Goal: Contribute content: Contribute content

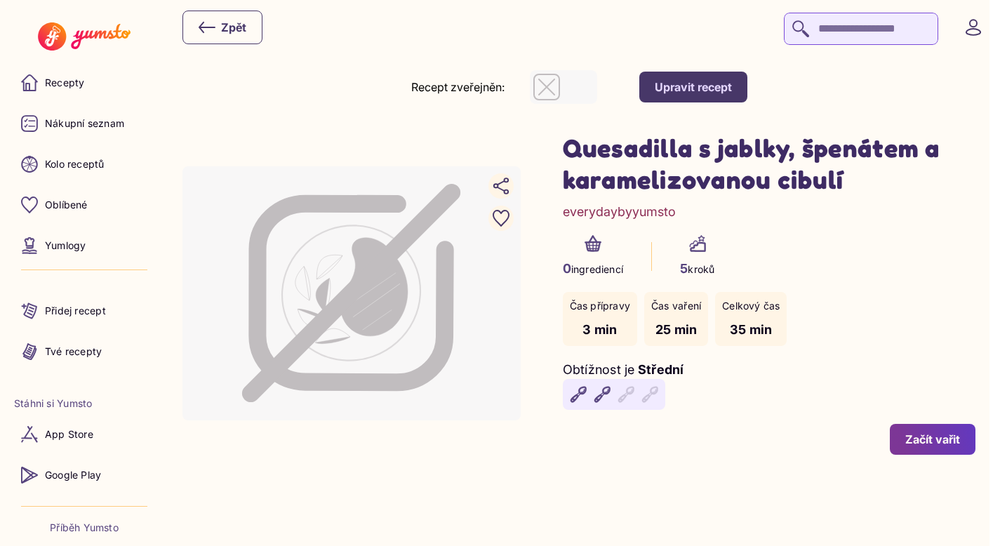
click at [716, 90] on div "Upravit recept" at bounding box center [693, 86] width 77 height 15
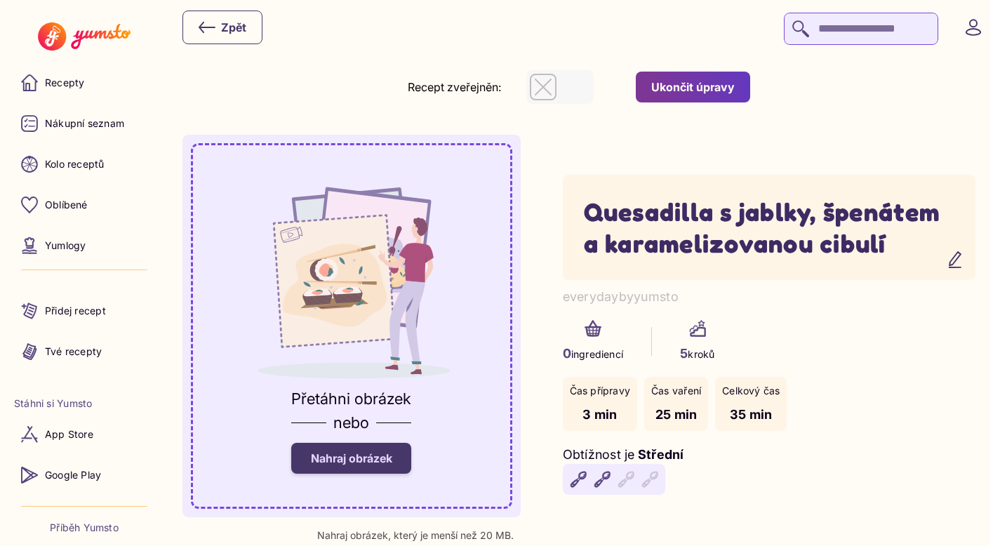
click at [836, 349] on div "0 ingrediencí 5 kroků" at bounding box center [769, 341] width 413 height 43
click at [594, 39] on div "Zpět" at bounding box center [583, 27] width 803 height 35
click at [671, 81] on div "Ukončit úpravy" at bounding box center [692, 86] width 83 height 15
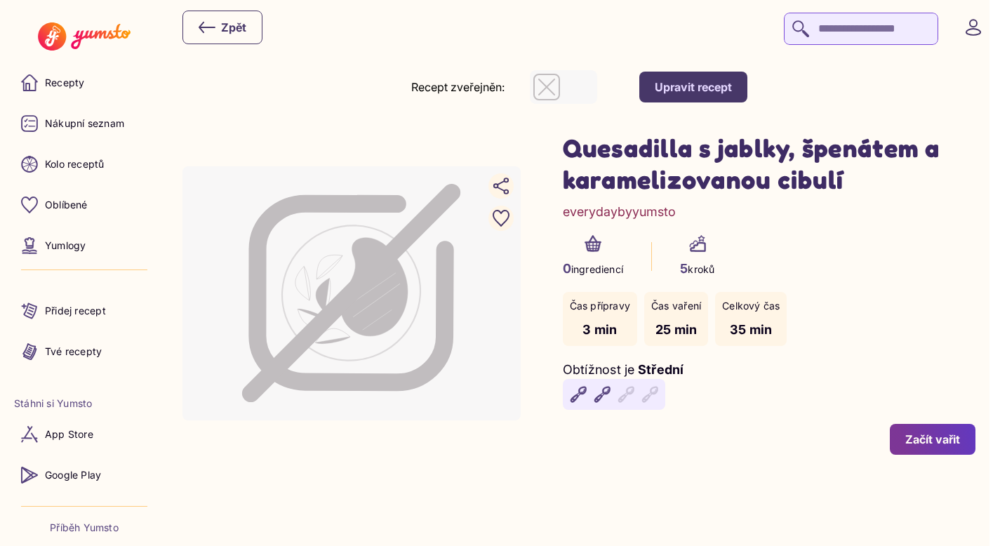
click at [876, 86] on recipe-detail-management-block "Recept zveřejněn: Upravit recept" at bounding box center [578, 87] width 793 height 34
click at [730, 11] on div "Zpět" at bounding box center [583, 27] width 803 height 35
click at [784, 70] on recipe-detail-management-block "Recept zveřejněn: Upravit recept" at bounding box center [578, 87] width 793 height 34
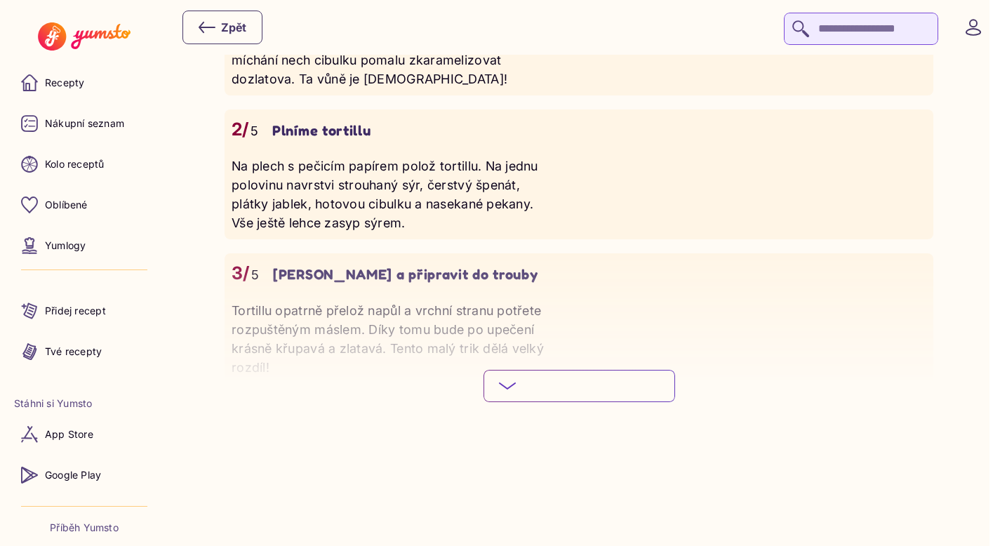
scroll to position [1255, 0]
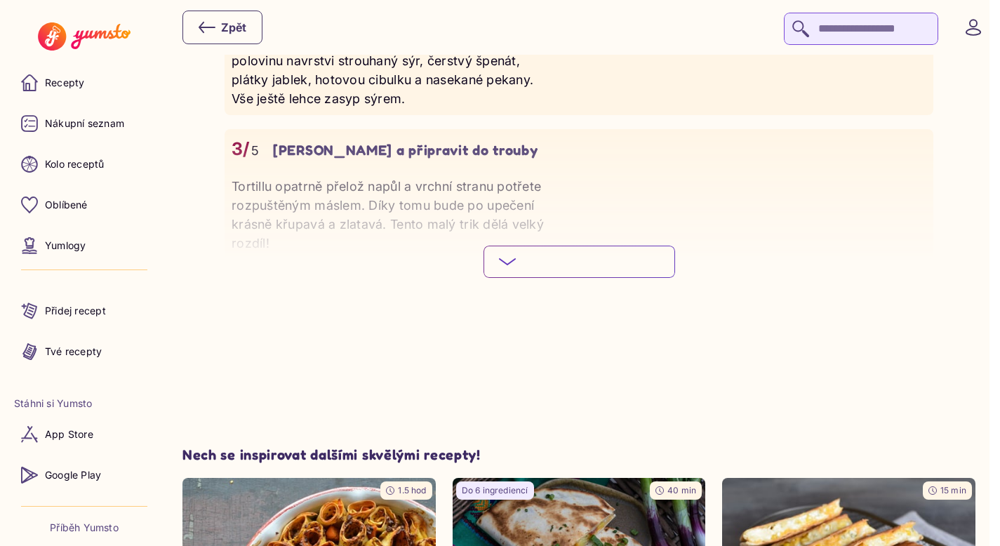
click at [656, 269] on span "Podívej se na celý postup" at bounding box center [590, 262] width 138 height 14
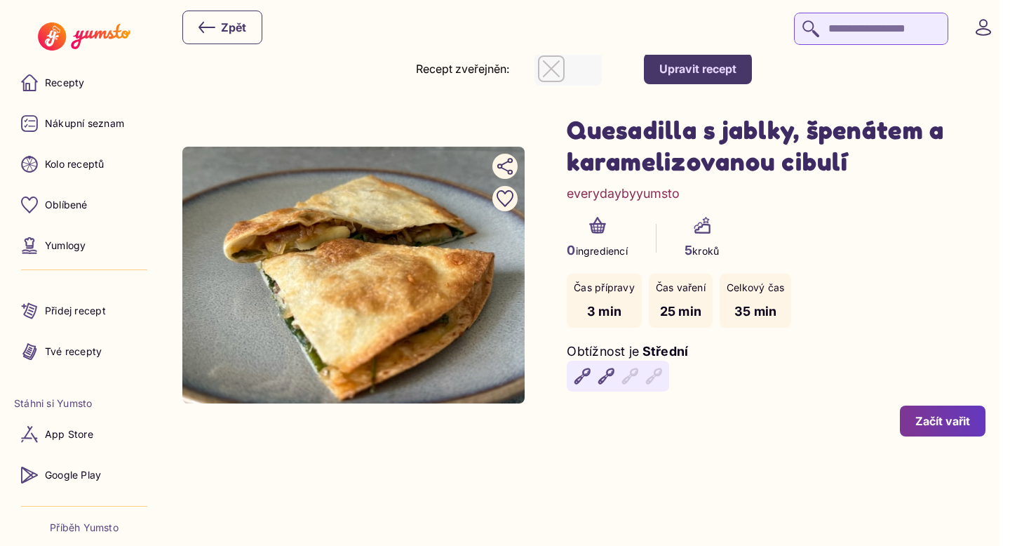
scroll to position [0, 0]
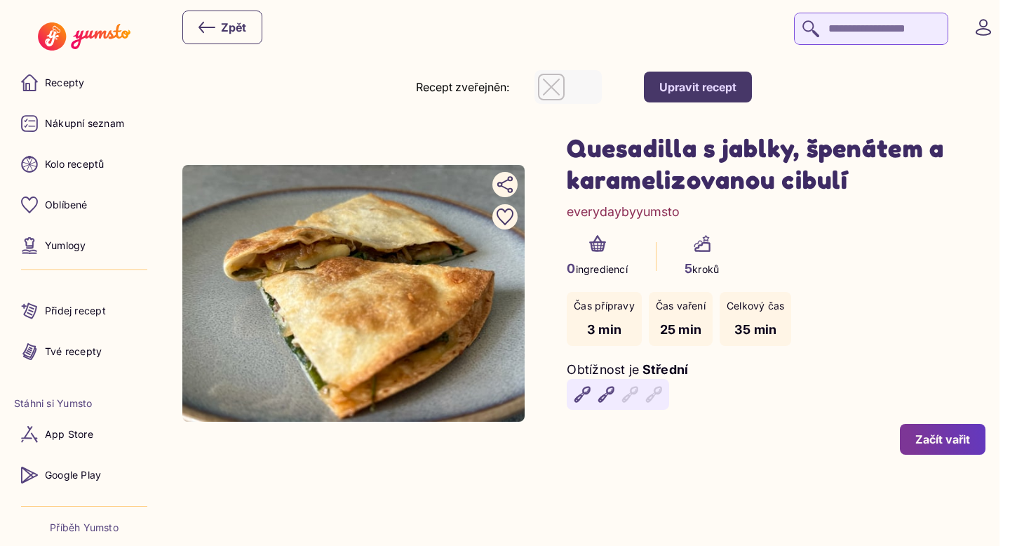
click at [711, 81] on div "Upravit recept" at bounding box center [697, 86] width 77 height 15
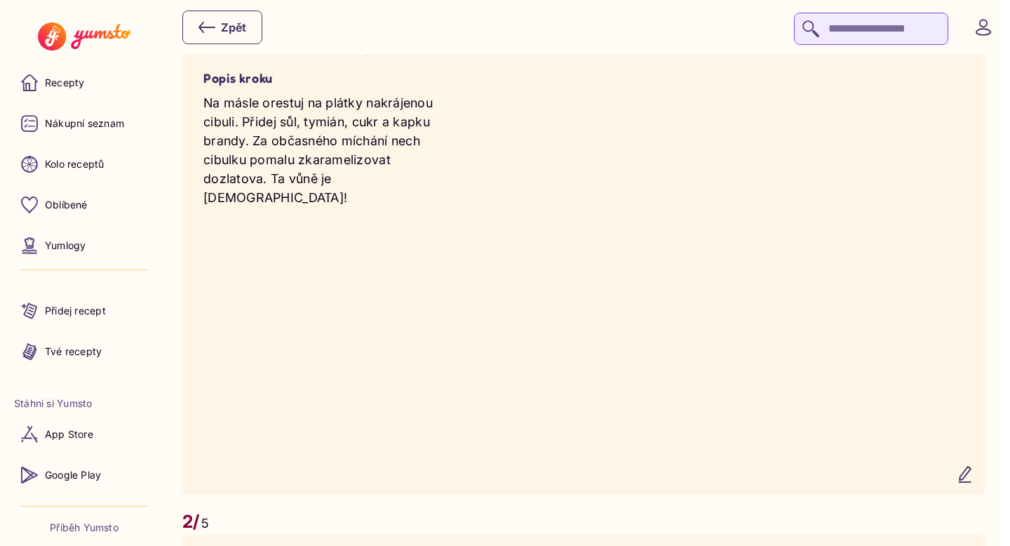
scroll to position [886, 0]
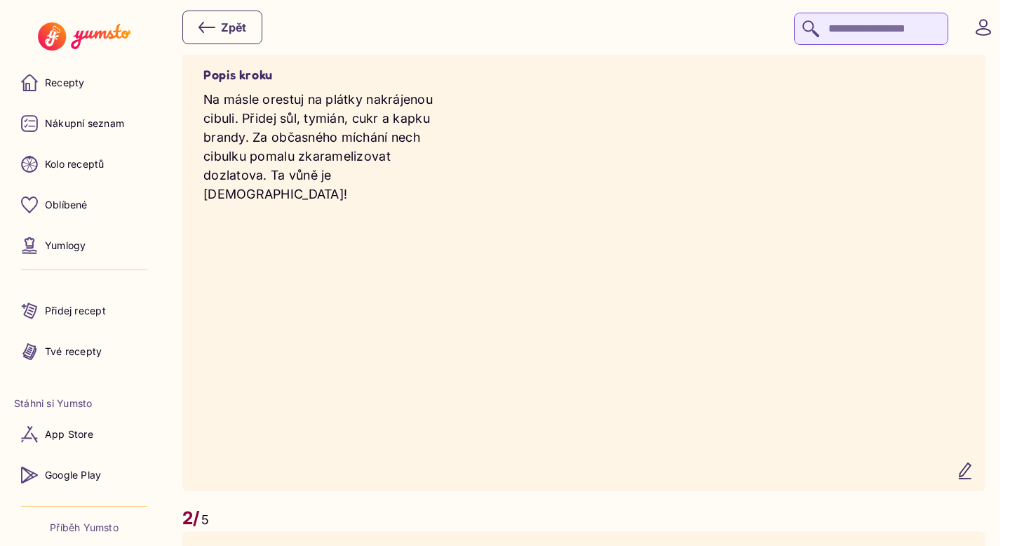
click at [974, 476] on icon "button" at bounding box center [965, 470] width 17 height 17
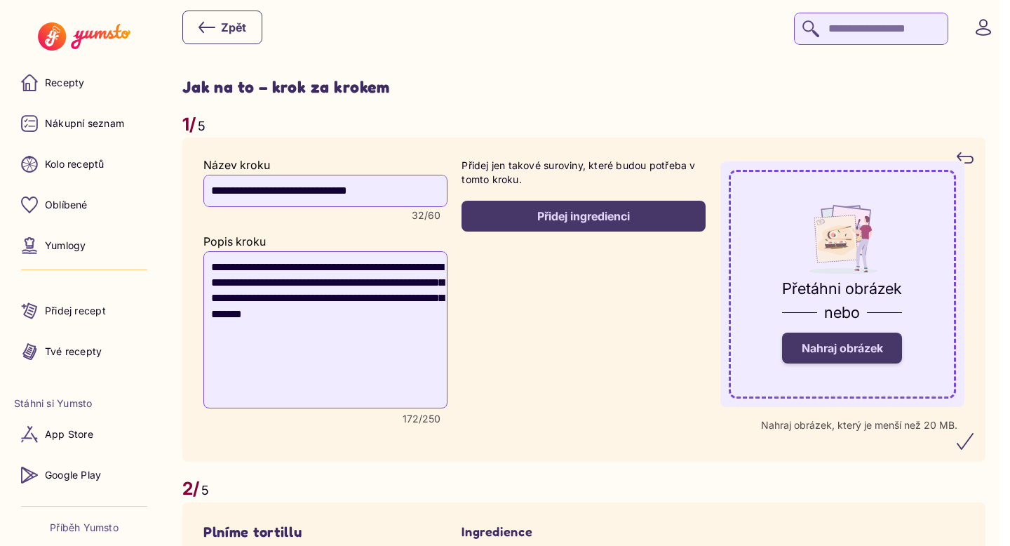
scroll to position [768, 0]
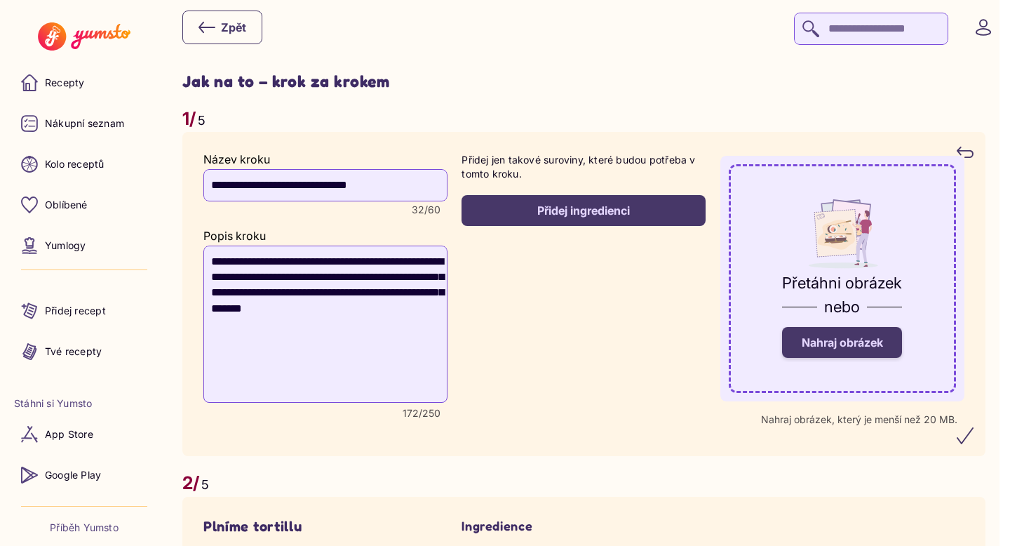
click at [870, 344] on span "Nahraj obrázek" at bounding box center [842, 342] width 81 height 14
click at [0, 0] on input "Nahraj obrázek" at bounding box center [0, 0] width 0 height 0
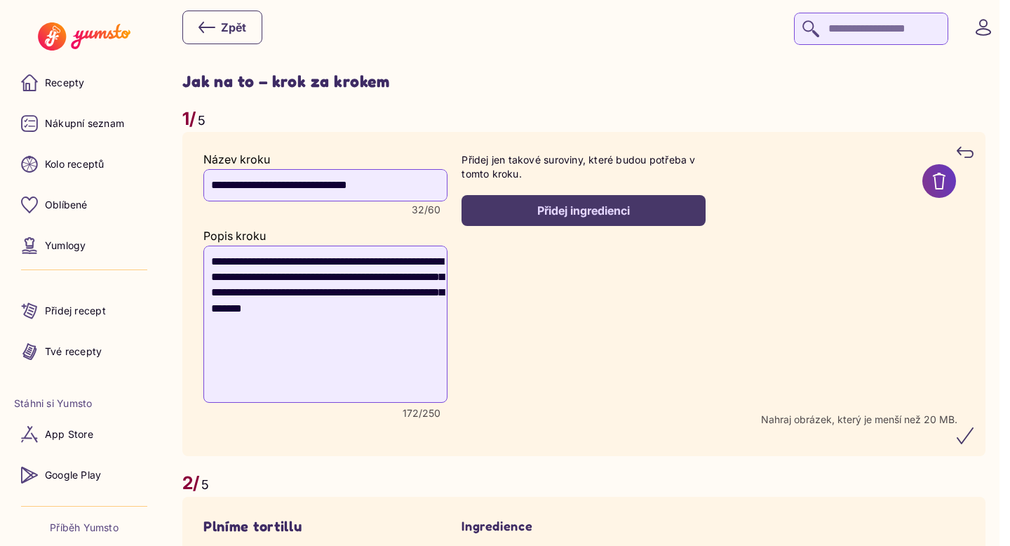
click at [970, 438] on icon "submit" at bounding box center [965, 435] width 17 height 17
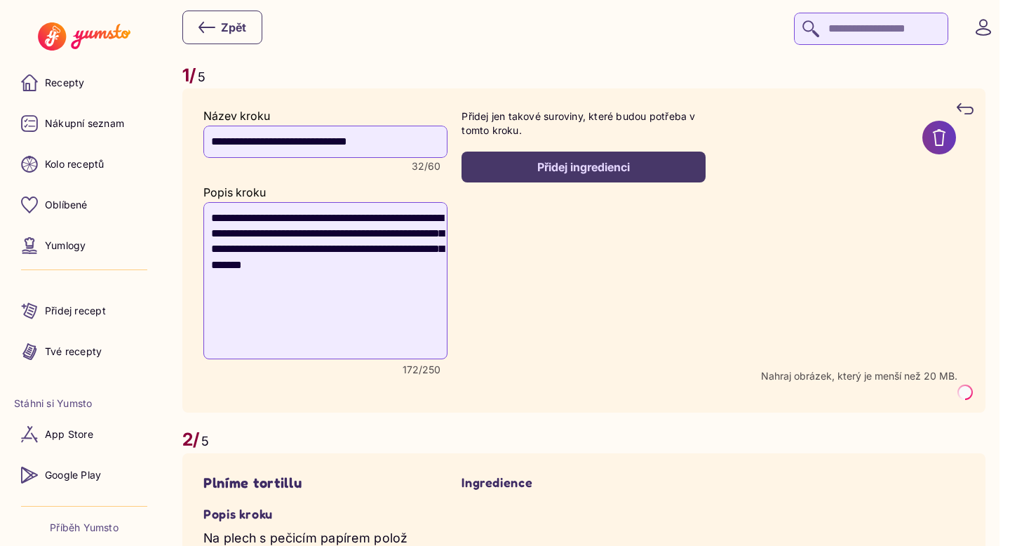
scroll to position [828, 0]
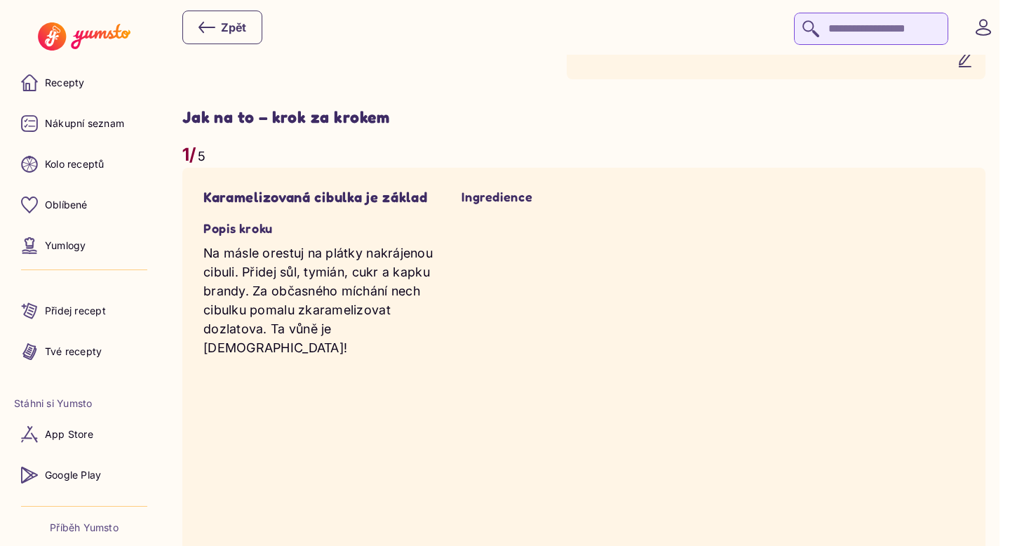
scroll to position [728, 0]
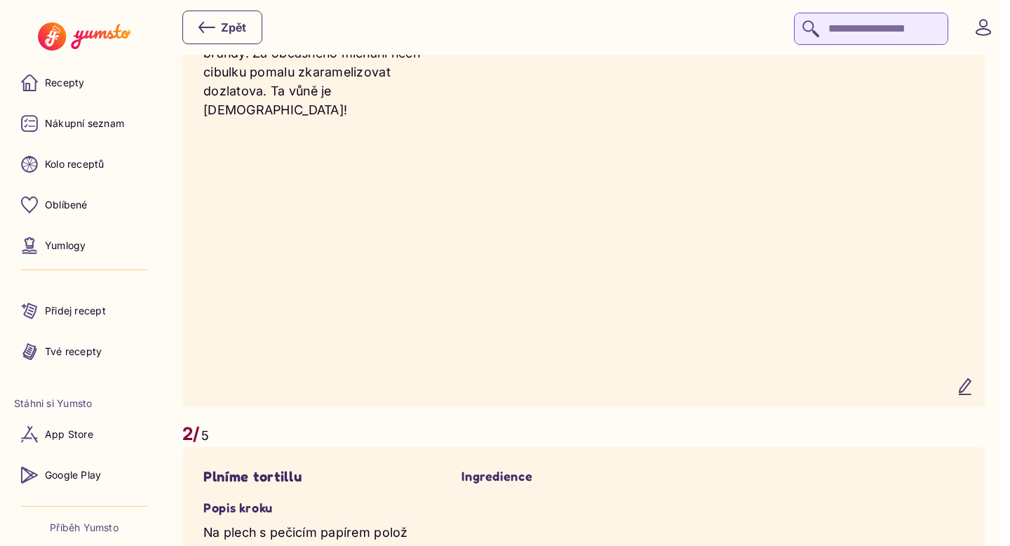
scroll to position [1003, 0]
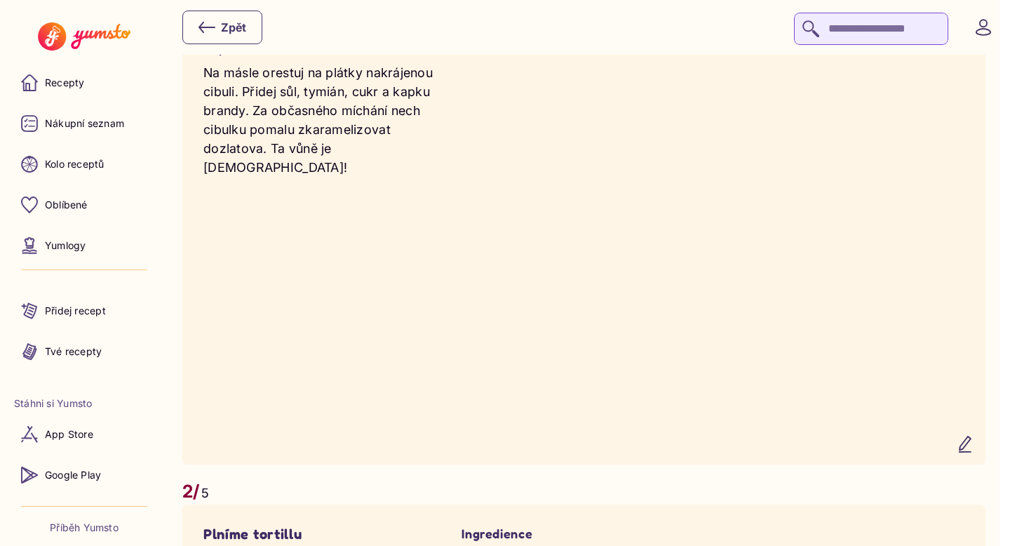
scroll to position [945, 0]
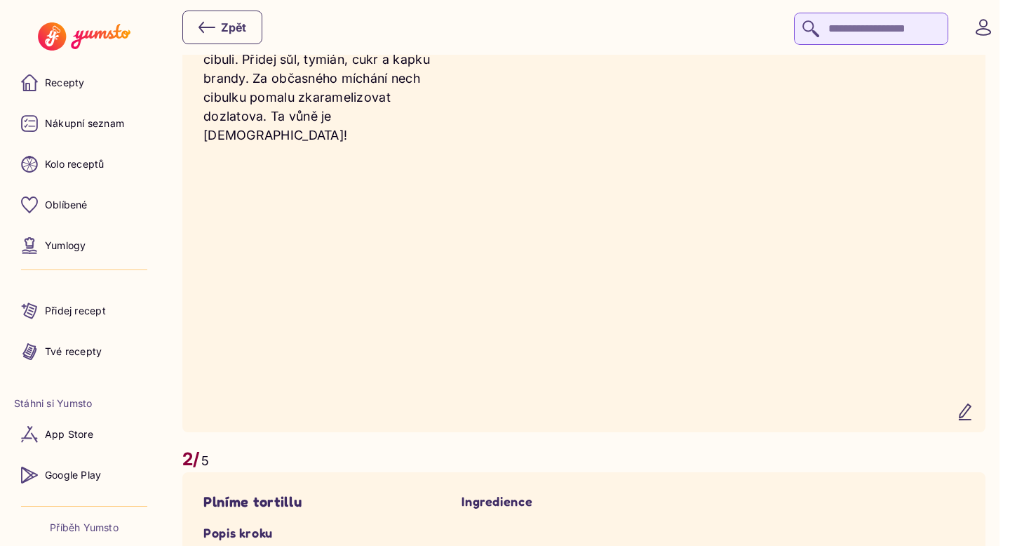
click at [974, 415] on icon "button" at bounding box center [965, 411] width 17 height 17
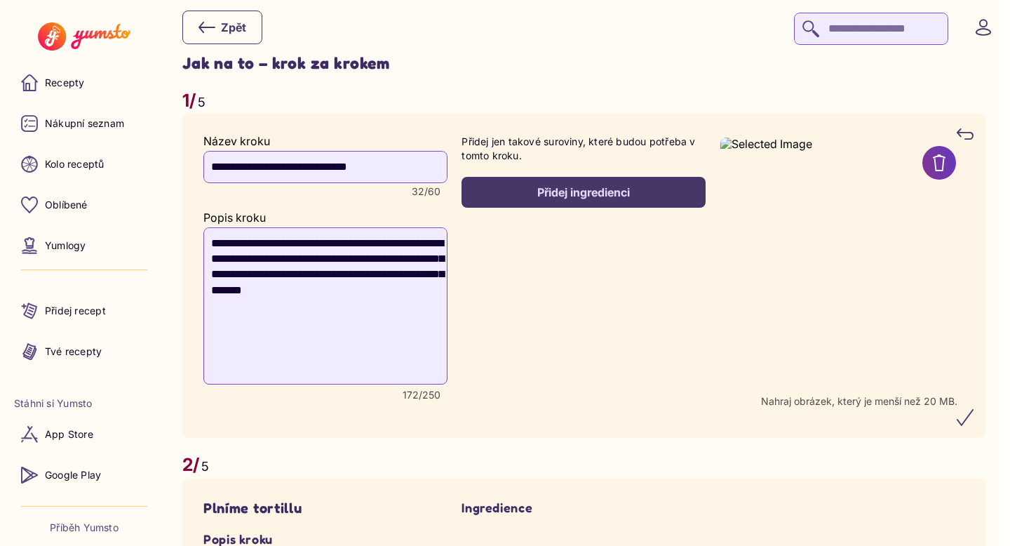
click at [608, 190] on div "Přidej ingredienci" at bounding box center [583, 192] width 213 height 15
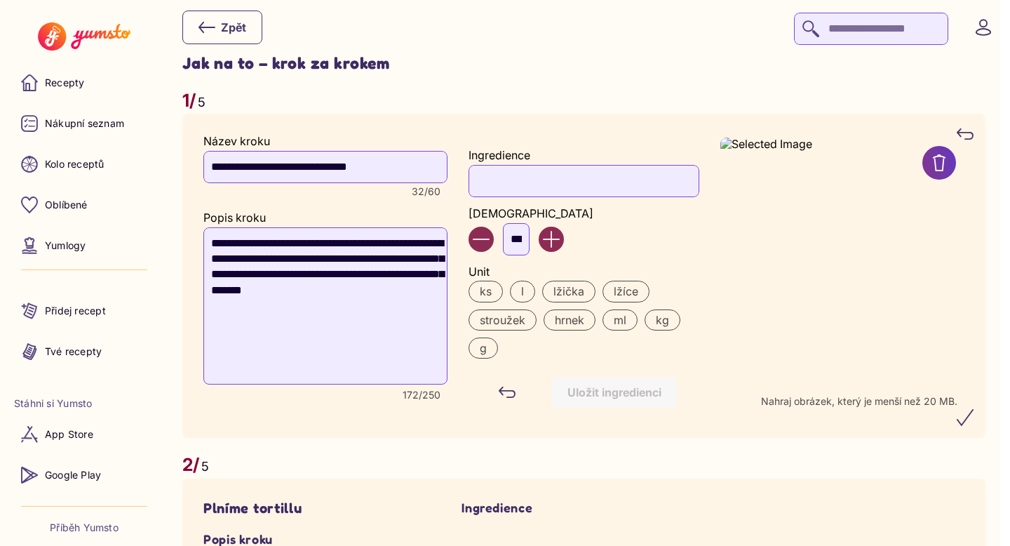
click at [556, 191] on input "Ingredience" at bounding box center [584, 181] width 230 height 32
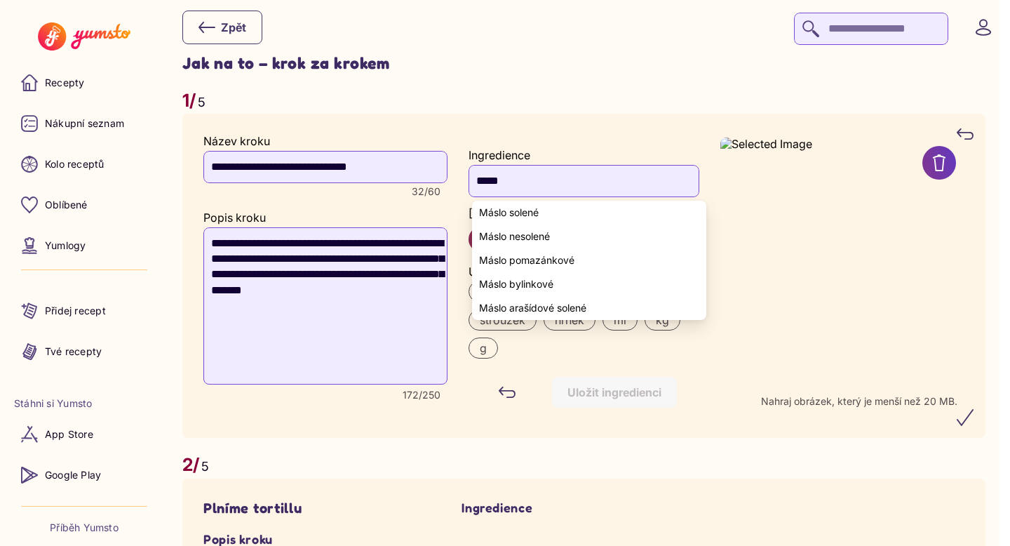
click at [553, 234] on yumsto-option "Máslo nesolené" at bounding box center [589, 236] width 234 height 24
type input "**********"
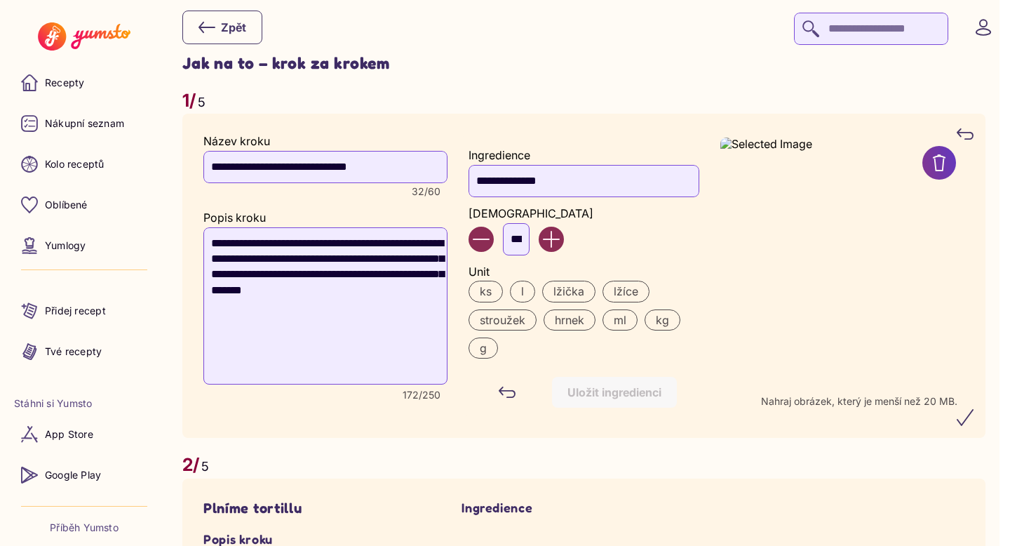
click at [527, 241] on input "***" at bounding box center [516, 239] width 27 height 32
type input "*"
type input "**"
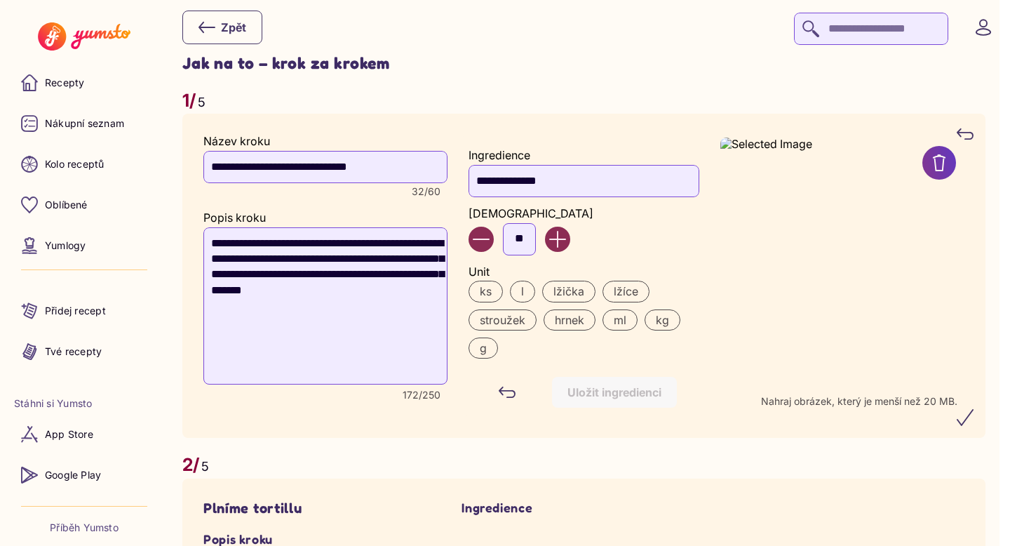
click at [490, 342] on label "g" at bounding box center [483, 347] width 29 height 21
click at [622, 400] on div "Uložit ingredienci" at bounding box center [615, 391] width 94 height 15
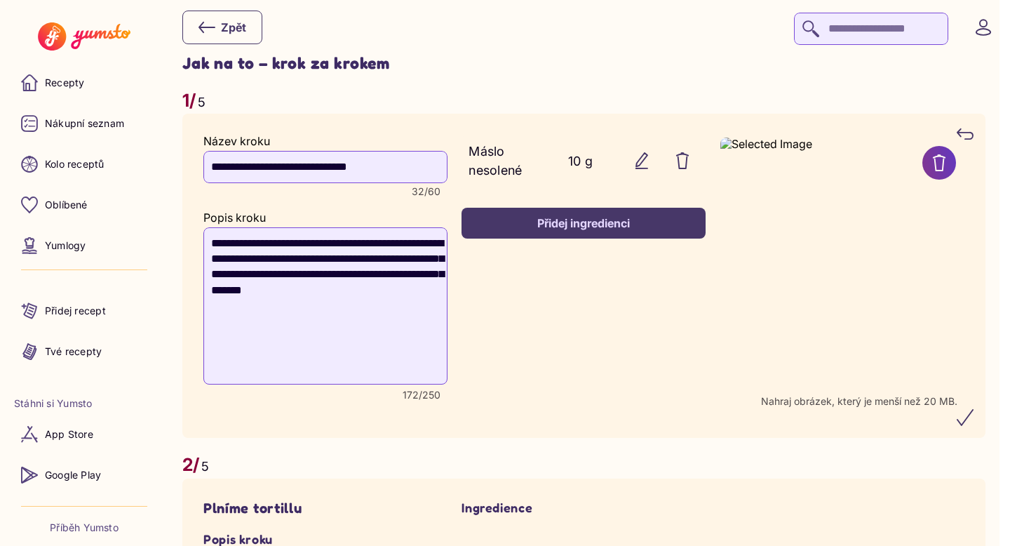
click at [615, 231] on button "Přidej ingredienci" at bounding box center [584, 223] width 244 height 31
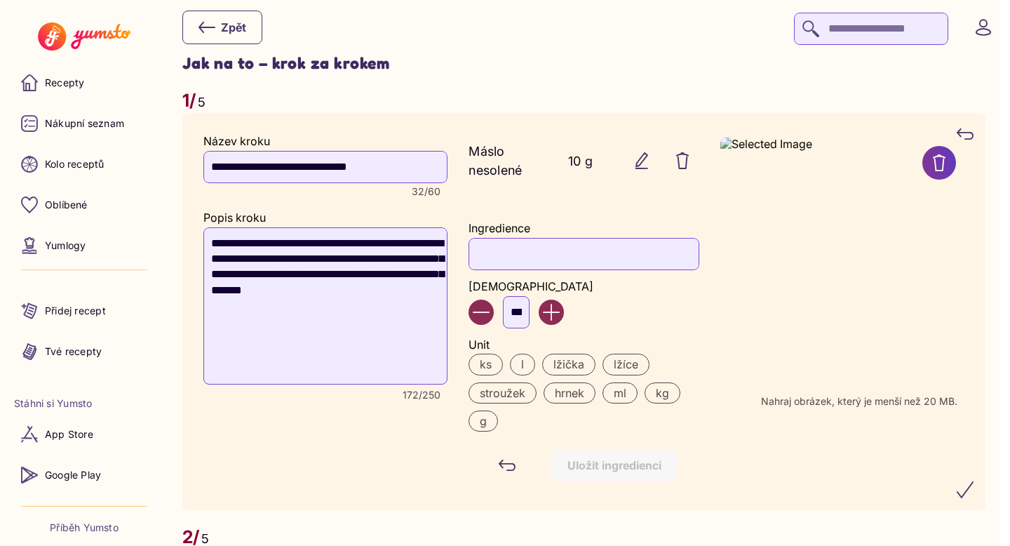
click at [532, 262] on input "Ingredience" at bounding box center [584, 254] width 230 height 32
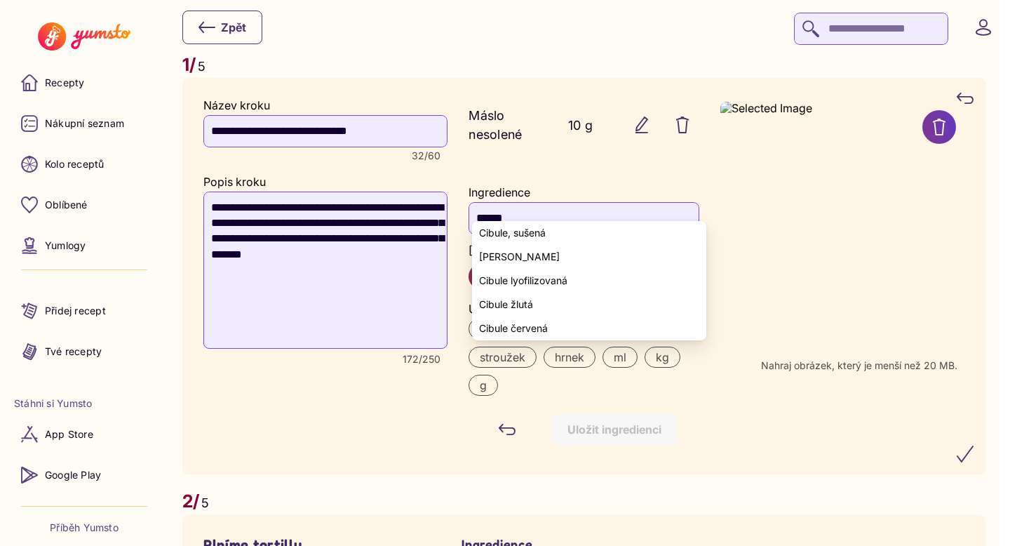
scroll to position [843, 0]
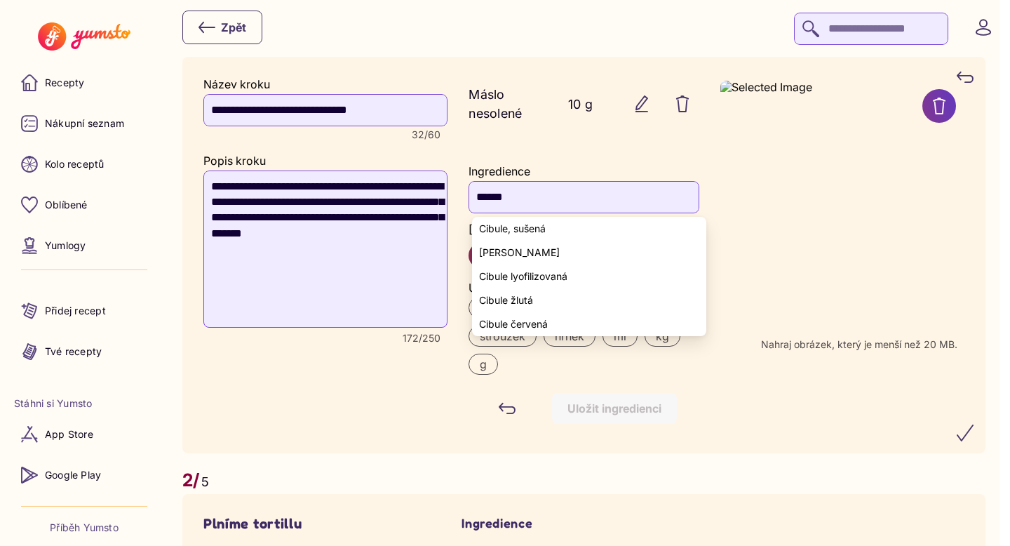
click at [547, 295] on yumsto-option "Cibule žlutá" at bounding box center [589, 300] width 234 height 24
type input "**********"
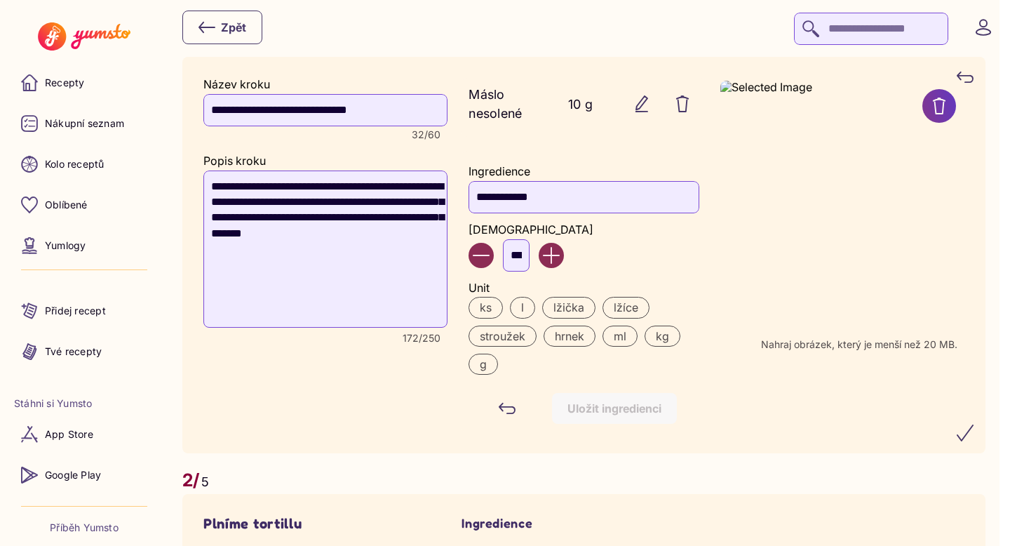
click at [527, 256] on input "***" at bounding box center [516, 255] width 27 height 32
type input "*"
click at [488, 314] on label "ks" at bounding box center [486, 307] width 34 height 21
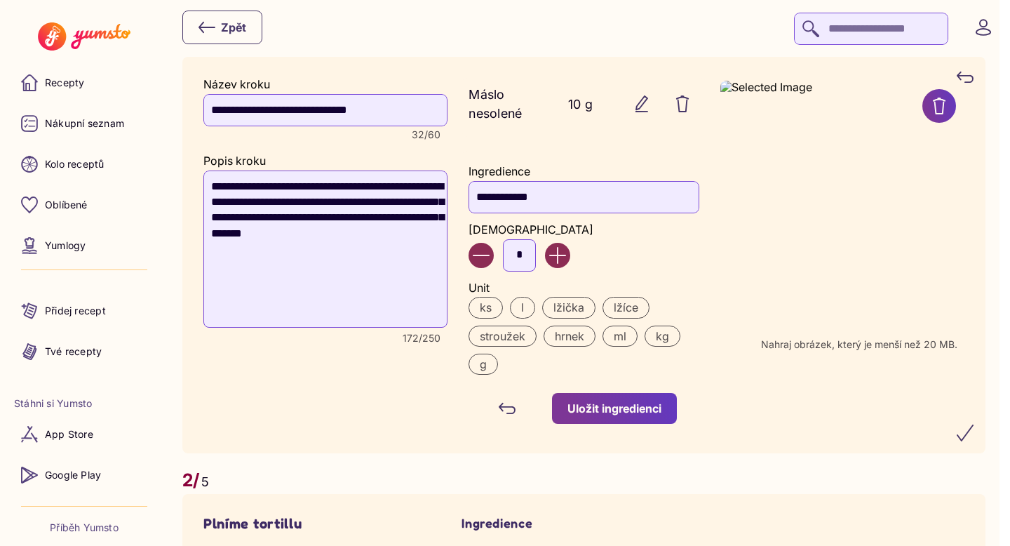
click at [607, 405] on div "Uložit ingredienci" at bounding box center [615, 408] width 94 height 15
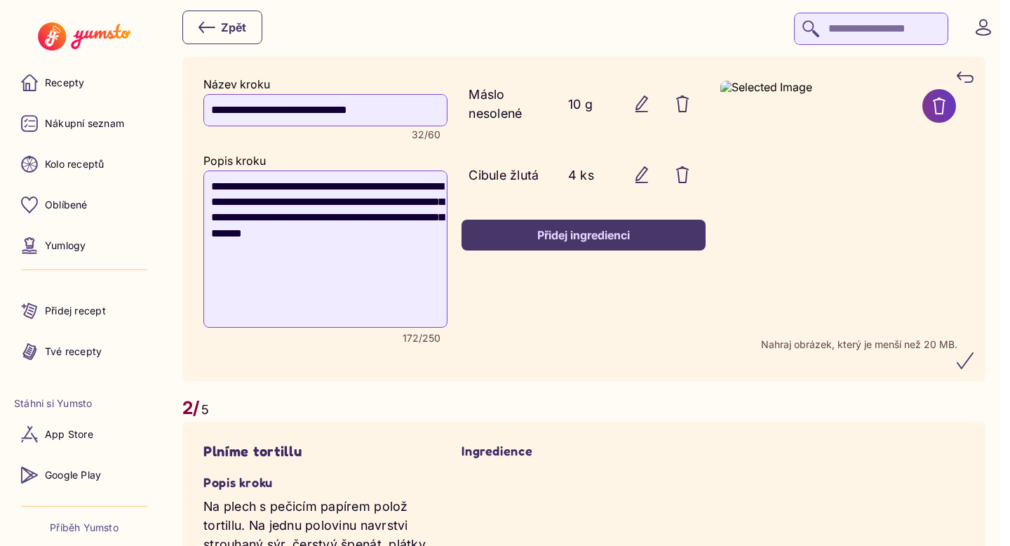
click at [578, 232] on div "Přidej ingredienci" at bounding box center [583, 234] width 213 height 15
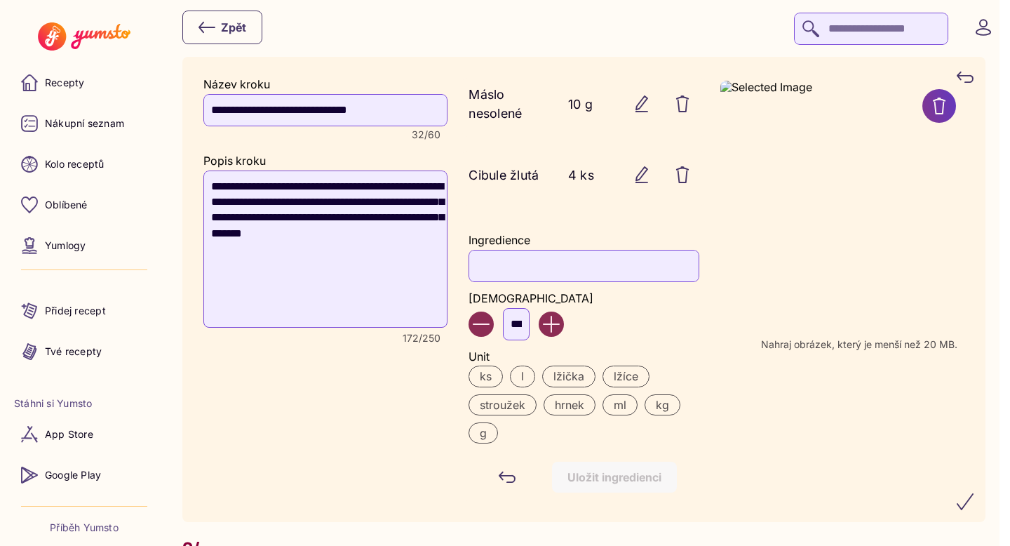
click at [538, 273] on input "Ingredience" at bounding box center [584, 266] width 230 height 32
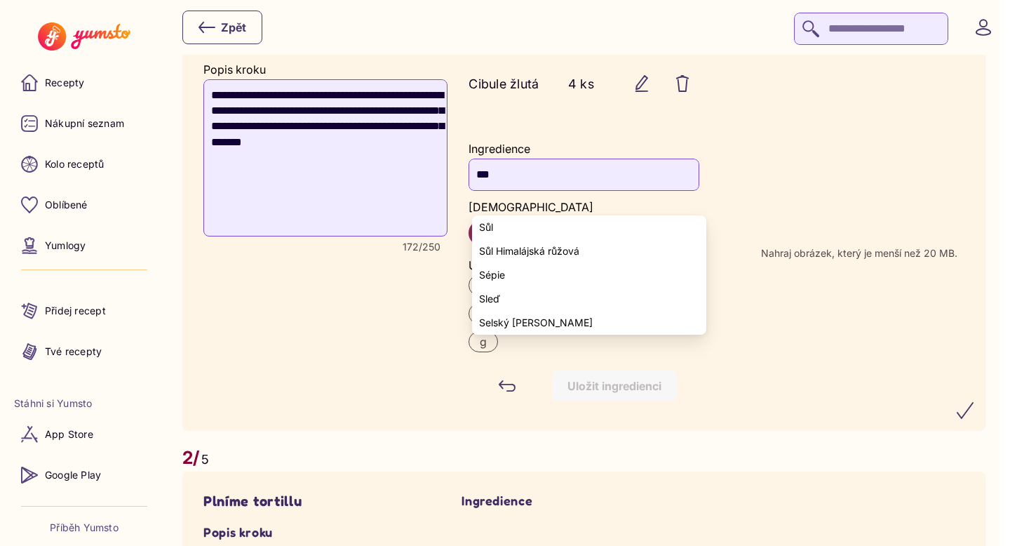
scroll to position [942, 0]
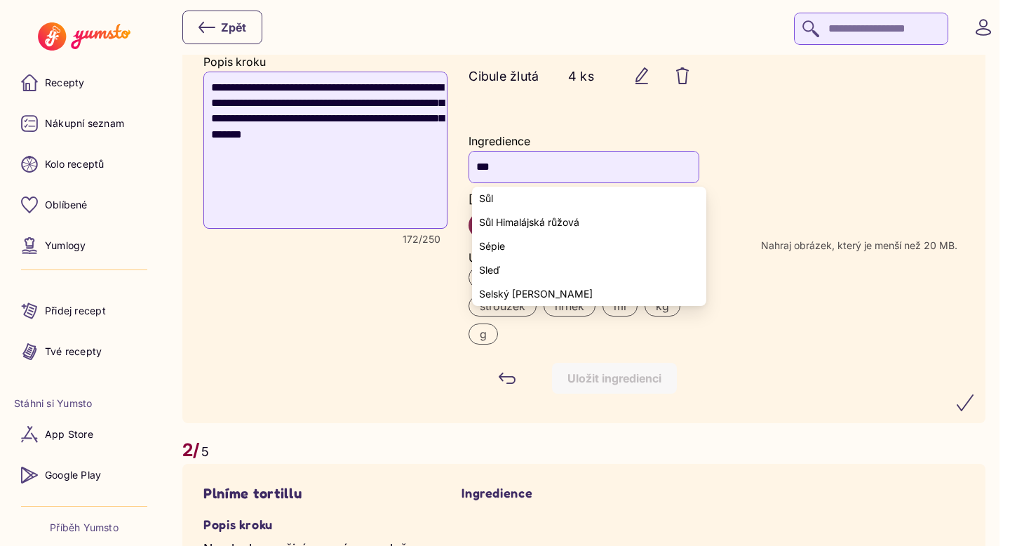
click at [519, 201] on yumsto-option "Sůl" at bounding box center [589, 199] width 234 height 24
type input "***"
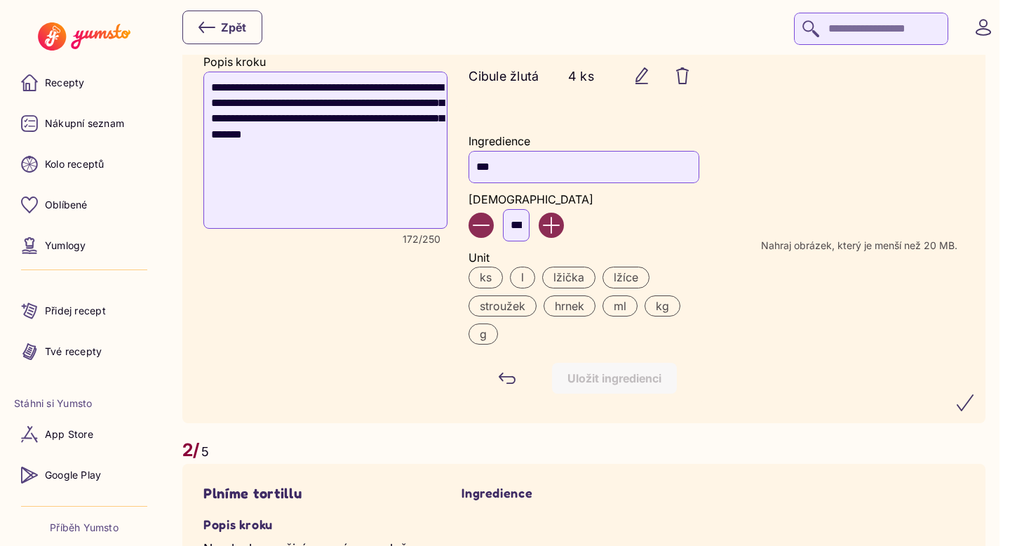
click at [525, 219] on input "***" at bounding box center [516, 225] width 27 height 32
type input "*"
click at [479, 335] on label "g" at bounding box center [483, 333] width 29 height 21
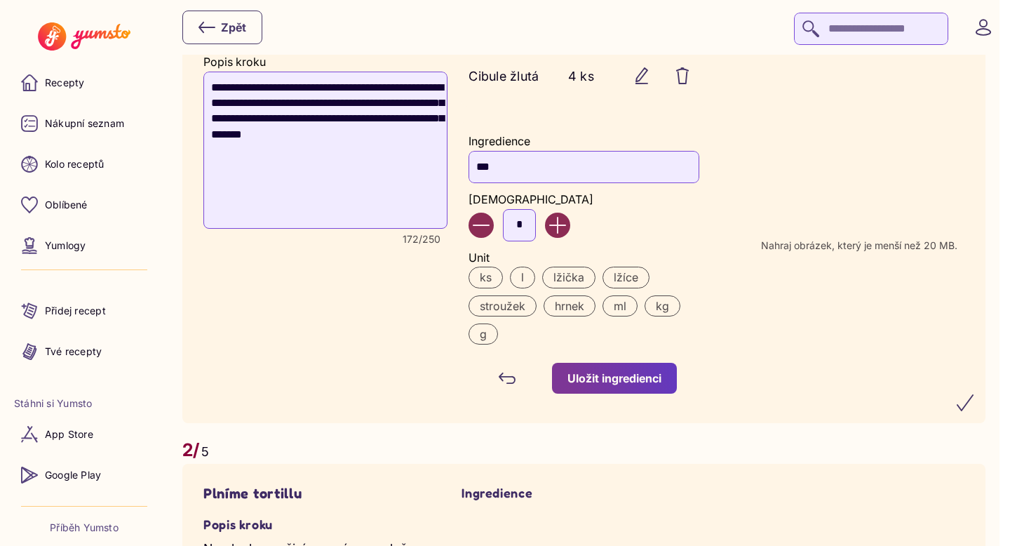
click at [604, 380] on div "Uložit ingredienci" at bounding box center [615, 377] width 94 height 15
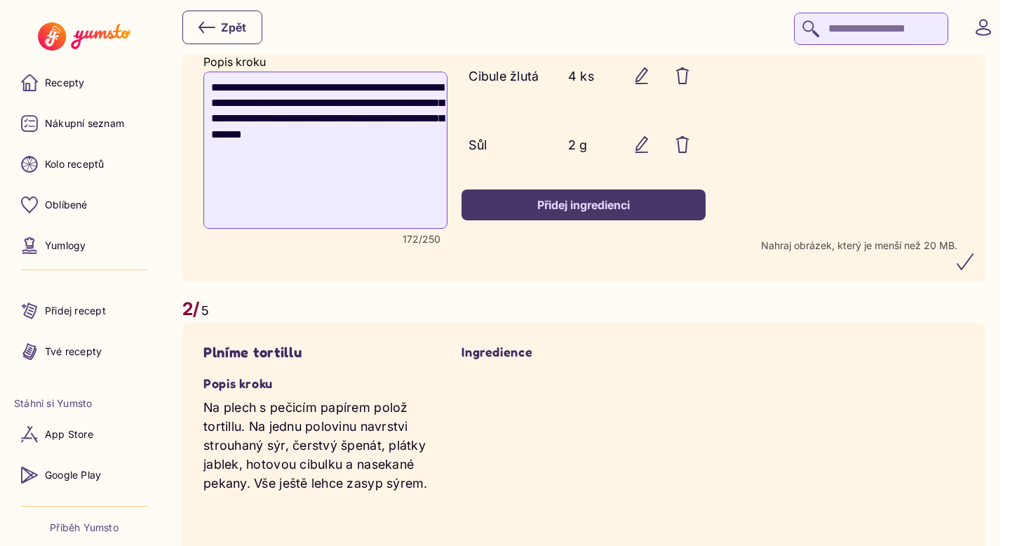
click at [543, 203] on div "Přidej ingredienci" at bounding box center [583, 204] width 213 height 15
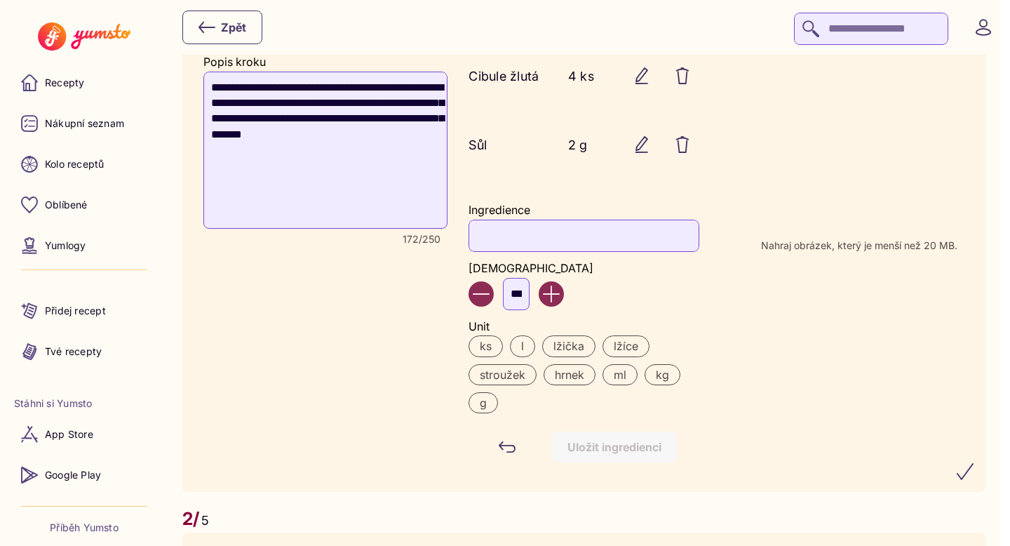
click at [504, 230] on input "Ingredience" at bounding box center [584, 236] width 230 height 32
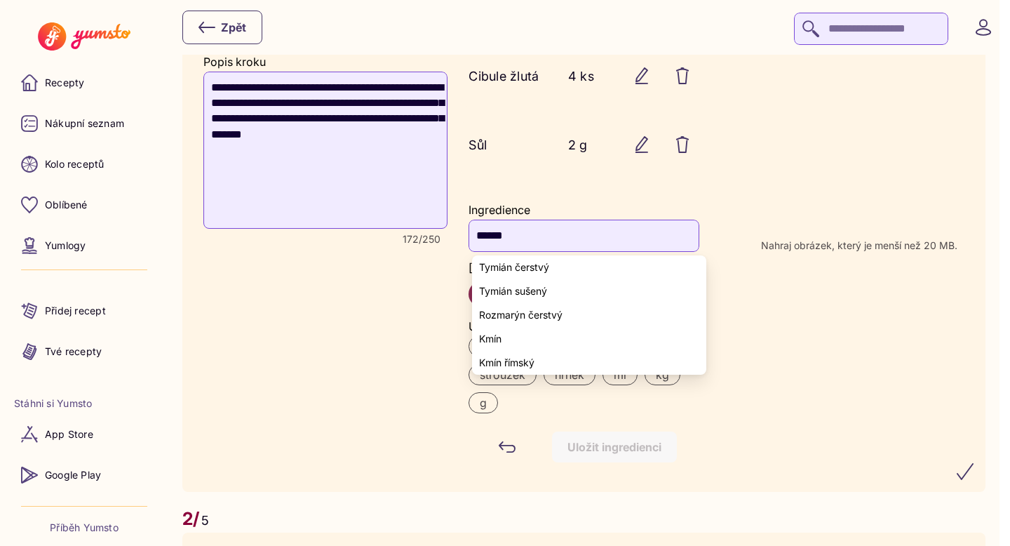
click at [538, 267] on span "Tymián čerstvý" at bounding box center [514, 267] width 70 height 11
type input "**********"
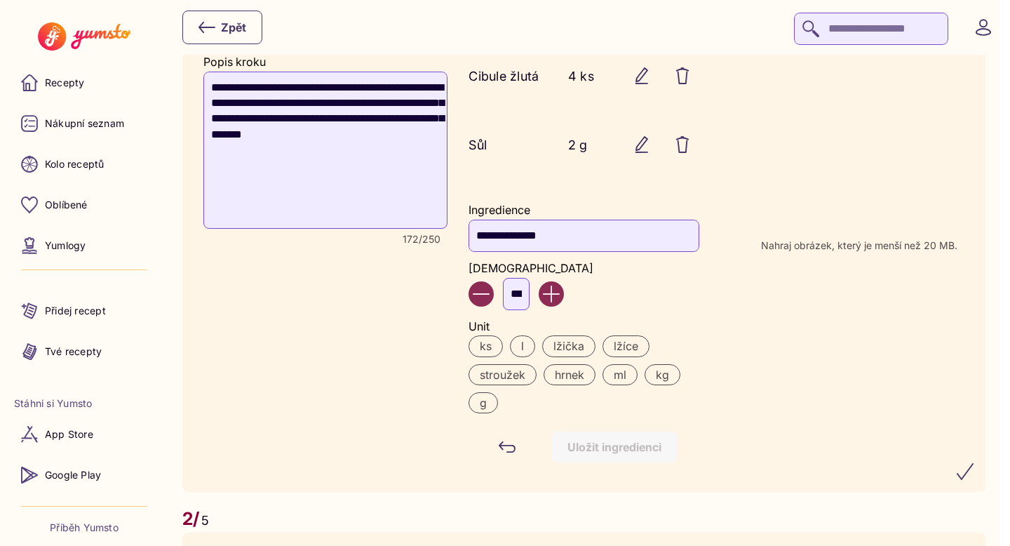
click at [523, 295] on input "***" at bounding box center [516, 294] width 27 height 32
type input "*"
click at [494, 403] on label "g" at bounding box center [483, 402] width 29 height 21
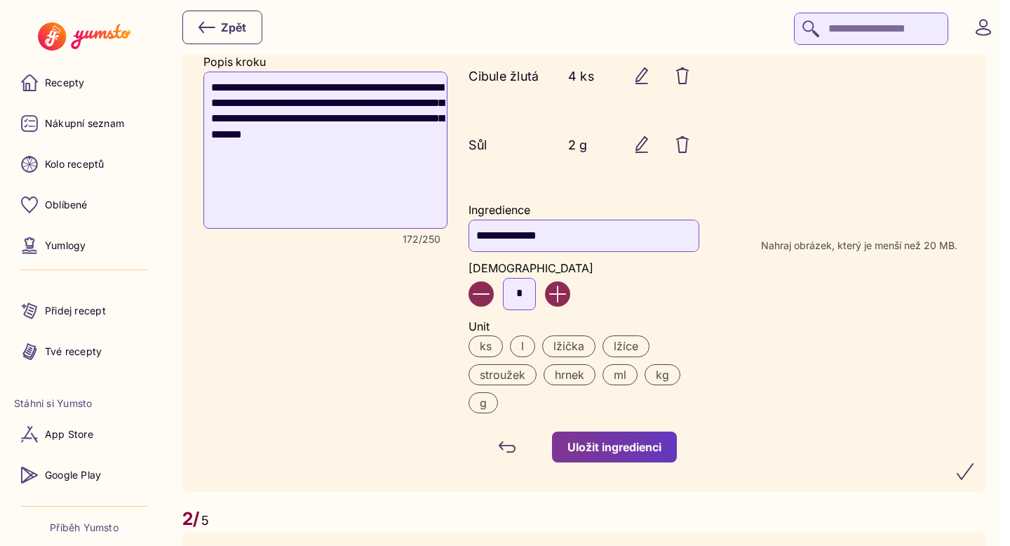
click at [618, 453] on div "Uložit ingredienci" at bounding box center [615, 446] width 94 height 15
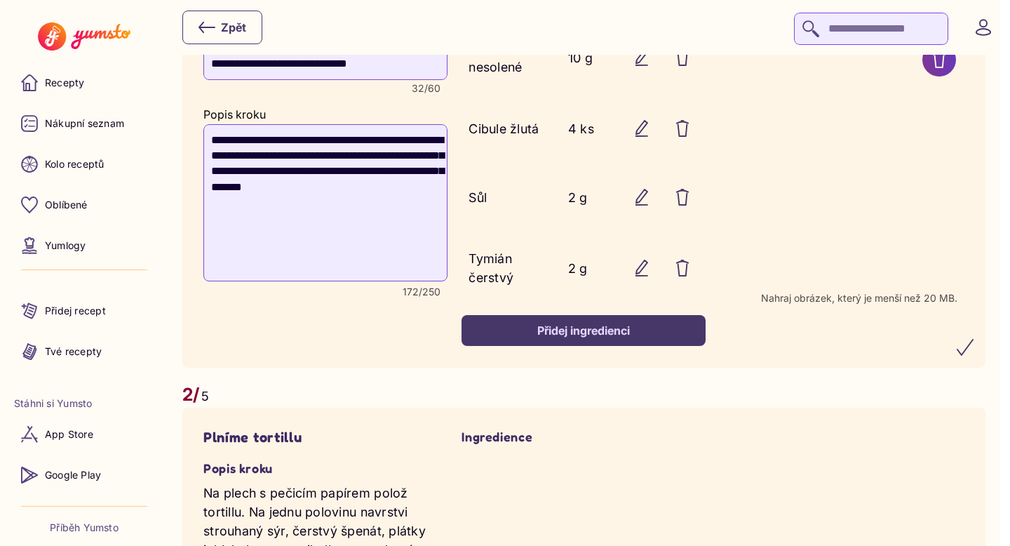
scroll to position [888, 0]
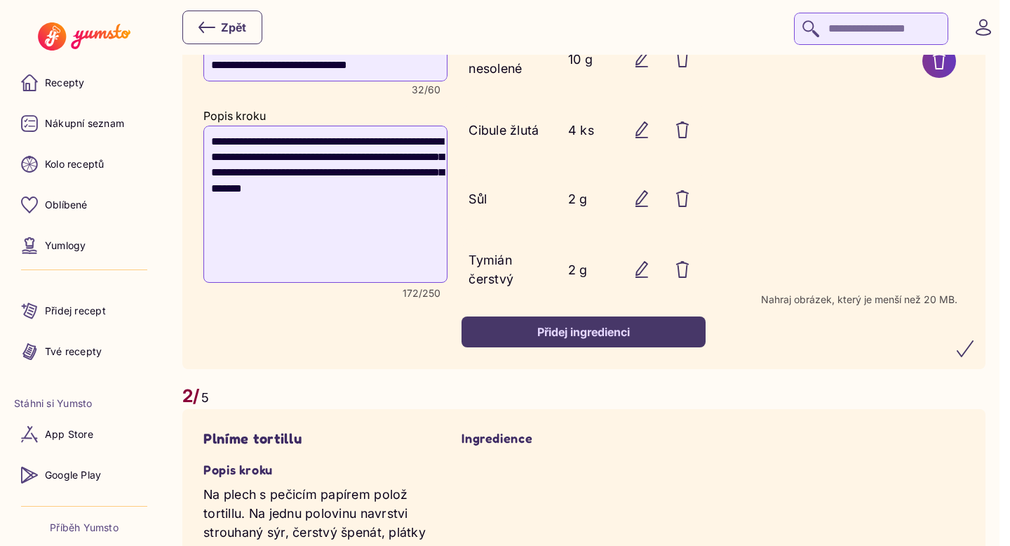
click at [539, 339] on div "Přidej ingredienci" at bounding box center [583, 331] width 213 height 15
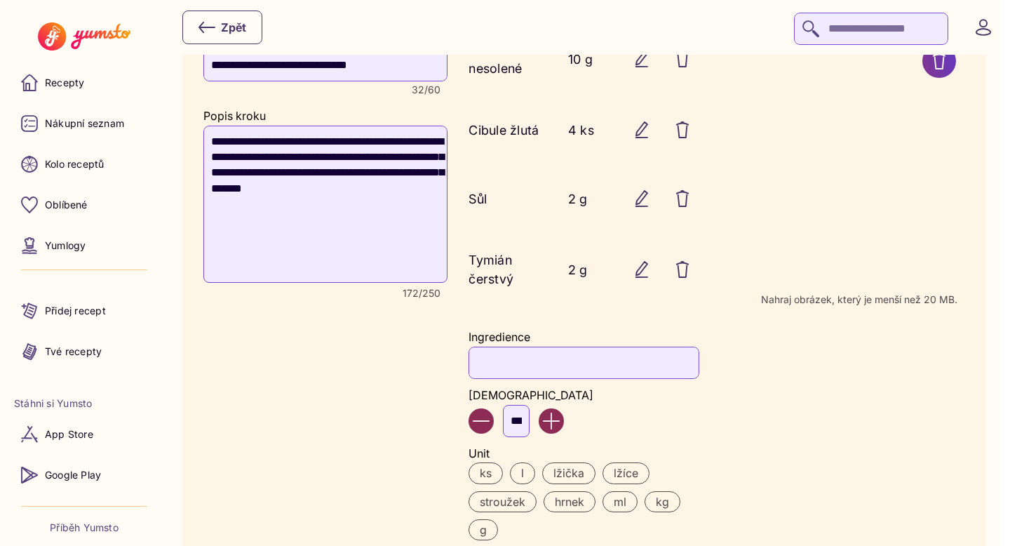
click at [516, 358] on input "Ingredience" at bounding box center [584, 363] width 230 height 32
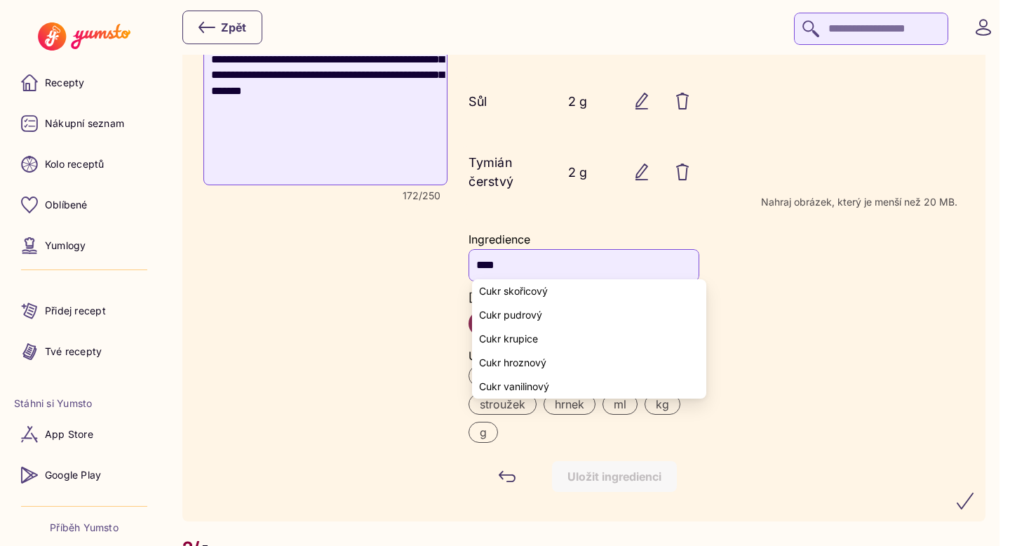
scroll to position [991, 0]
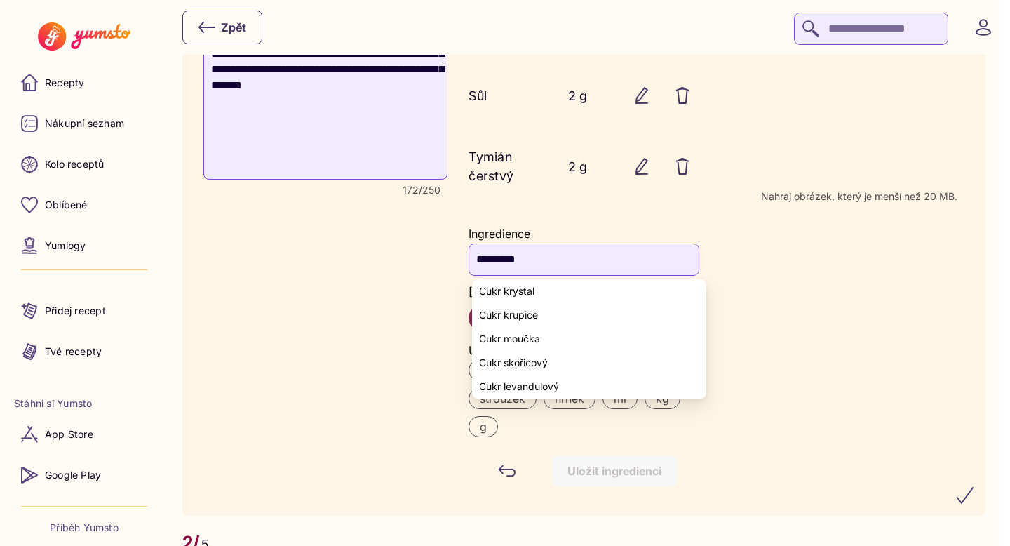
click at [512, 288] on span "Cukr krystal" at bounding box center [506, 291] width 55 height 11
type input "**********"
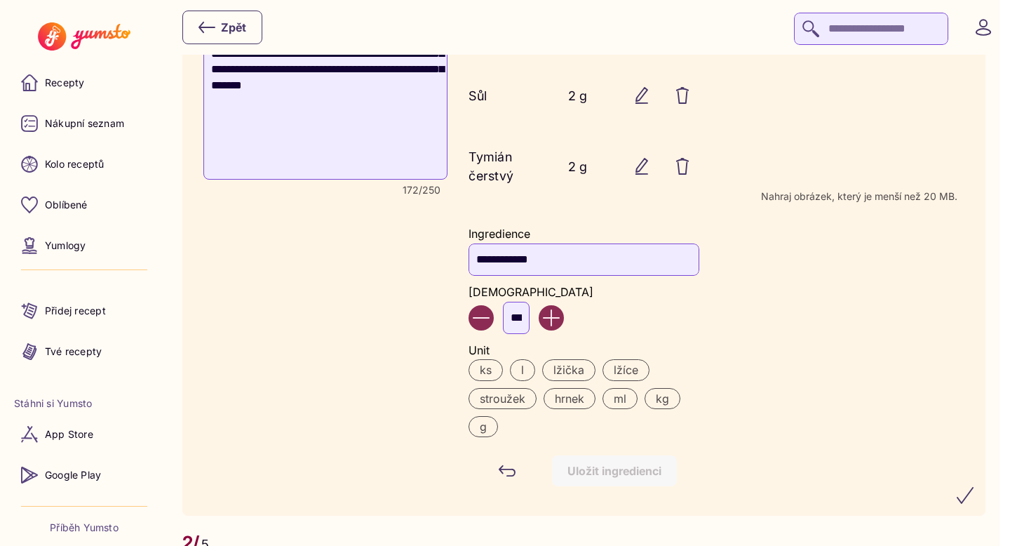
click at [527, 315] on input "***" at bounding box center [516, 318] width 27 height 32
type input "*"
click at [584, 372] on label "lžička" at bounding box center [568, 369] width 53 height 21
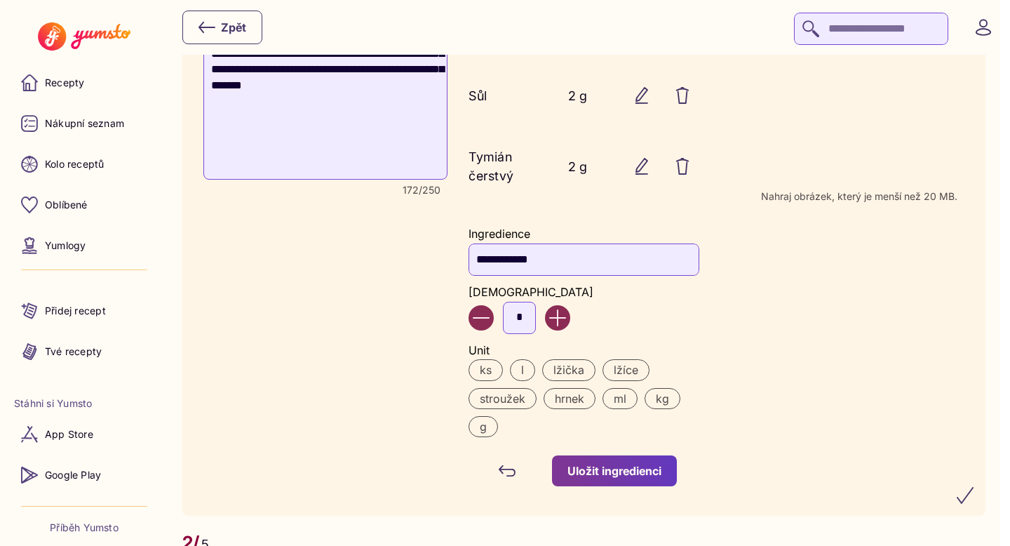
click at [605, 472] on div "Uložit ingredienci" at bounding box center [615, 470] width 94 height 15
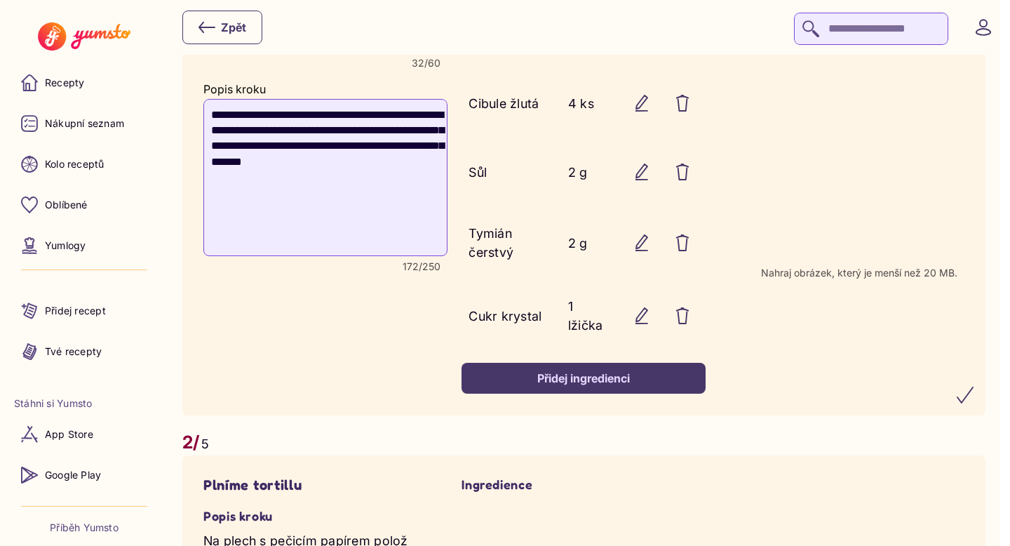
scroll to position [914, 0]
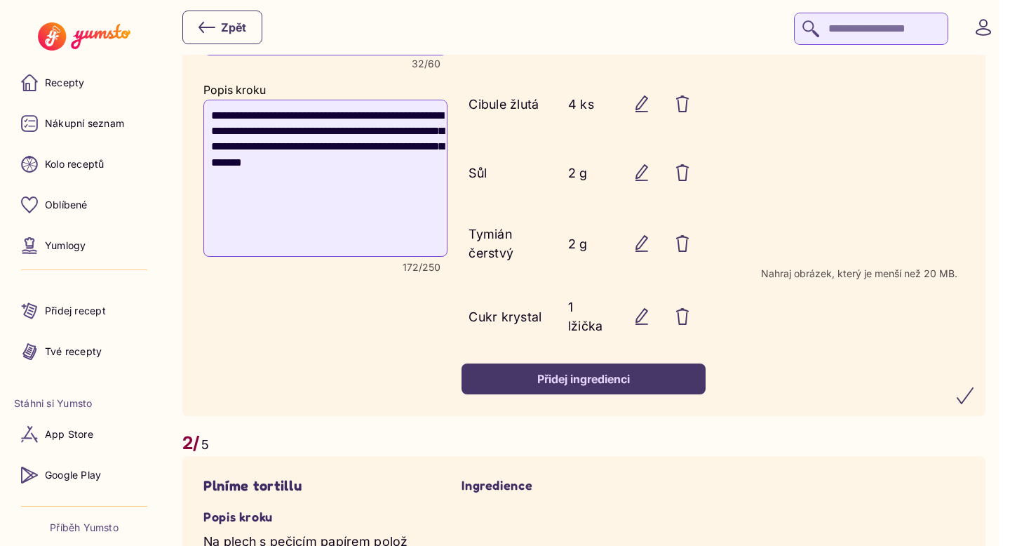
click at [557, 389] on button "Přidej ingredienci" at bounding box center [584, 378] width 244 height 31
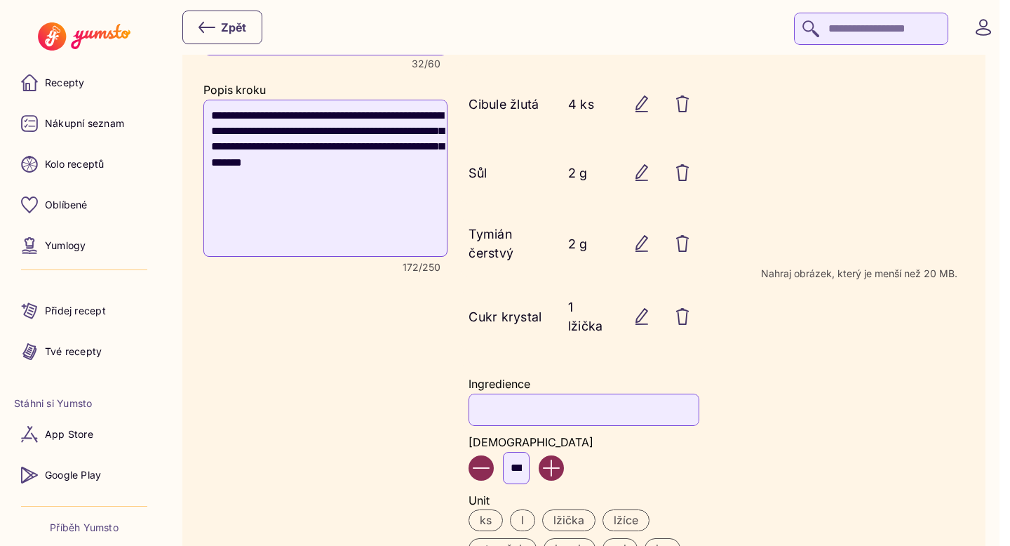
click at [537, 400] on input "Ingredience" at bounding box center [584, 410] width 230 height 32
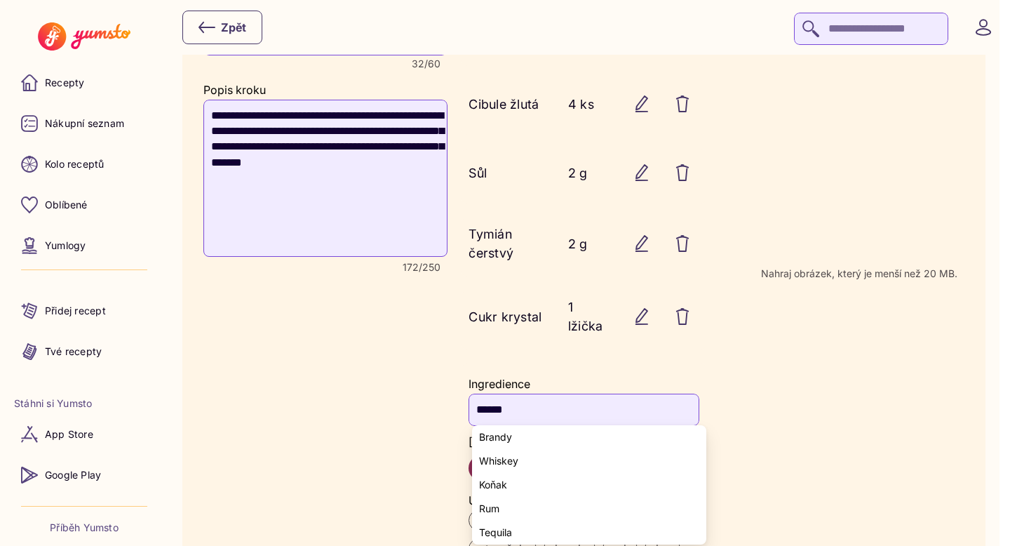
click at [522, 435] on yumsto-option "Brandy" at bounding box center [589, 437] width 234 height 24
type input "******"
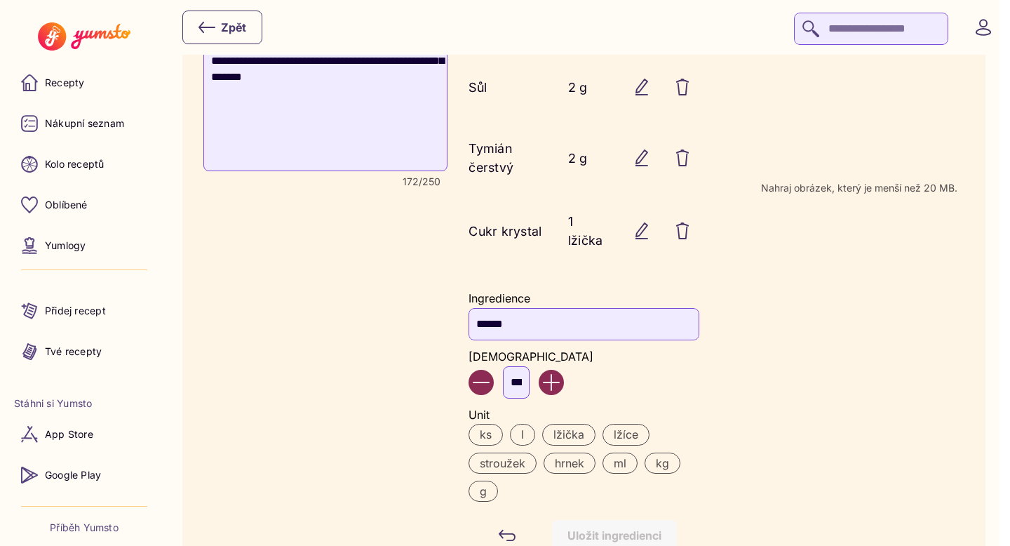
scroll to position [1019, 0]
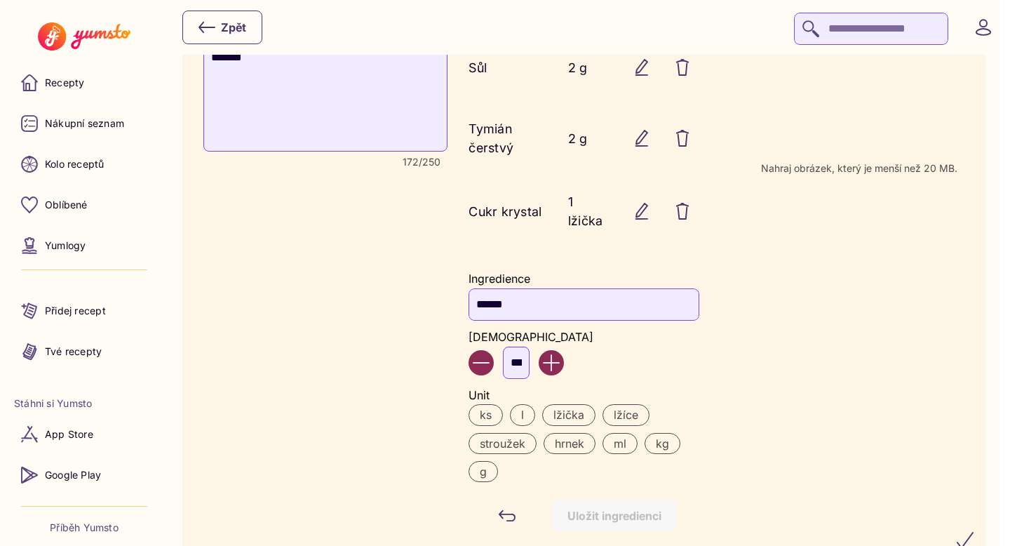
click at [522, 355] on input "***" at bounding box center [516, 363] width 27 height 32
type input "*"
click at [634, 404] on label "lžíce" at bounding box center [626, 414] width 47 height 21
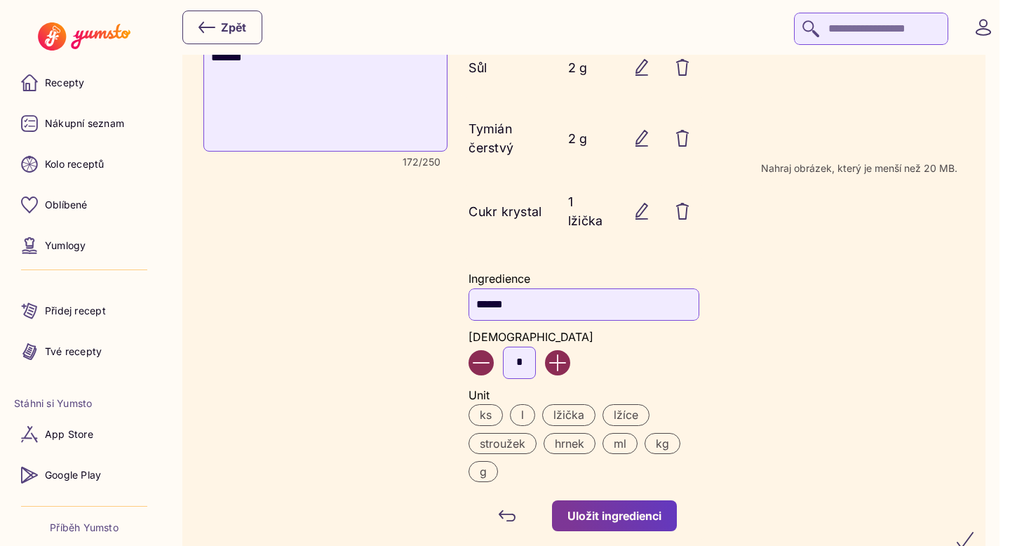
scroll to position [1052, 0]
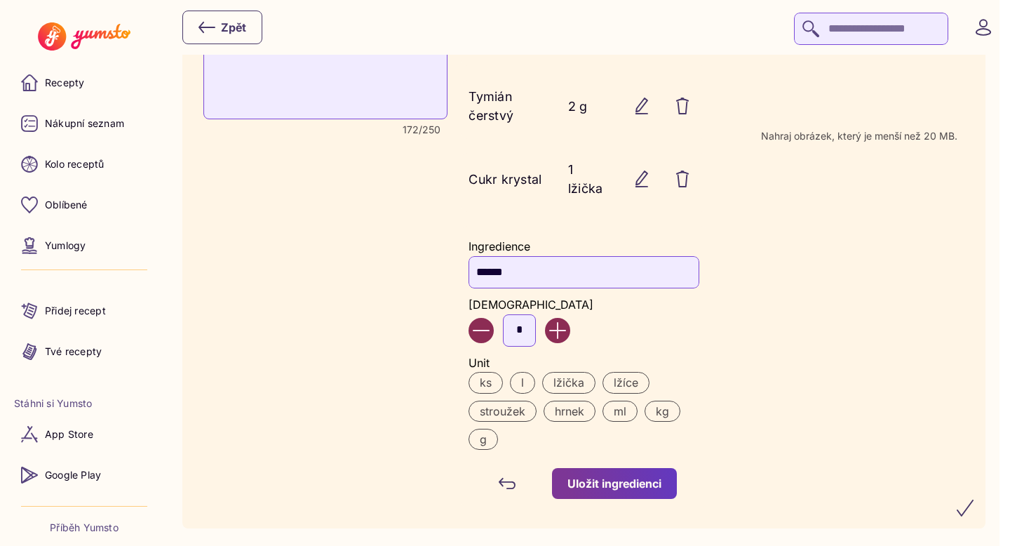
click at [674, 475] on button "Uložit ingredienci" at bounding box center [614, 483] width 125 height 31
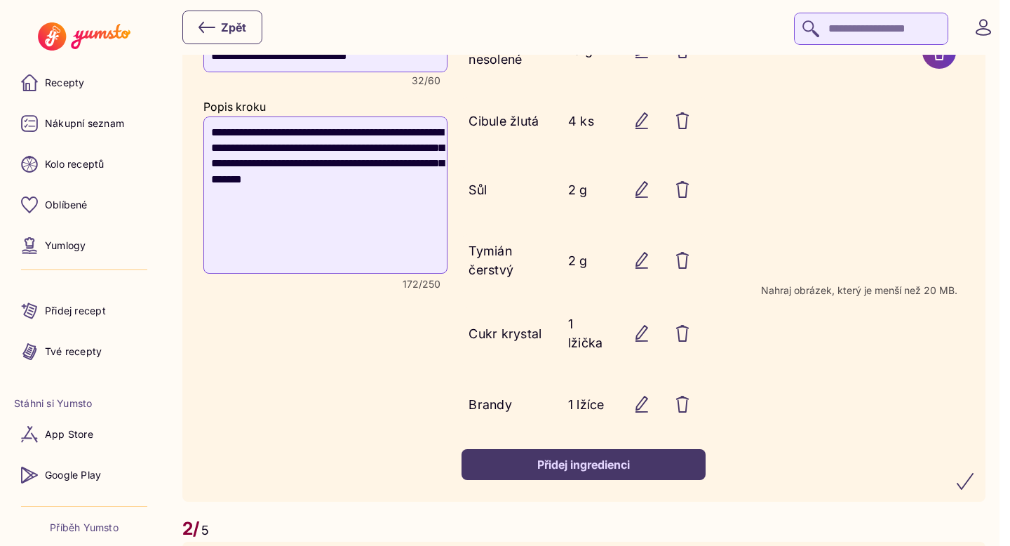
scroll to position [911, 0]
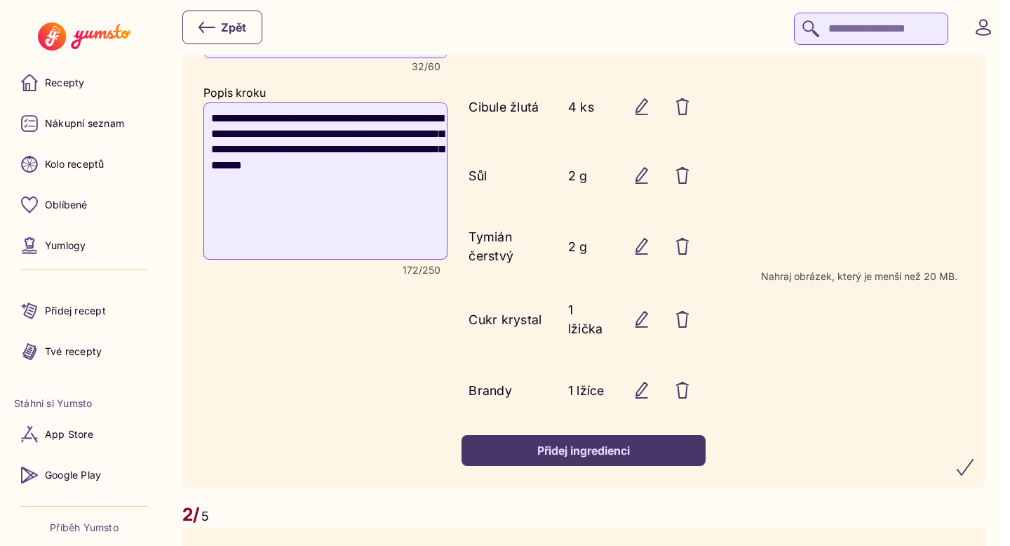
click at [974, 459] on icon "submit" at bounding box center [965, 467] width 17 height 17
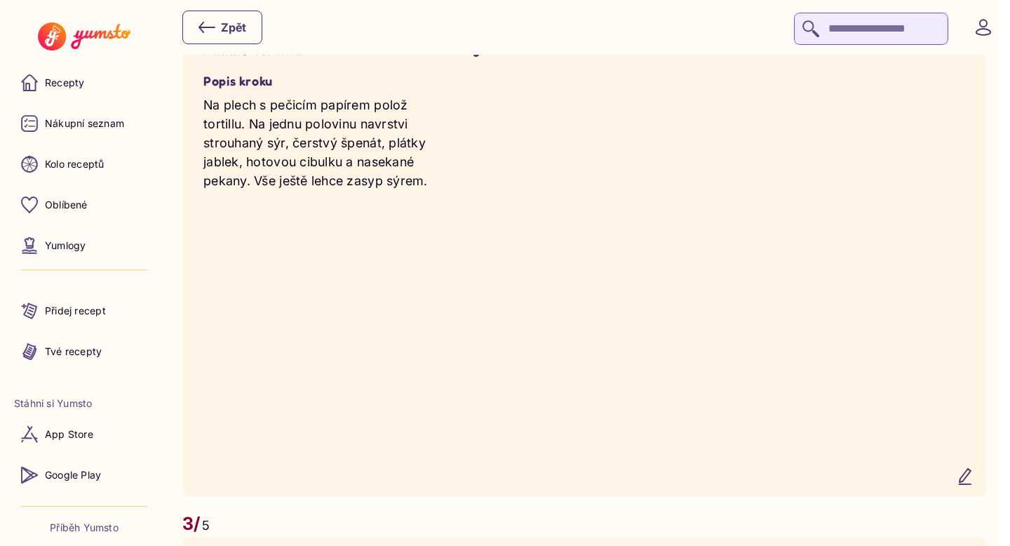
scroll to position [1494, 0]
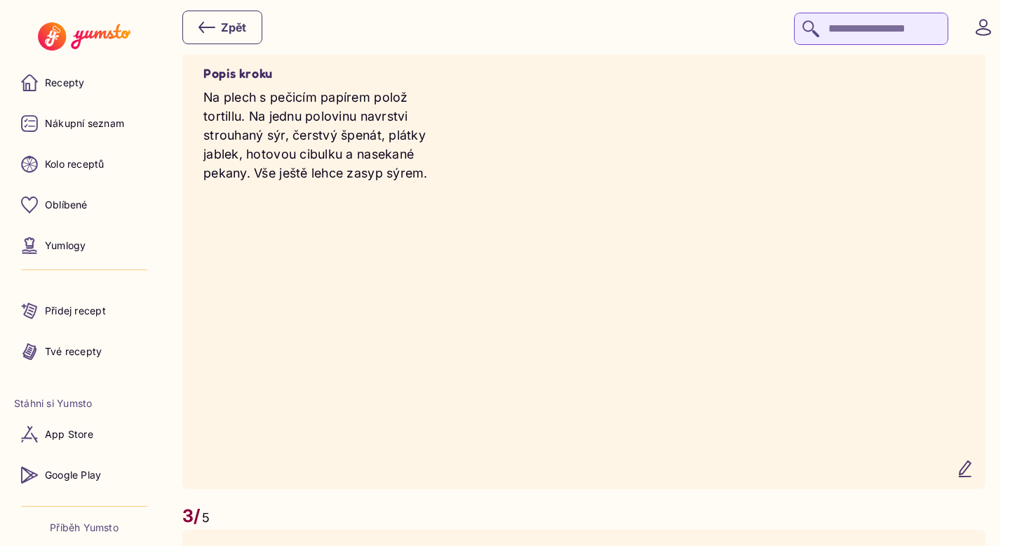
click at [982, 478] on button "button" at bounding box center [965, 469] width 34 height 34
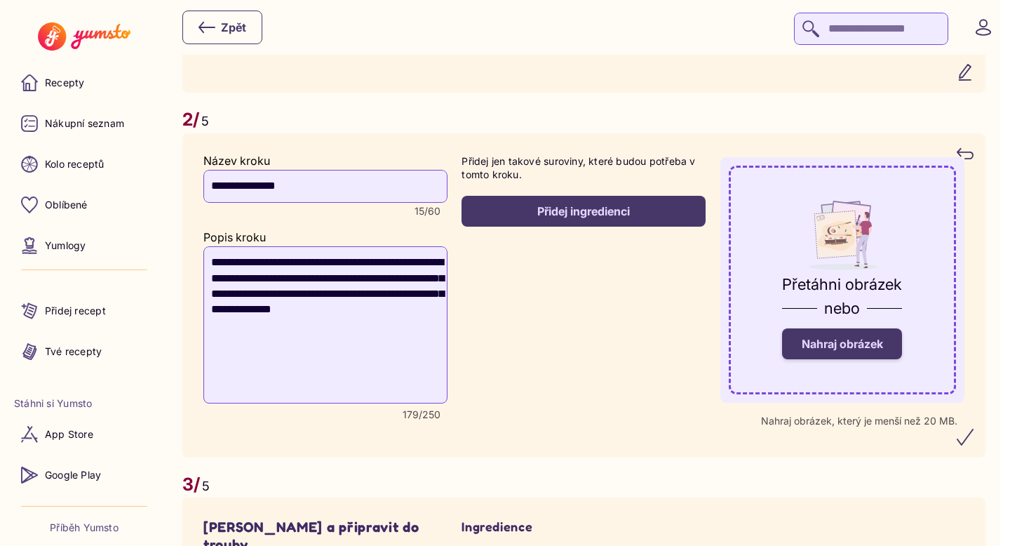
scroll to position [1341, 0]
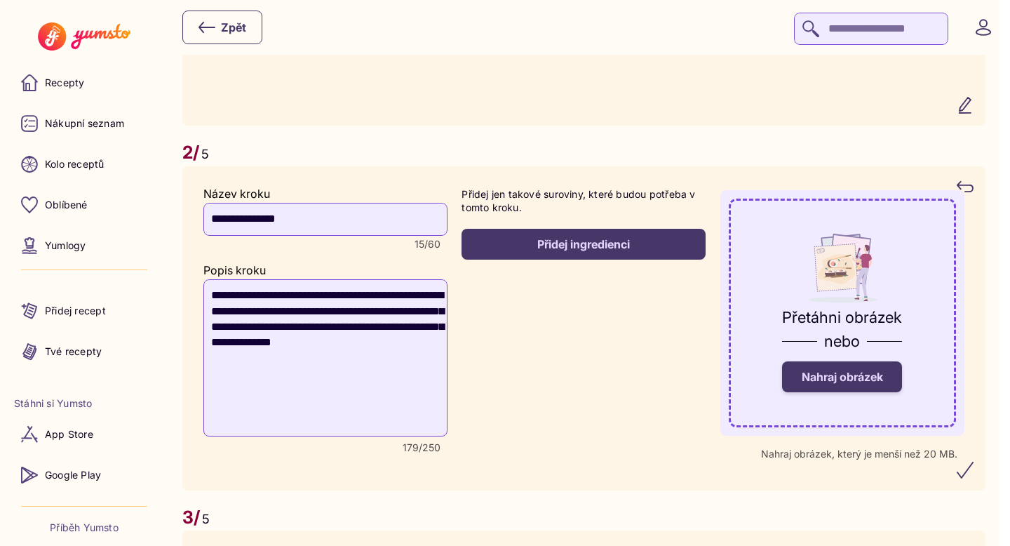
click at [849, 384] on span "Nahraj obrázek" at bounding box center [842, 377] width 81 height 14
click at [0, 0] on input "Nahraj obrázek" at bounding box center [0, 0] width 0 height 0
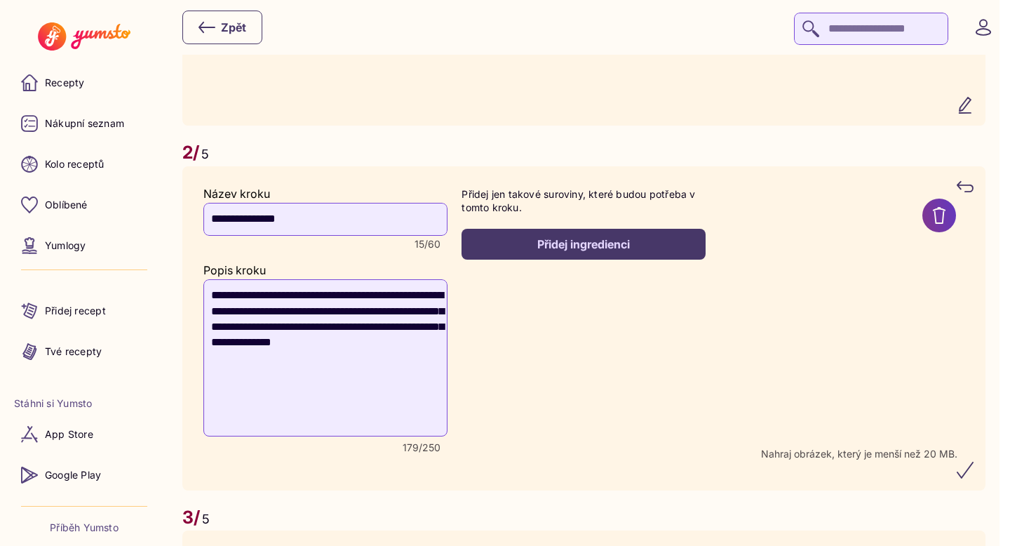
click at [544, 258] on button "Přidej ingredienci" at bounding box center [584, 244] width 244 height 31
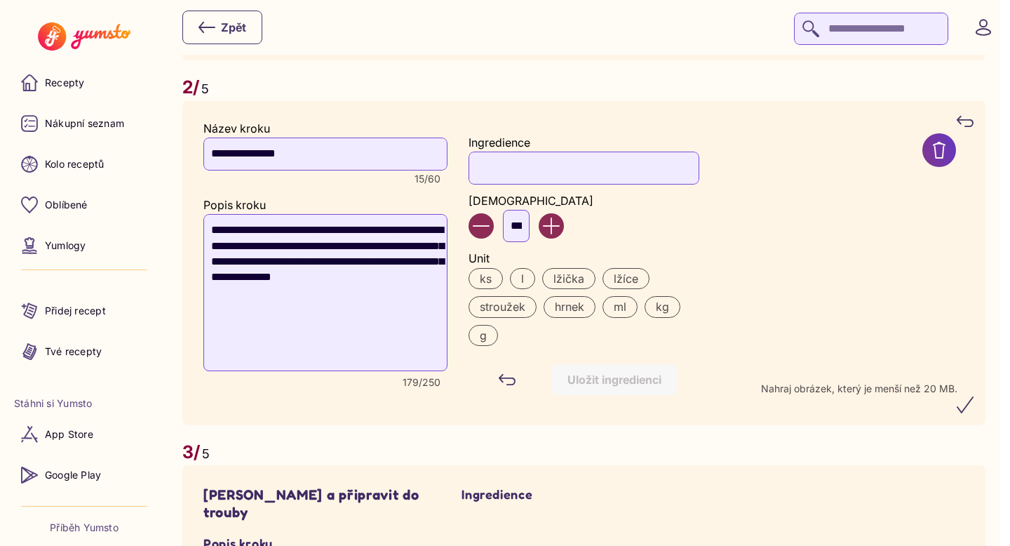
scroll to position [1414, 0]
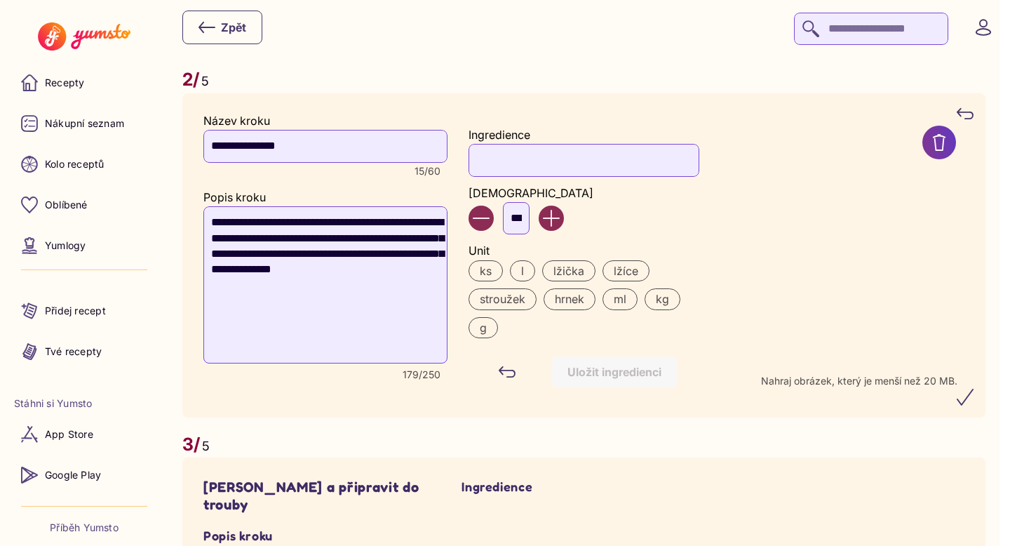
click at [502, 165] on input "Ingredience" at bounding box center [584, 160] width 230 height 32
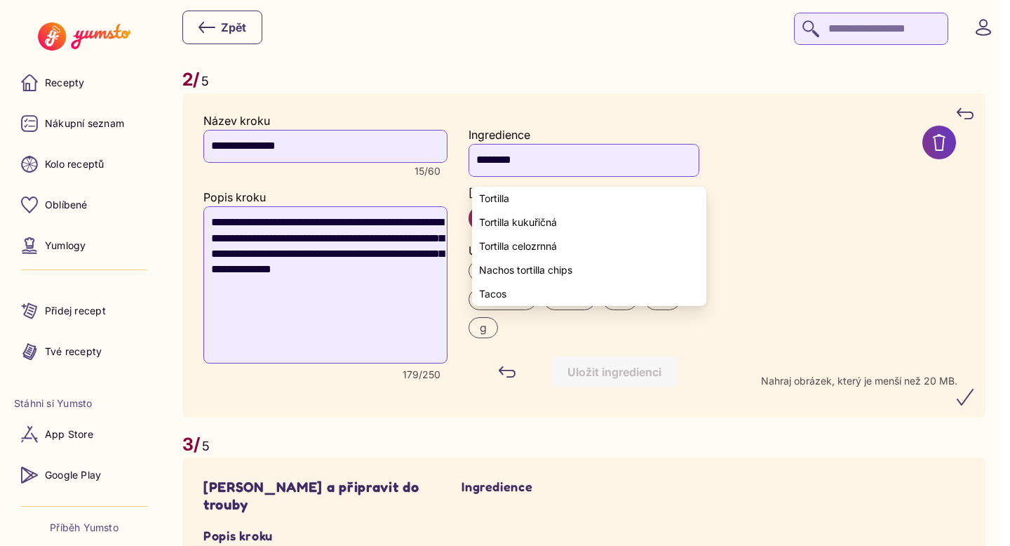
click at [530, 201] on yumsto-option "Tortilla" at bounding box center [589, 199] width 234 height 24
type input "********"
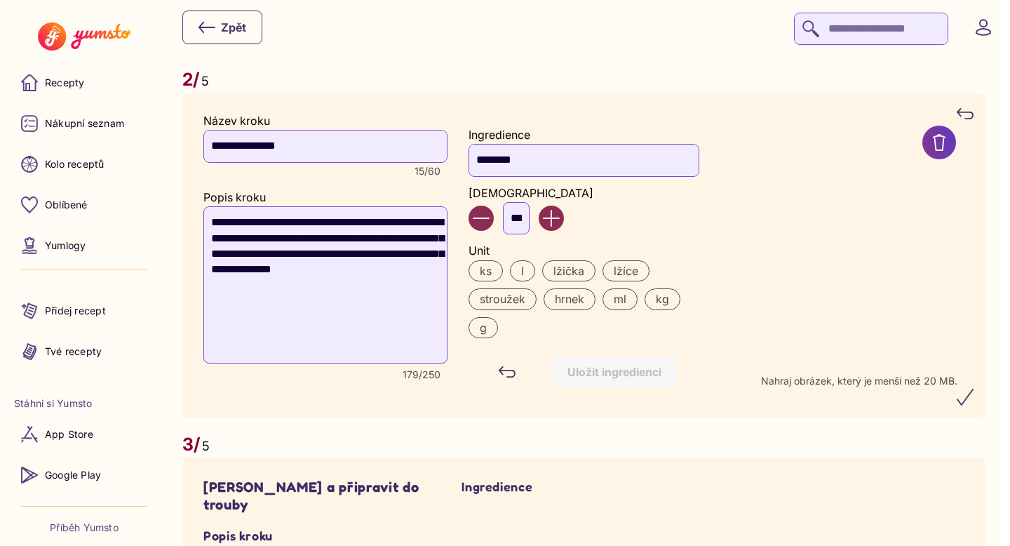
click at [528, 220] on input "***" at bounding box center [516, 218] width 27 height 32
type input "*"
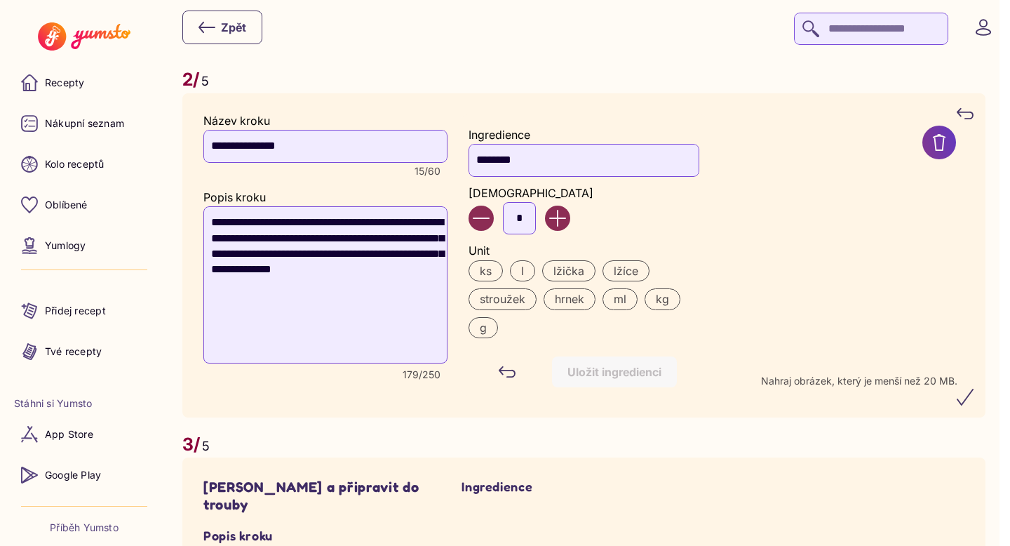
click at [485, 277] on label "ks" at bounding box center [486, 270] width 34 height 21
click at [530, 222] on input "*" at bounding box center [519, 218] width 33 height 32
type input "*"
click at [645, 380] on div "Uložit ingredienci" at bounding box center [615, 371] width 94 height 15
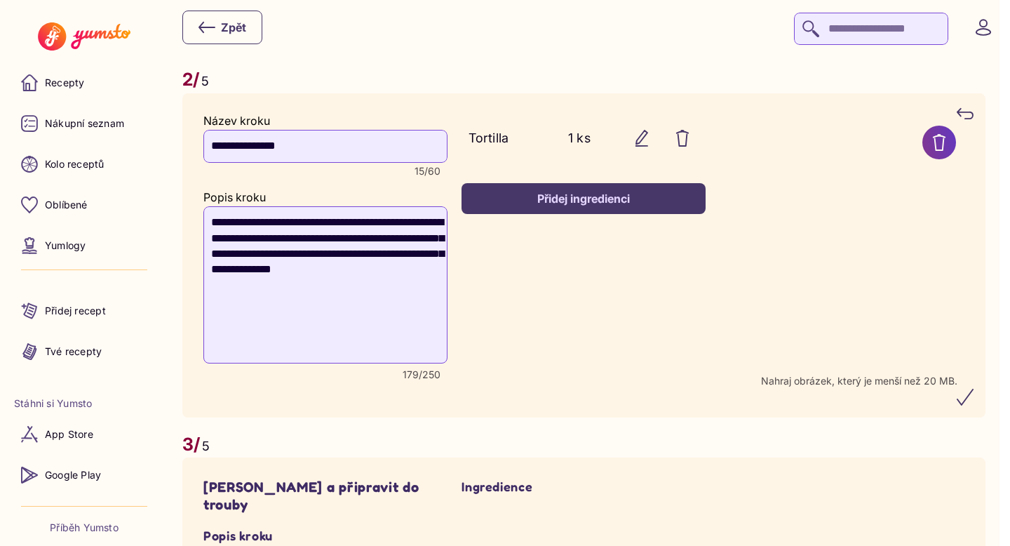
click at [551, 213] on button "Přidej ingredienci" at bounding box center [584, 198] width 244 height 31
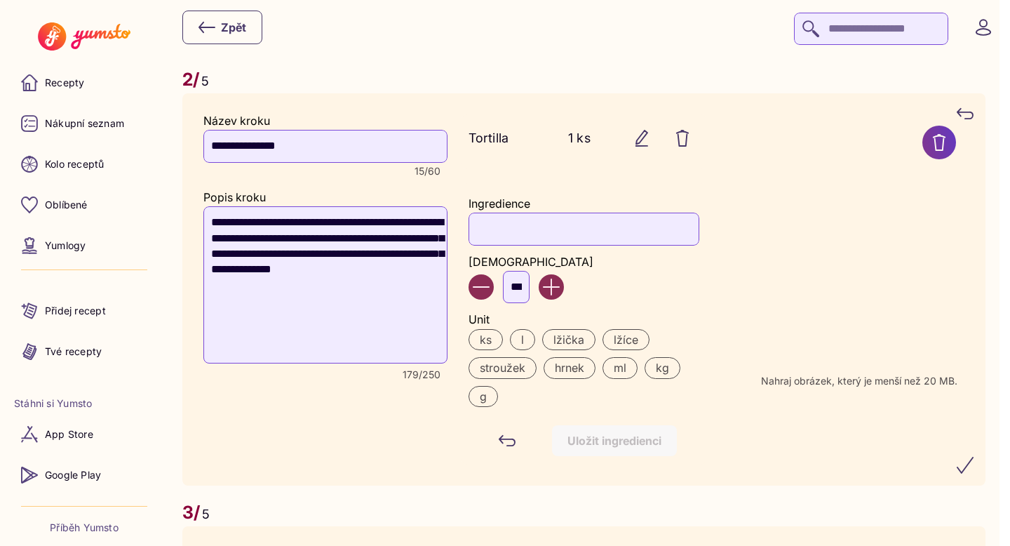
click at [519, 239] on input "Ingredience" at bounding box center [584, 229] width 230 height 32
type input "*"
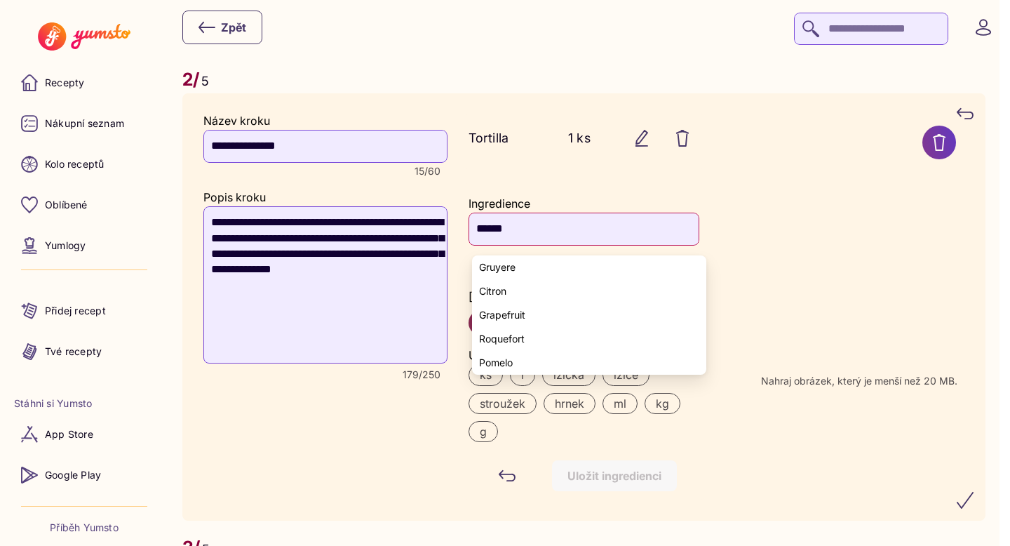
click at [506, 264] on span "Gruyere" at bounding box center [497, 267] width 36 height 11
type input "*******"
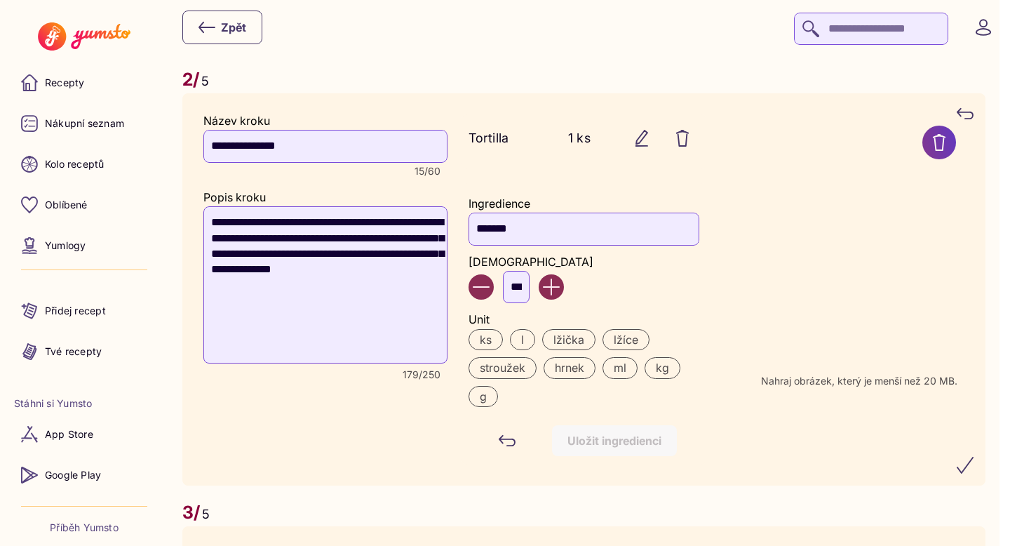
click at [530, 294] on input "***" at bounding box center [516, 287] width 27 height 32
type input "*"
type input "**"
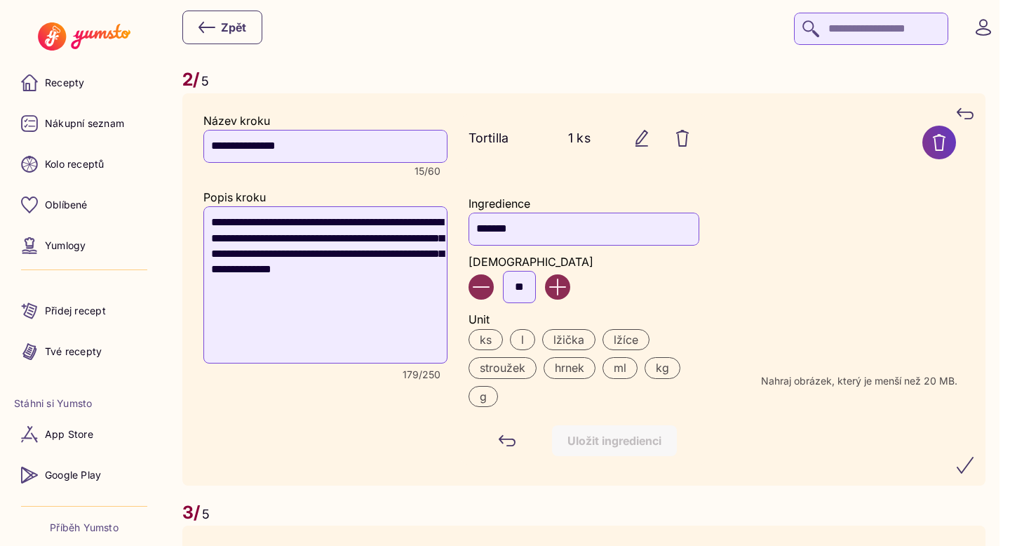
click at [666, 373] on label "kg" at bounding box center [663, 367] width 36 height 21
click at [599, 448] on div "Uložit ingredienci" at bounding box center [615, 440] width 94 height 15
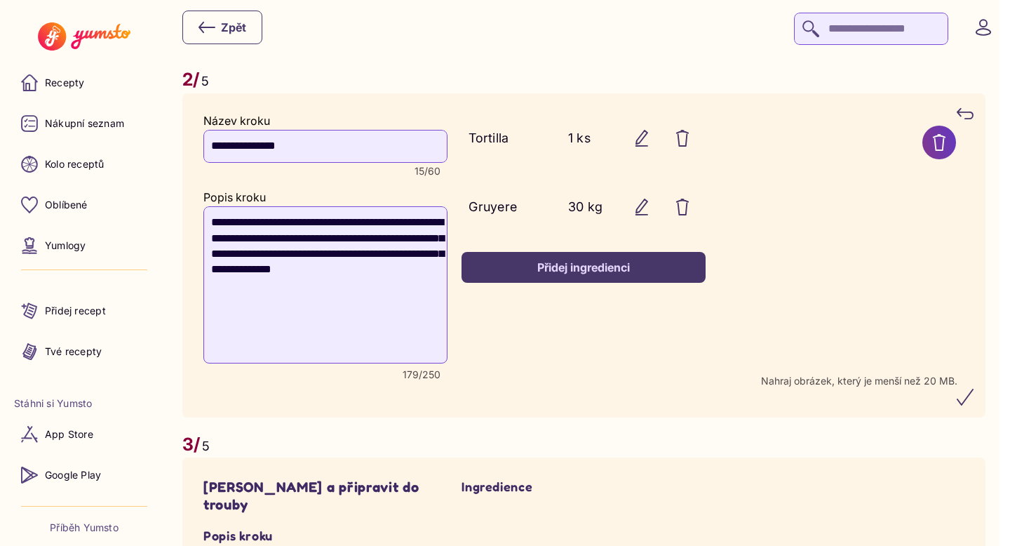
click at [546, 281] on button "Přidej ingredienci" at bounding box center [584, 267] width 244 height 31
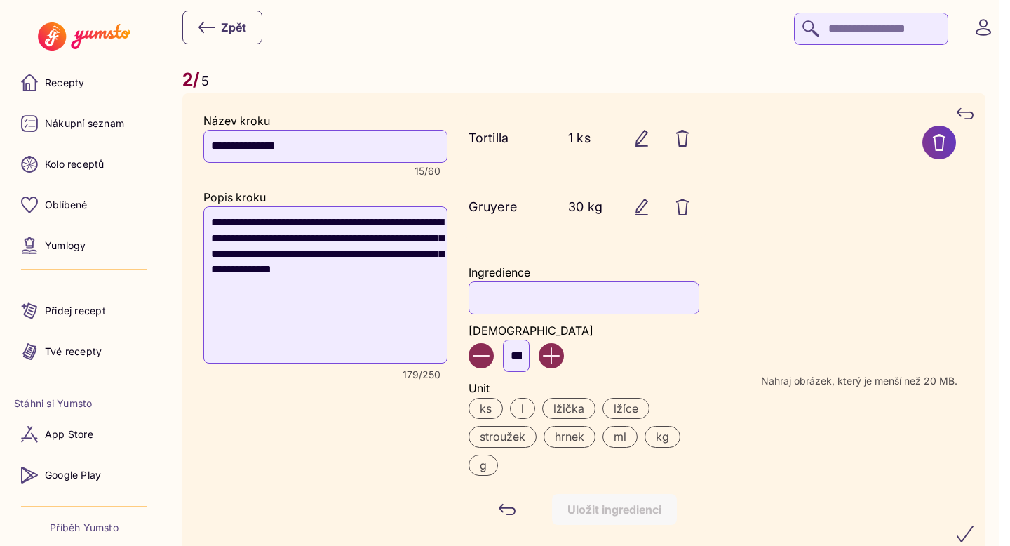
click at [499, 311] on input "Ingredience" at bounding box center [584, 297] width 230 height 32
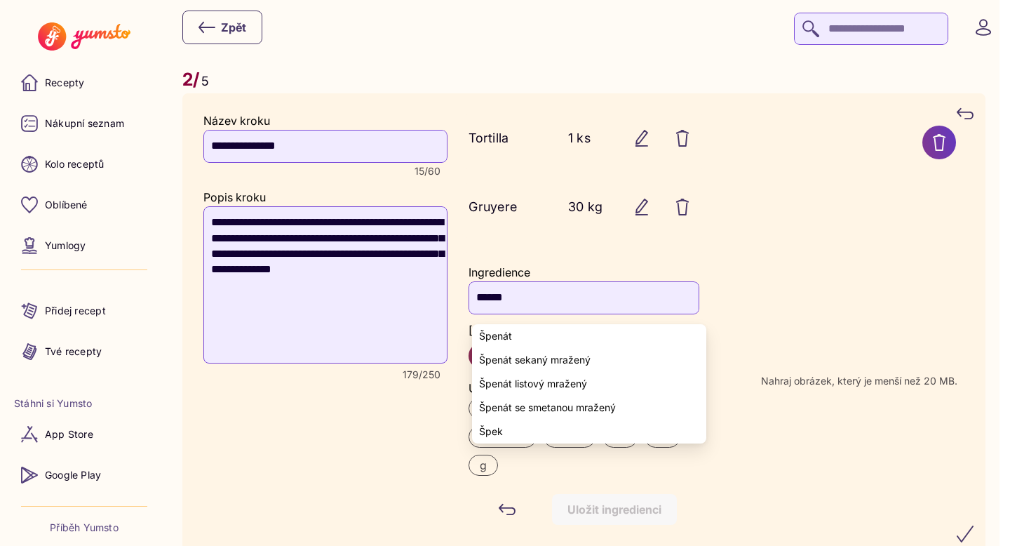
click at [538, 333] on yumsto-option "Špenát" at bounding box center [589, 336] width 234 height 24
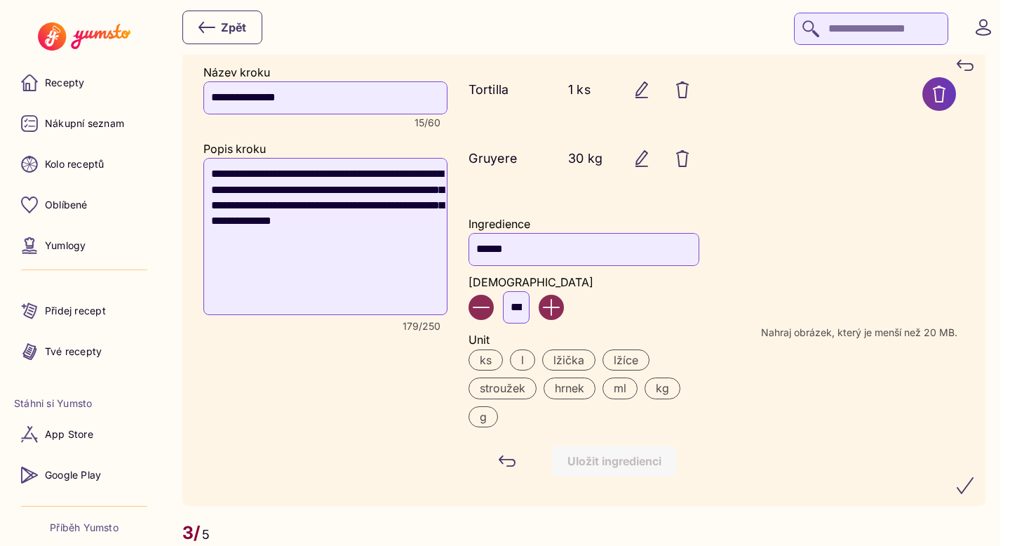
scroll to position [1468, 0]
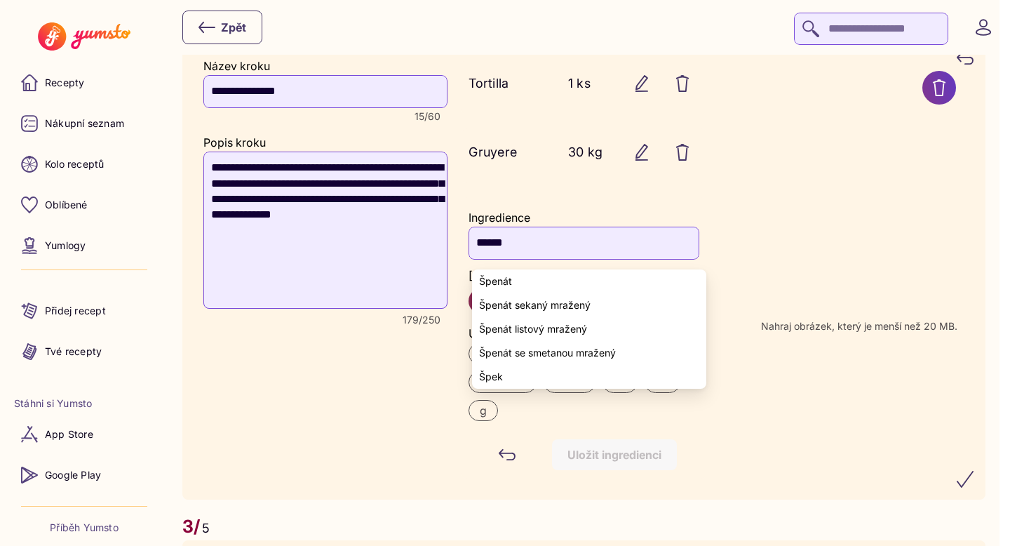
click at [538, 288] on yumsto-option "Špenát" at bounding box center [589, 281] width 234 height 24
click at [495, 278] on span "Špenát" at bounding box center [495, 281] width 33 height 11
click at [554, 248] on input "******" at bounding box center [584, 243] width 230 height 32
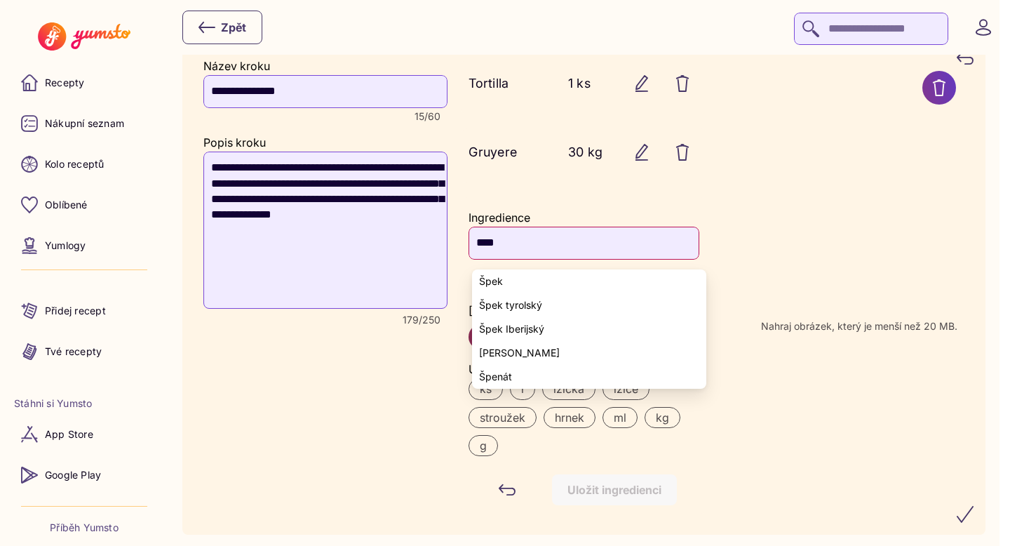
click at [503, 284] on yumsto-option "Špek" at bounding box center [589, 281] width 234 height 24
click at [514, 280] on yumsto-option "Špenát" at bounding box center [589, 281] width 234 height 24
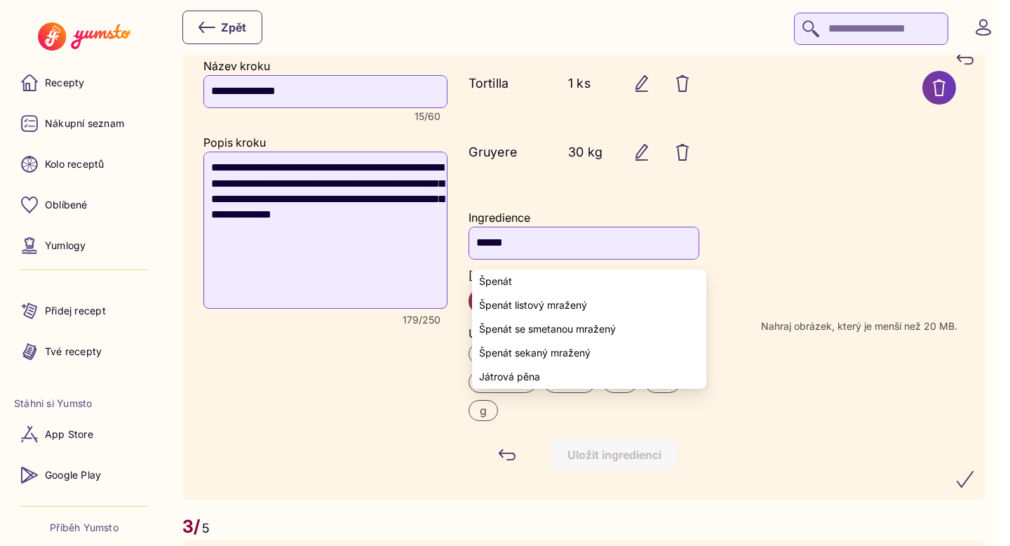
click at [393, 393] on div "**********" at bounding box center [325, 269] width 244 height 419
click at [512, 279] on yumsto-option "Špenát" at bounding box center [589, 281] width 234 height 24
click at [523, 249] on input "******" at bounding box center [584, 243] width 230 height 32
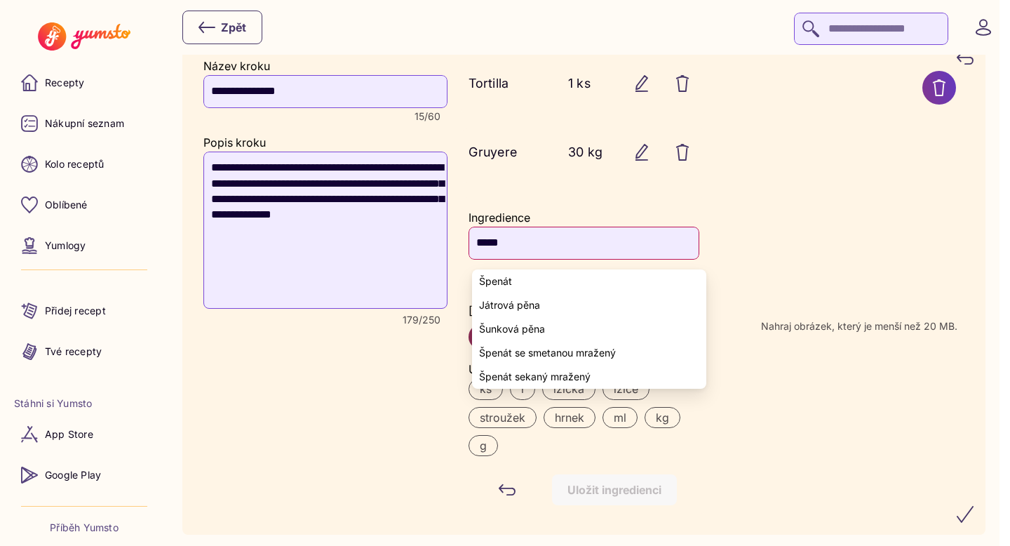
click at [509, 280] on span "Špenát" at bounding box center [495, 281] width 33 height 11
type input "******"
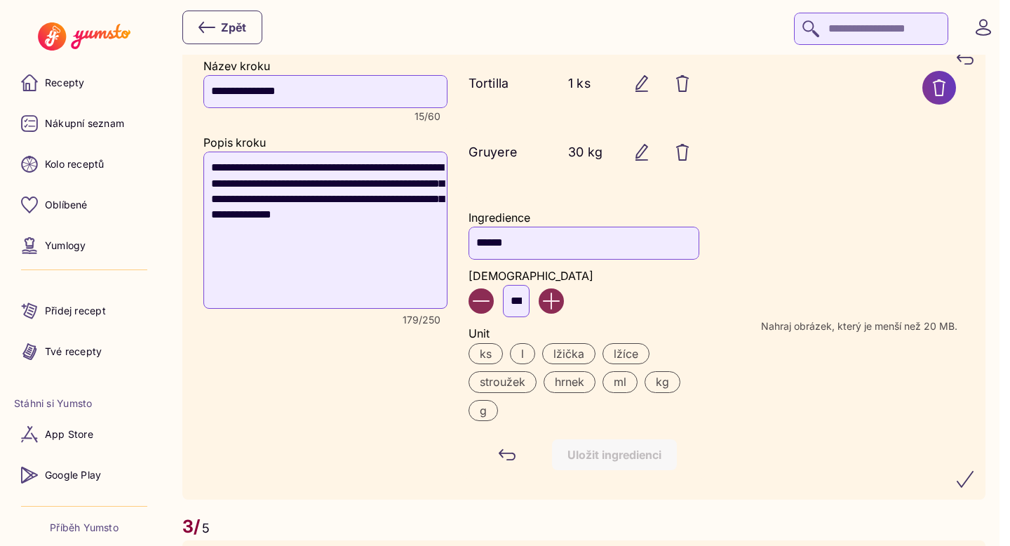
click at [529, 301] on input "***" at bounding box center [516, 301] width 27 height 32
type input "*"
type input "**"
click at [490, 419] on label "g" at bounding box center [483, 410] width 29 height 21
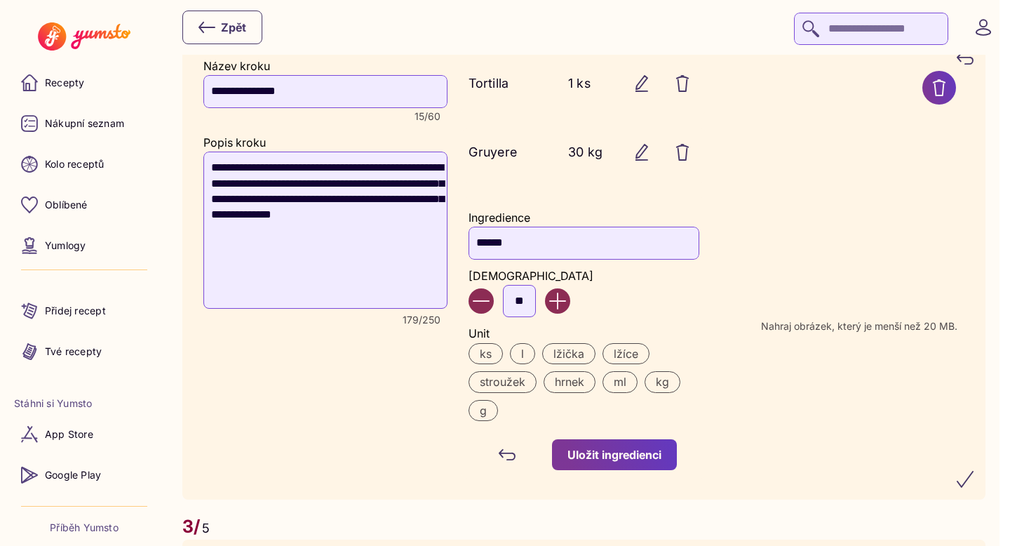
click at [608, 462] on div "Uložit ingredienci" at bounding box center [615, 454] width 94 height 15
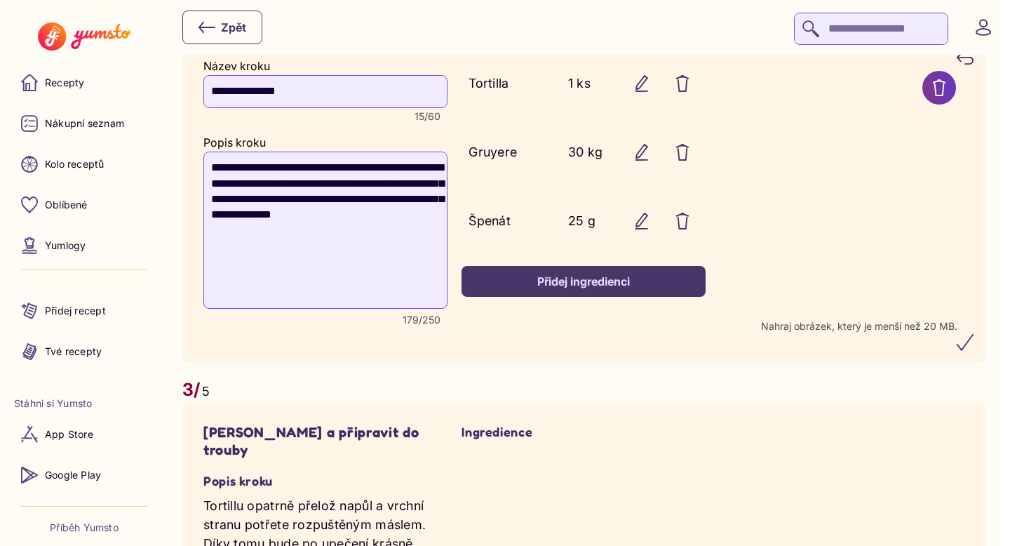
click at [650, 154] on icon "button" at bounding box center [642, 152] width 17 height 17
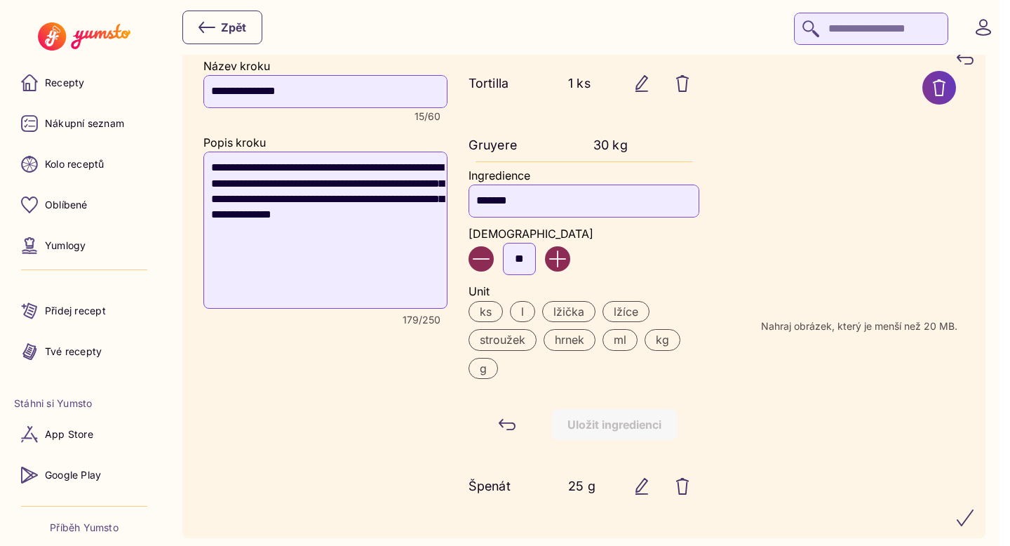
click at [525, 268] on input "**" at bounding box center [519, 259] width 33 height 32
type input "**"
click at [716, 455] on div "**********" at bounding box center [583, 288] width 761 height 457
click at [481, 379] on label "g" at bounding box center [483, 368] width 29 height 21
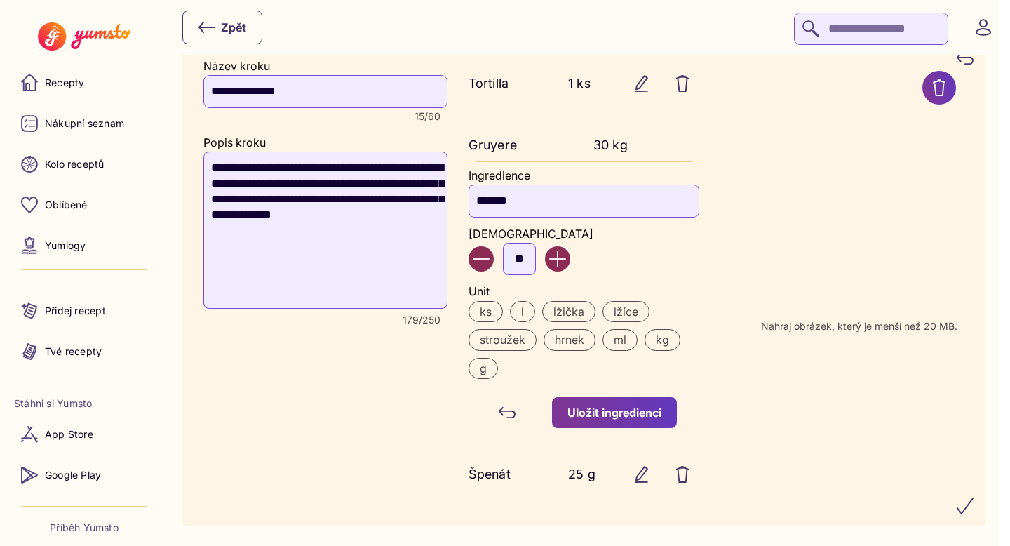
click at [591, 428] on button "Uložit ingredienci" at bounding box center [614, 412] width 125 height 31
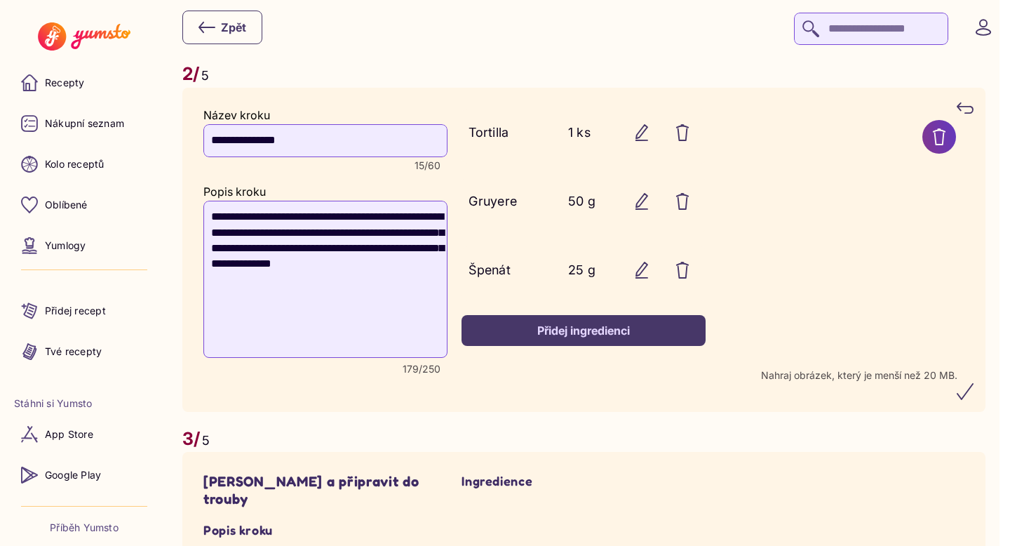
scroll to position [1419, 0]
click at [590, 347] on button "Přidej ingredienci" at bounding box center [584, 331] width 244 height 31
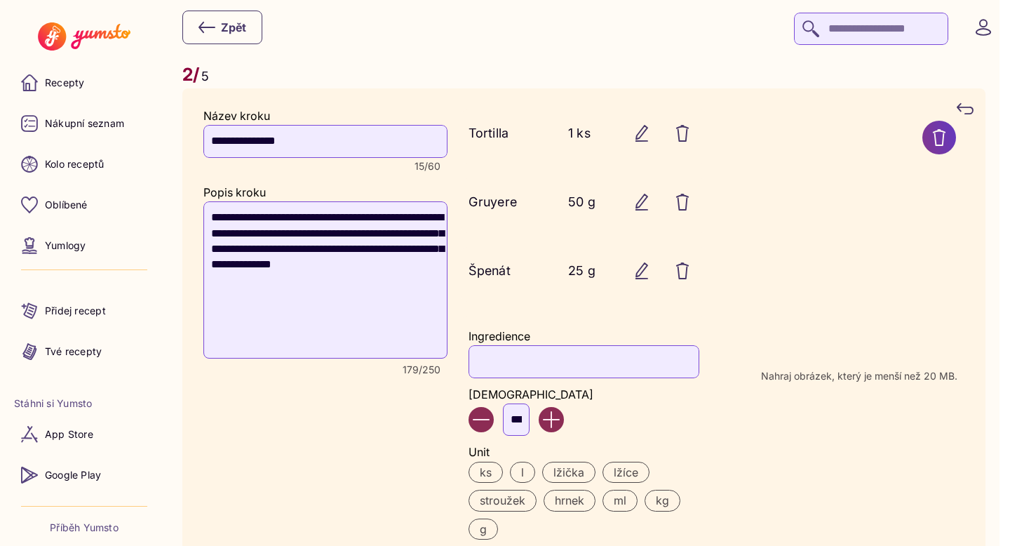
click at [523, 366] on input "Ingredience" at bounding box center [584, 361] width 230 height 32
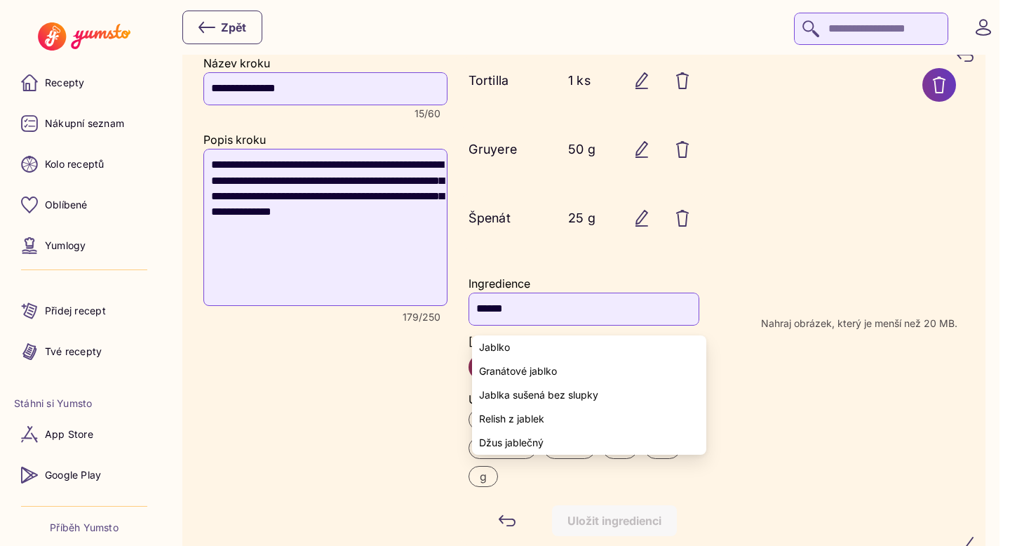
scroll to position [1473, 0]
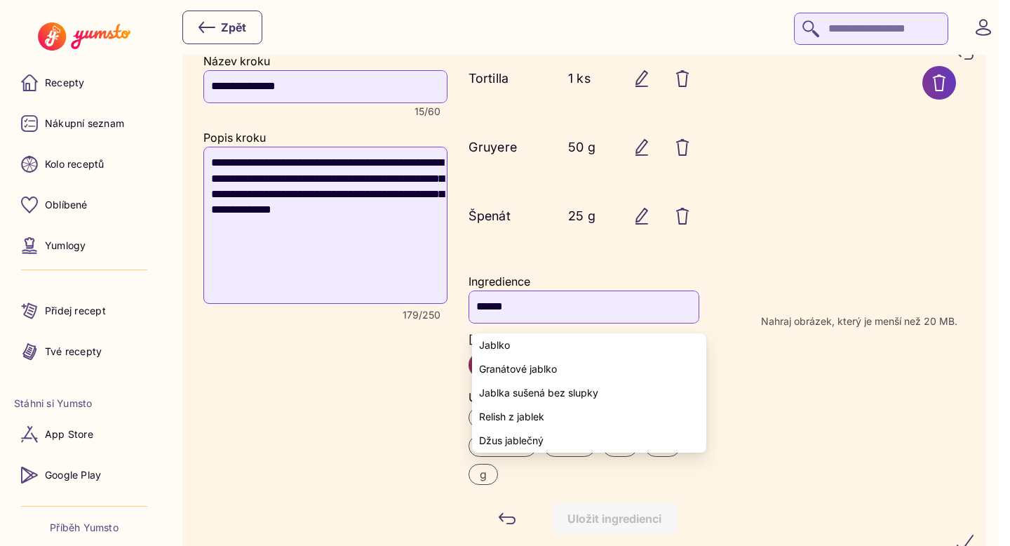
click at [501, 344] on span "Jablko" at bounding box center [494, 345] width 31 height 11
type input "******"
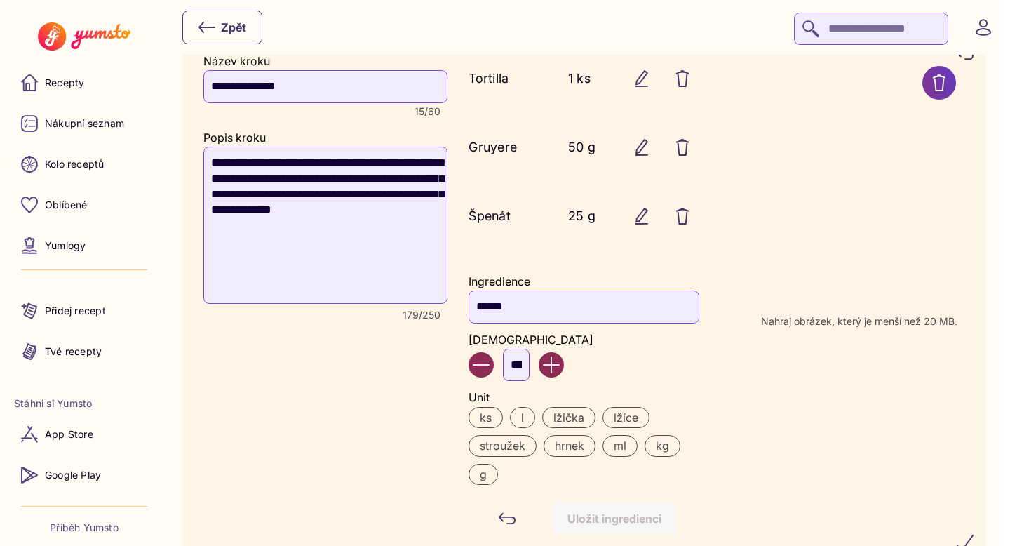
click at [716, 389] on div "**********" at bounding box center [583, 299] width 761 height 488
click at [523, 366] on input "***" at bounding box center [516, 365] width 27 height 32
type input "*"
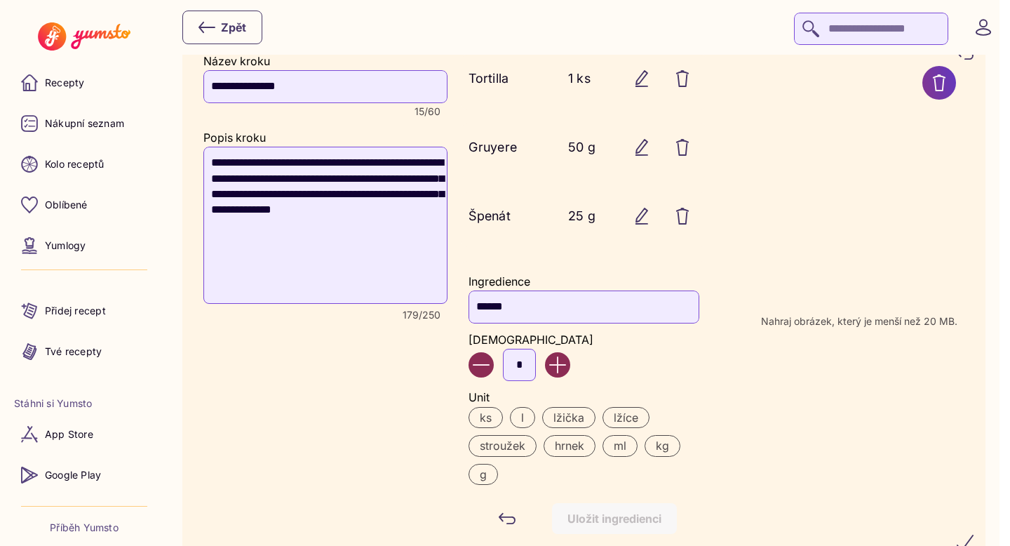
scroll to position [1509, 0]
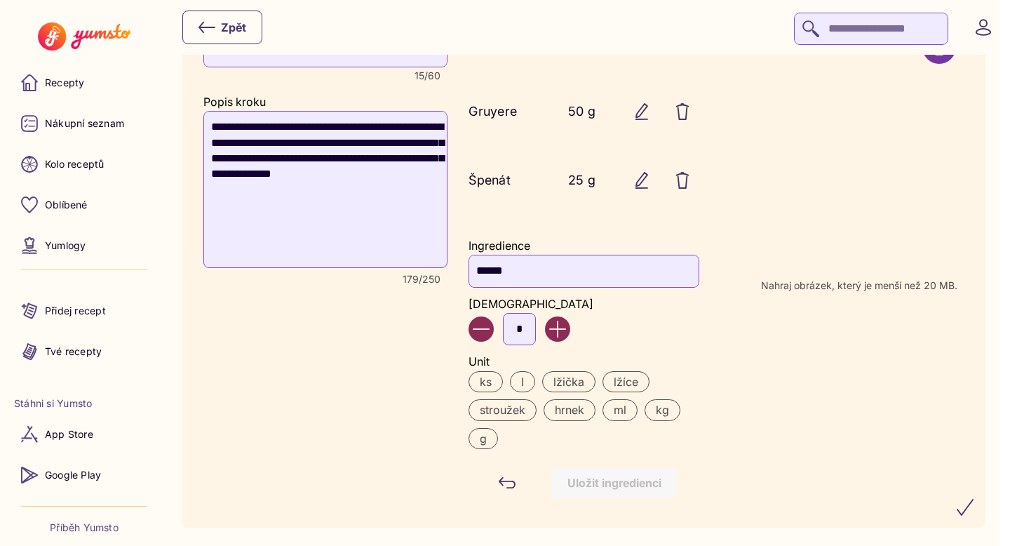
type input "*"
click at [488, 383] on label "ks" at bounding box center [486, 381] width 34 height 21
click at [525, 340] on input "*" at bounding box center [519, 329] width 33 height 32
type input "**"
click at [491, 448] on label "g" at bounding box center [483, 438] width 29 height 21
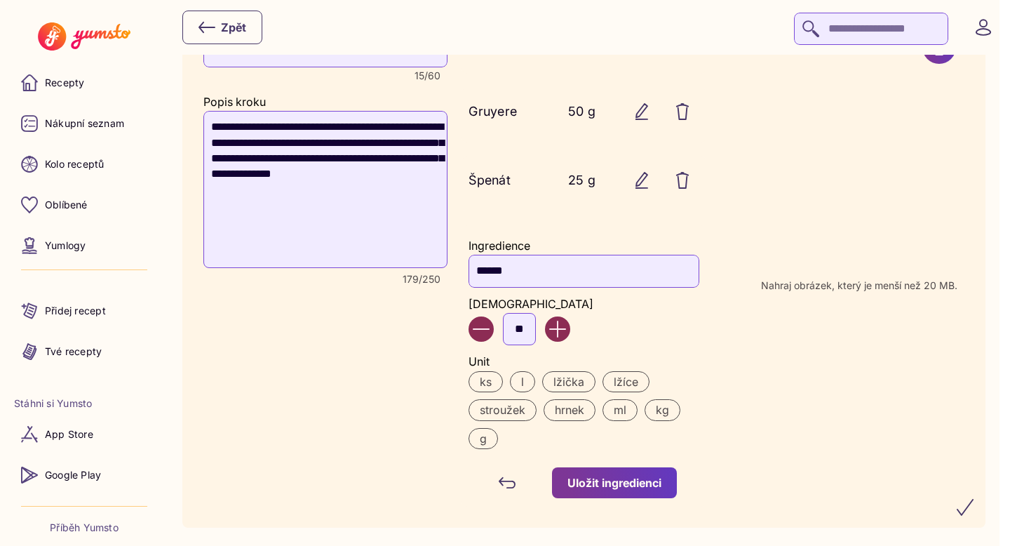
click at [636, 481] on button "Uložit ingredienci" at bounding box center [614, 482] width 125 height 31
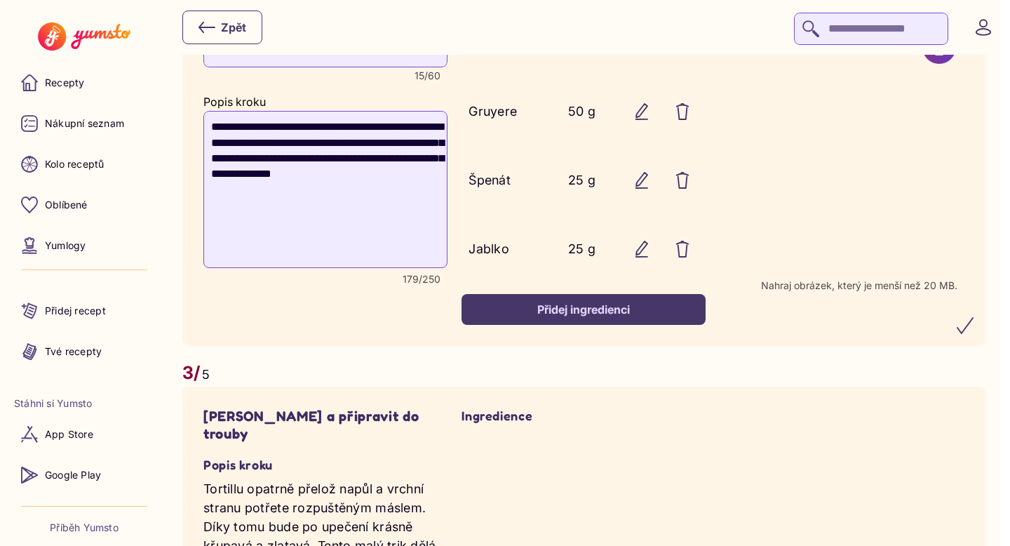
click at [570, 317] on div "Přidej ingredienci" at bounding box center [583, 309] width 213 height 15
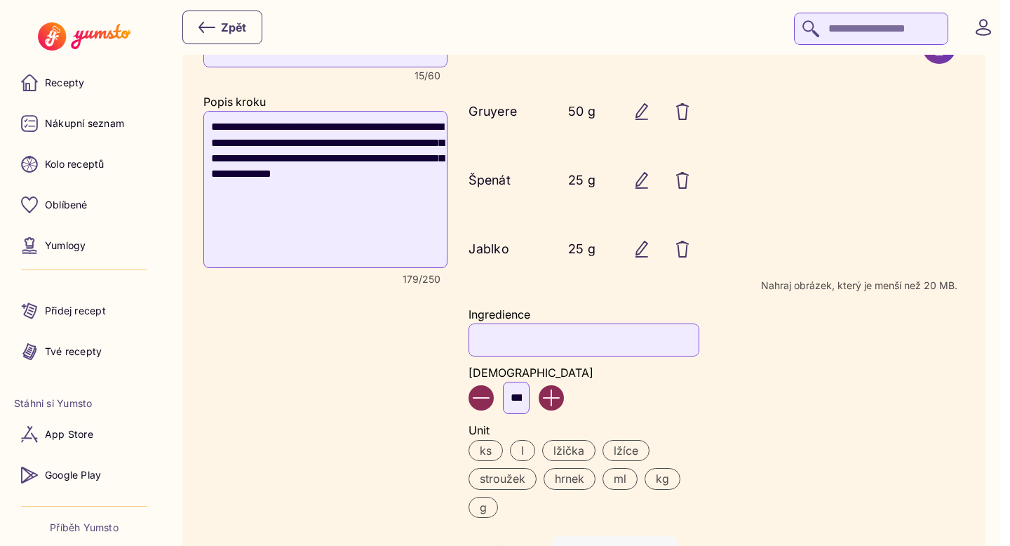
click at [516, 348] on input "Ingredience" at bounding box center [584, 339] width 230 height 32
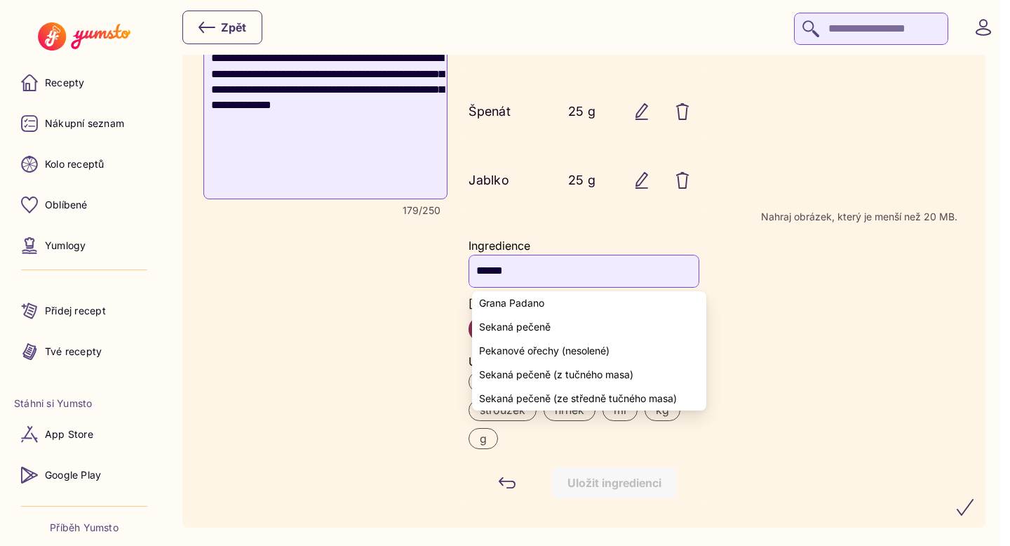
scroll to position [1593, 0]
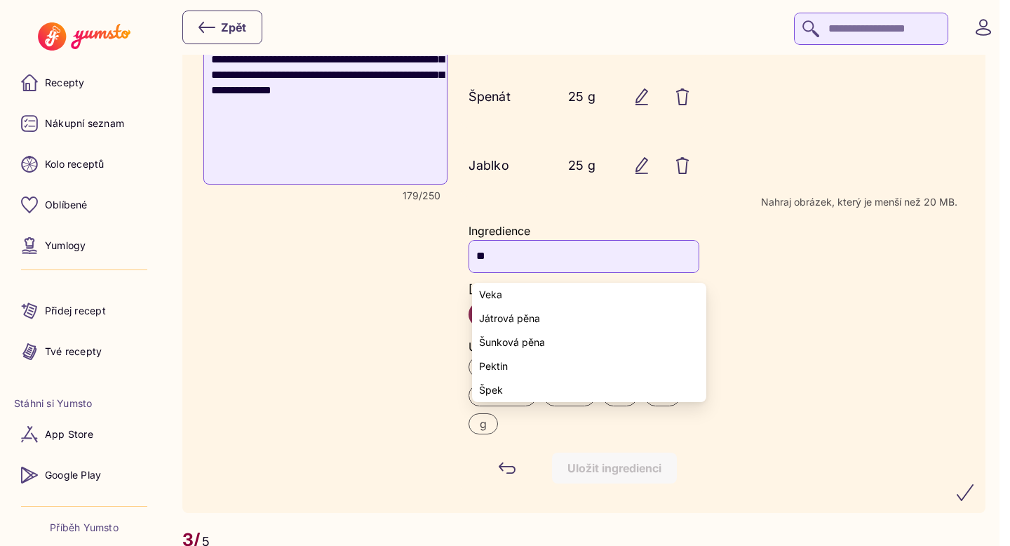
type input "*"
click at [572, 293] on span "Pekanové ořechy (nesolené)" at bounding box center [544, 294] width 130 height 11
type input "**********"
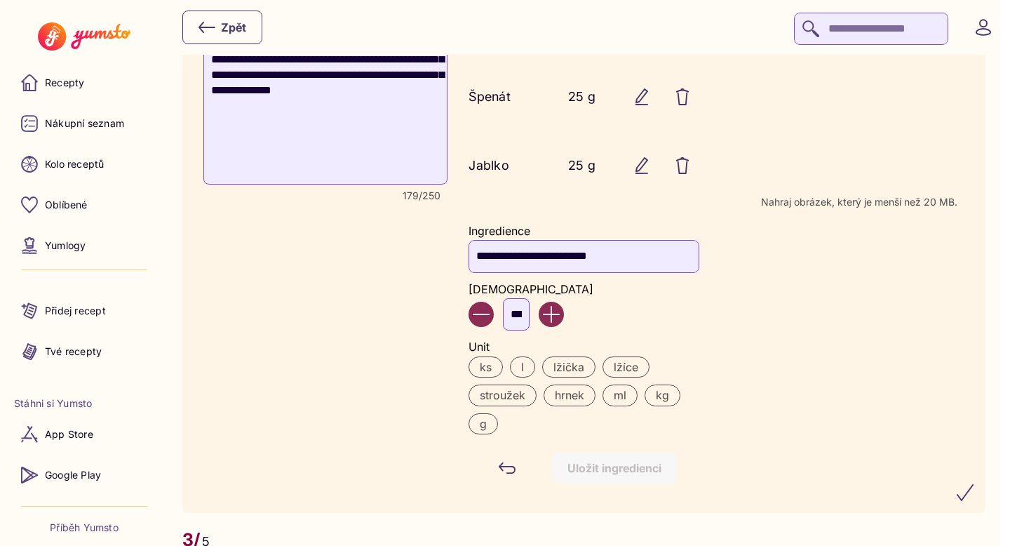
click at [530, 320] on input "***" at bounding box center [516, 314] width 27 height 32
type input "*"
type input "**"
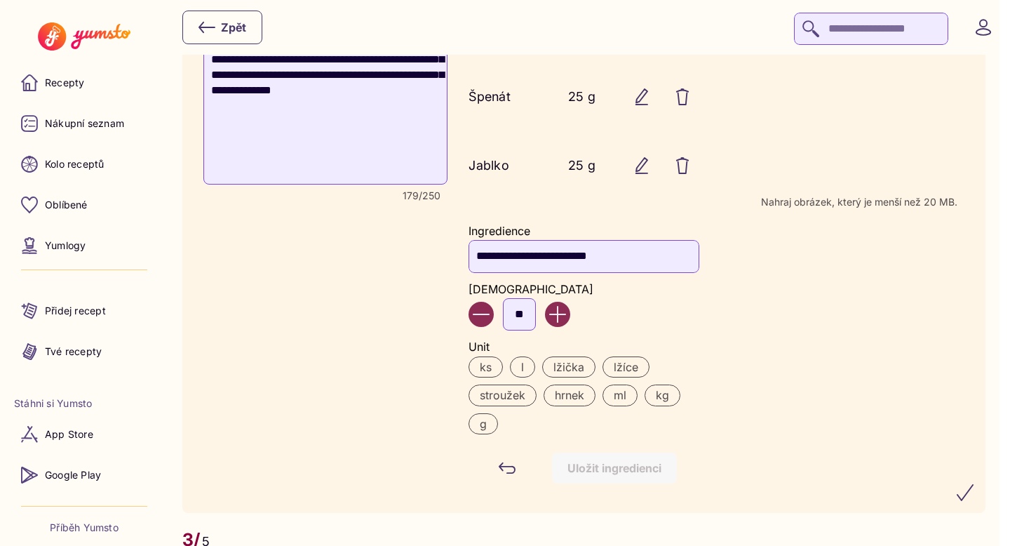
click at [488, 434] on label "g" at bounding box center [483, 423] width 29 height 21
click at [605, 474] on div "Uložit ingredienci" at bounding box center [615, 467] width 94 height 15
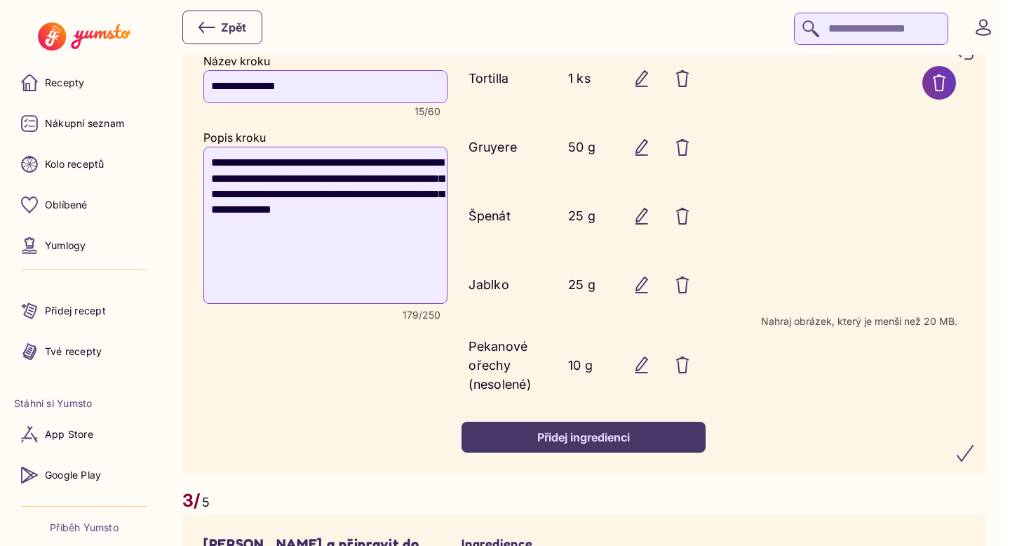
scroll to position [1475, 0]
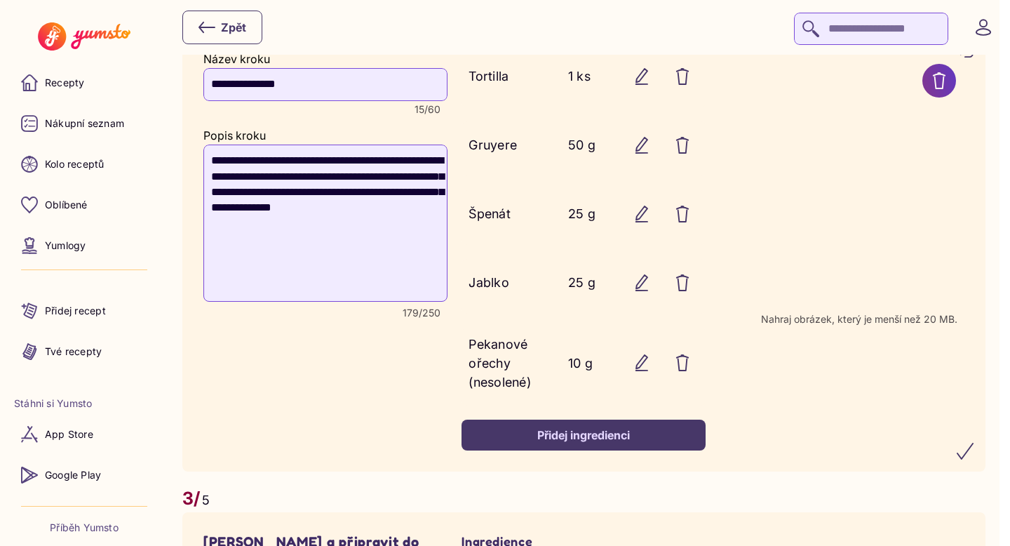
click at [974, 460] on icon "submit" at bounding box center [965, 451] width 17 height 17
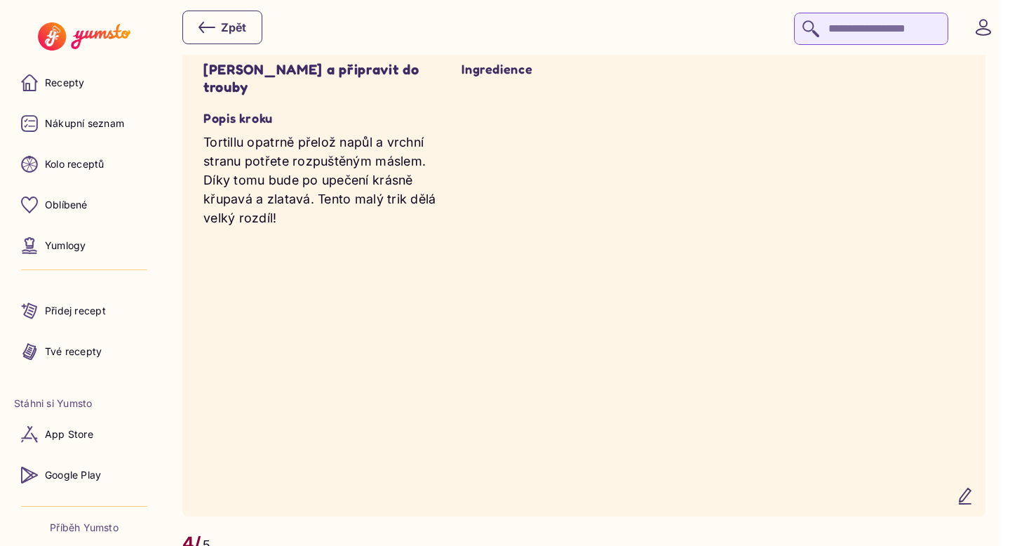
scroll to position [2223, 0]
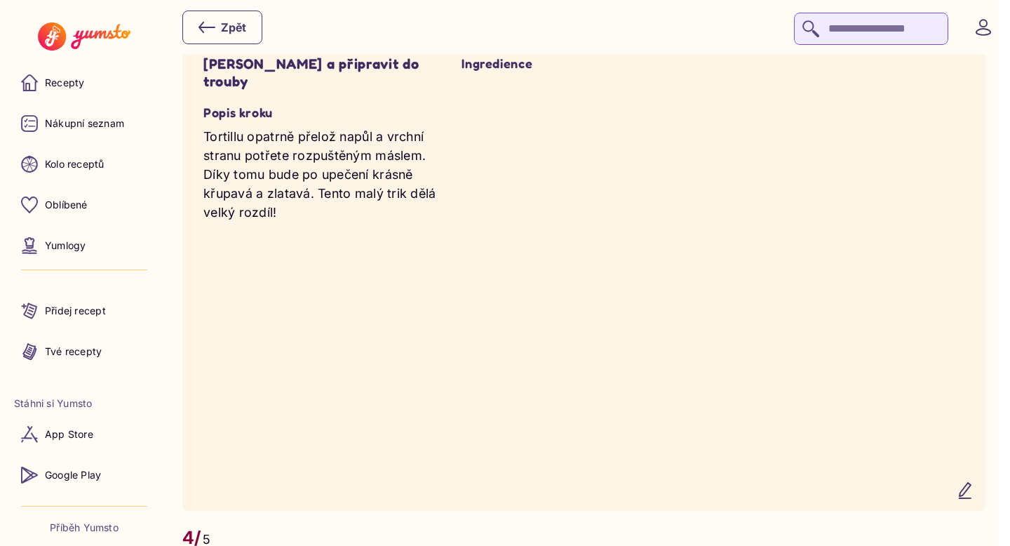
click at [974, 499] on icon "button" at bounding box center [965, 490] width 17 height 17
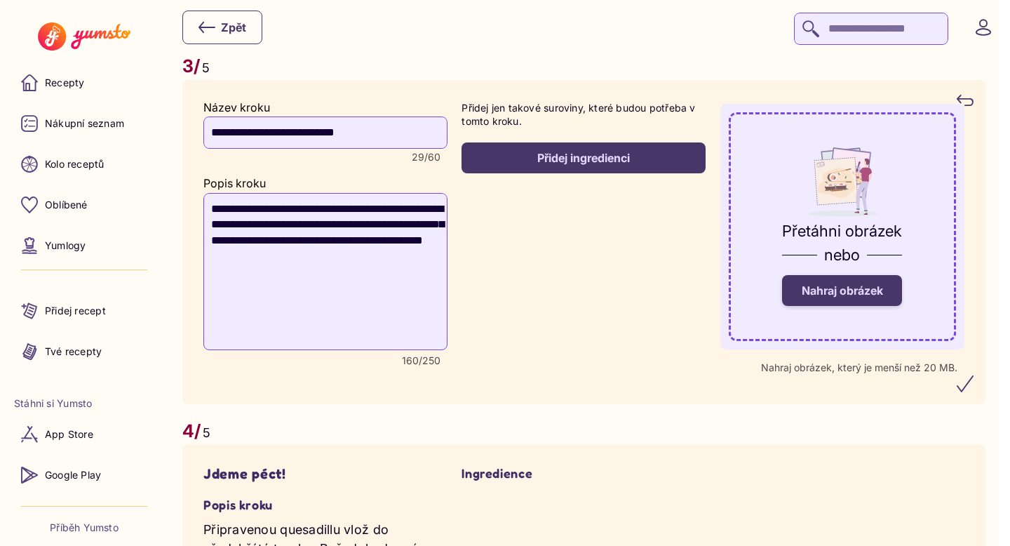
scroll to position [2173, 0]
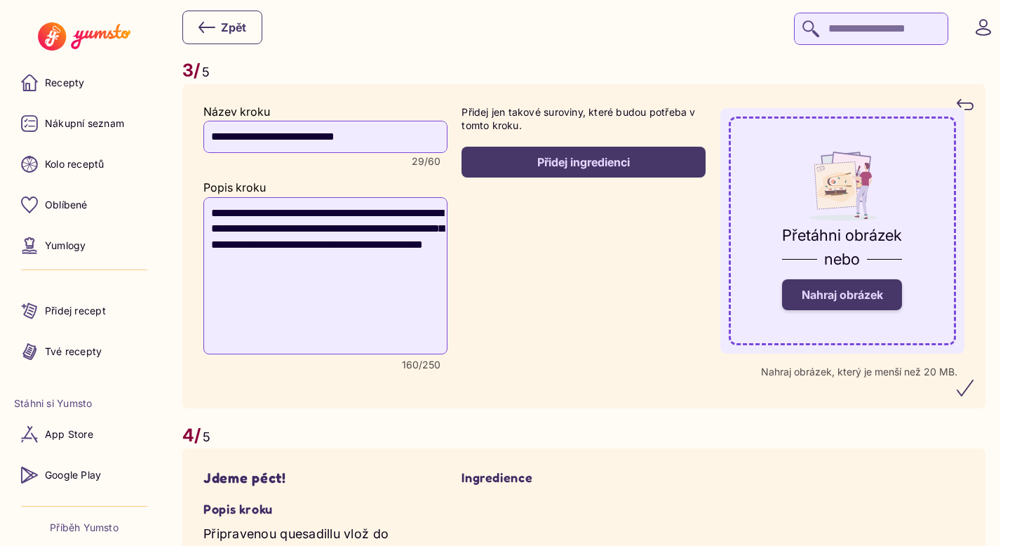
click at [869, 302] on span "Nahraj obrázek" at bounding box center [842, 295] width 81 height 14
click at [0, 0] on input "Nahraj obrázek" at bounding box center [0, 0] width 0 height 0
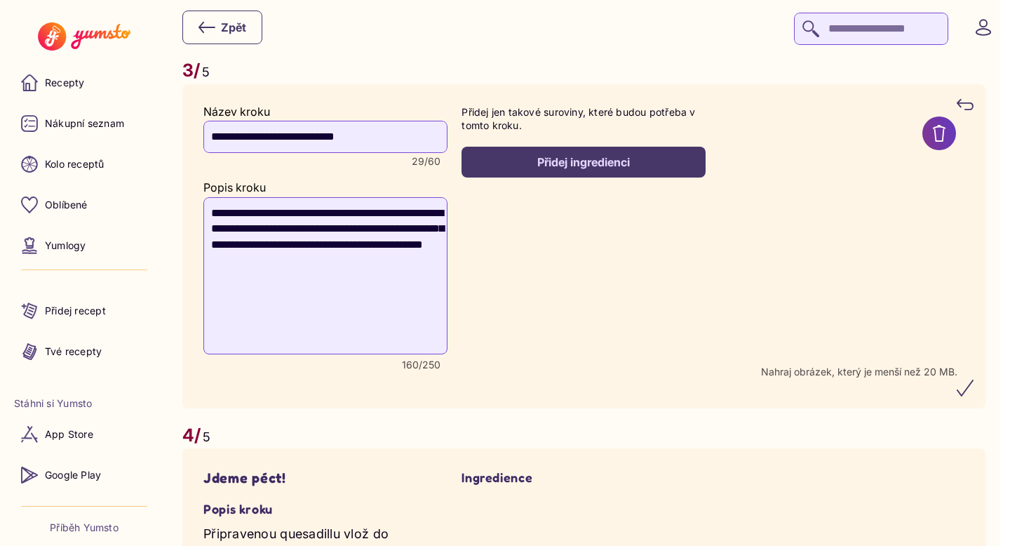
click at [525, 177] on button "Přidej ingredienci" at bounding box center [584, 162] width 244 height 31
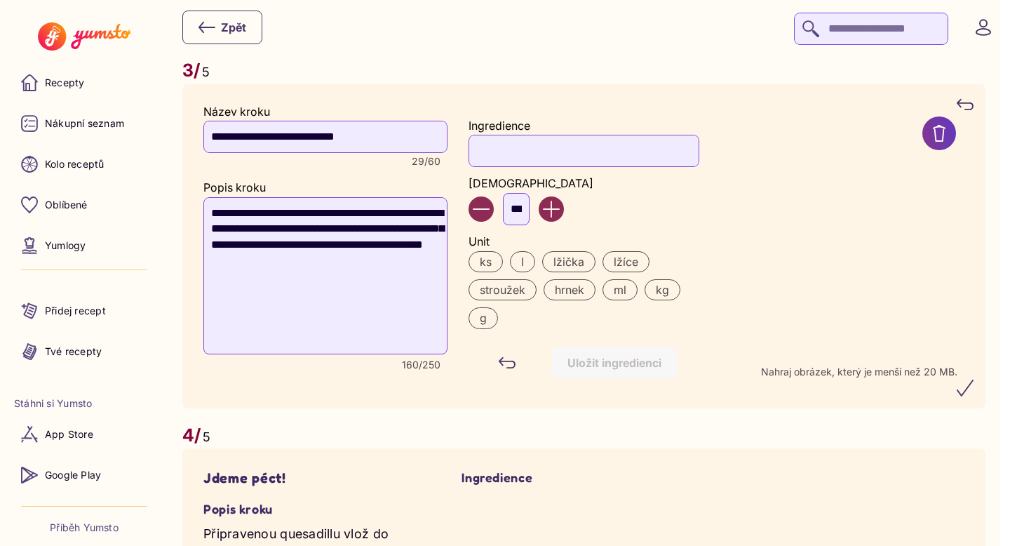
click at [500, 161] on input "Ingredience" at bounding box center [584, 151] width 230 height 32
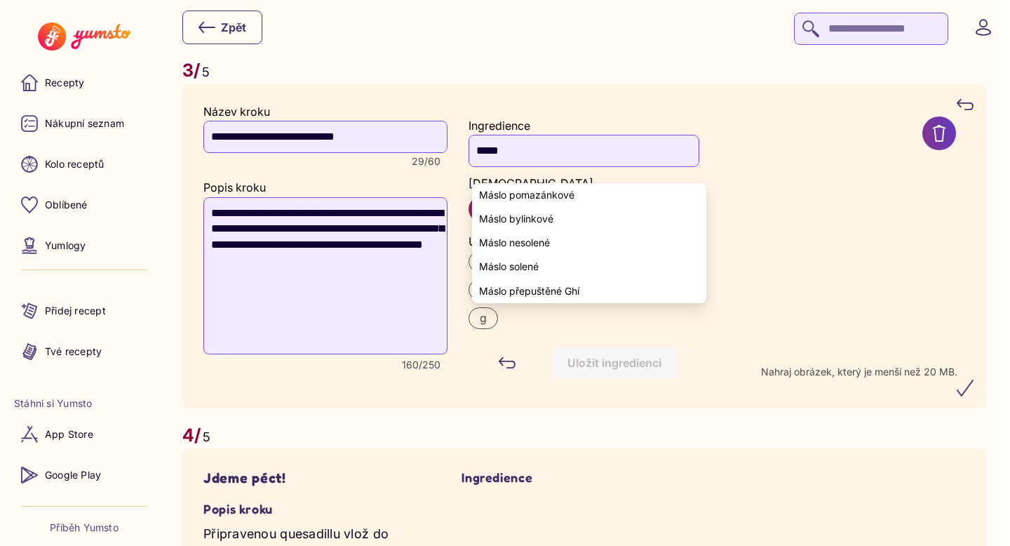
click at [523, 239] on span "Máslo nesolené" at bounding box center [514, 242] width 71 height 11
type input "**********"
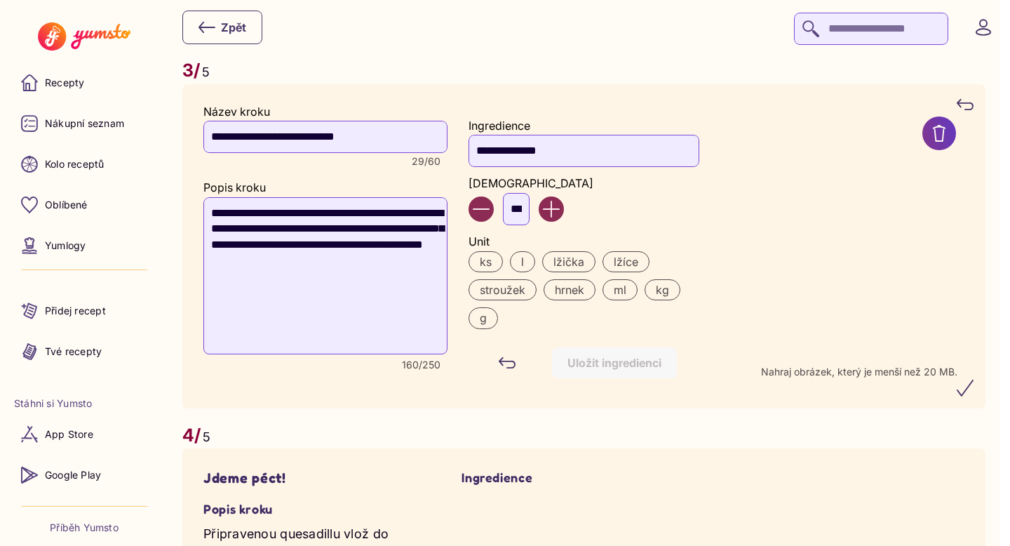
click at [528, 225] on input "***" at bounding box center [516, 209] width 27 height 32
type input "*"
type input "**"
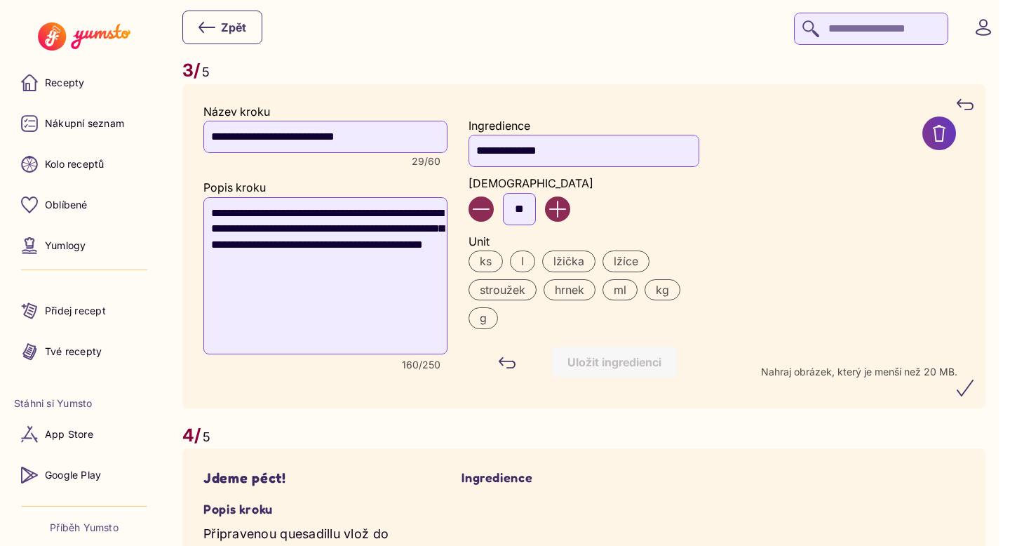
click at [485, 328] on label "g" at bounding box center [483, 317] width 29 height 21
click at [610, 377] on button "Uložit ingredienci" at bounding box center [614, 362] width 125 height 31
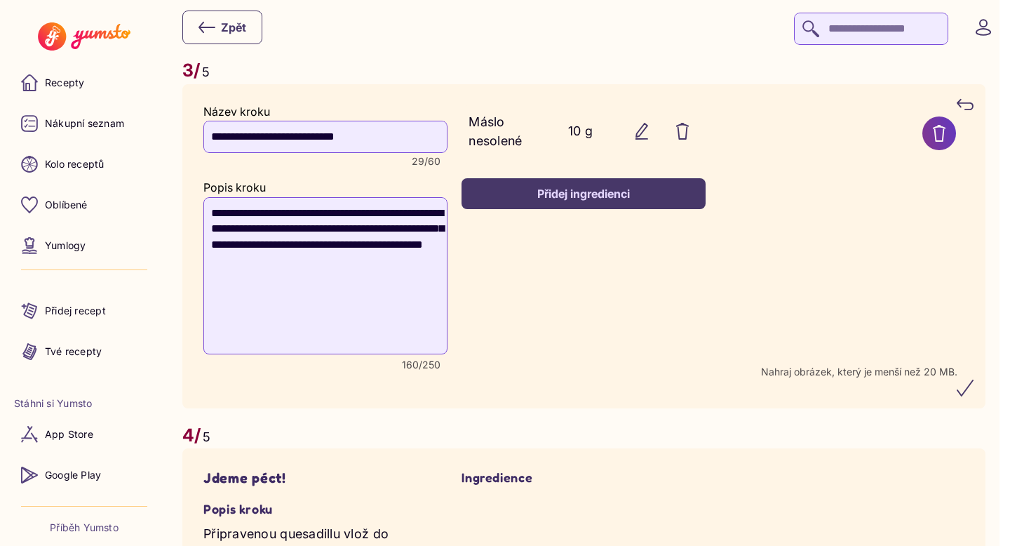
click at [968, 396] on icon "submit" at bounding box center [965, 388] width 17 height 17
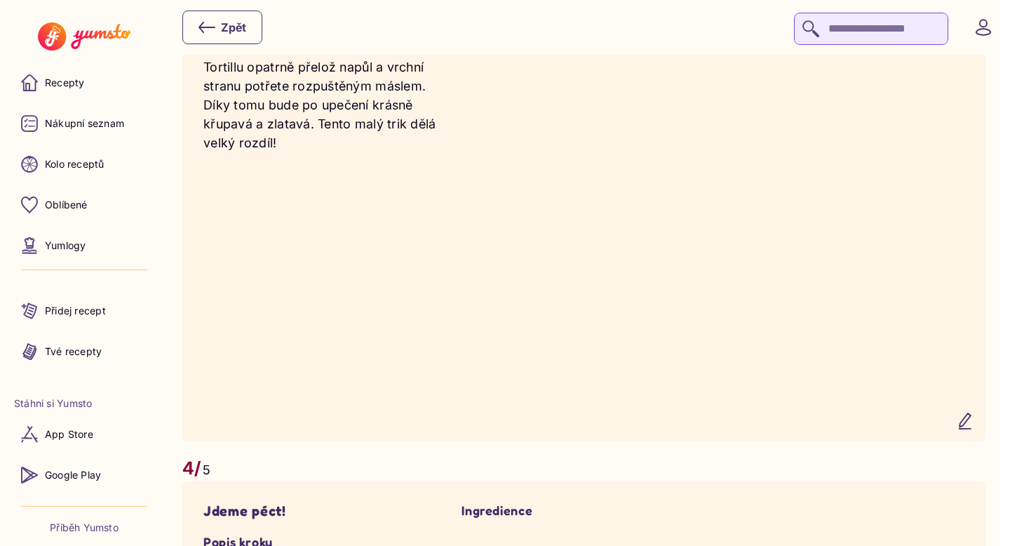
scroll to position [2295, 0]
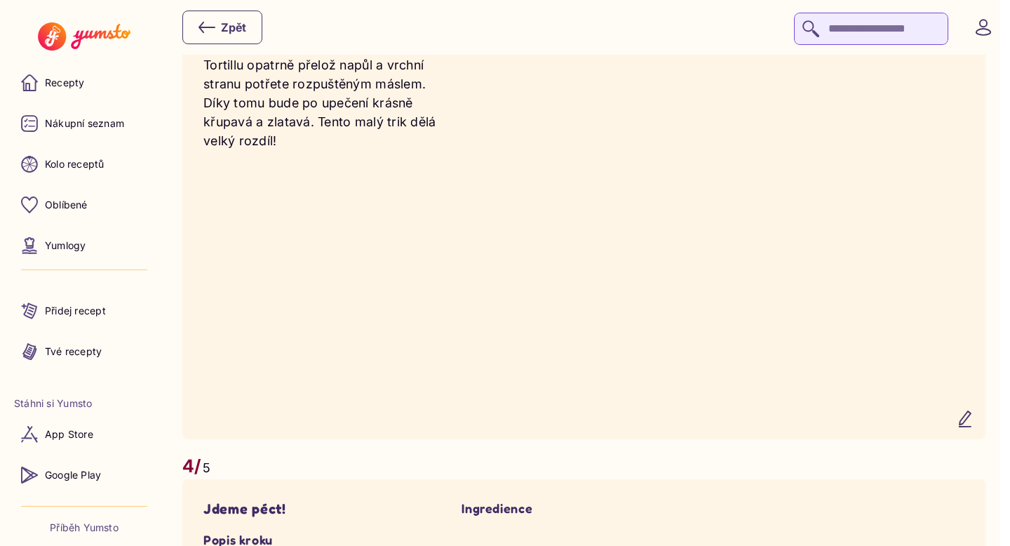
click at [971, 427] on icon "button" at bounding box center [965, 418] width 11 height 15
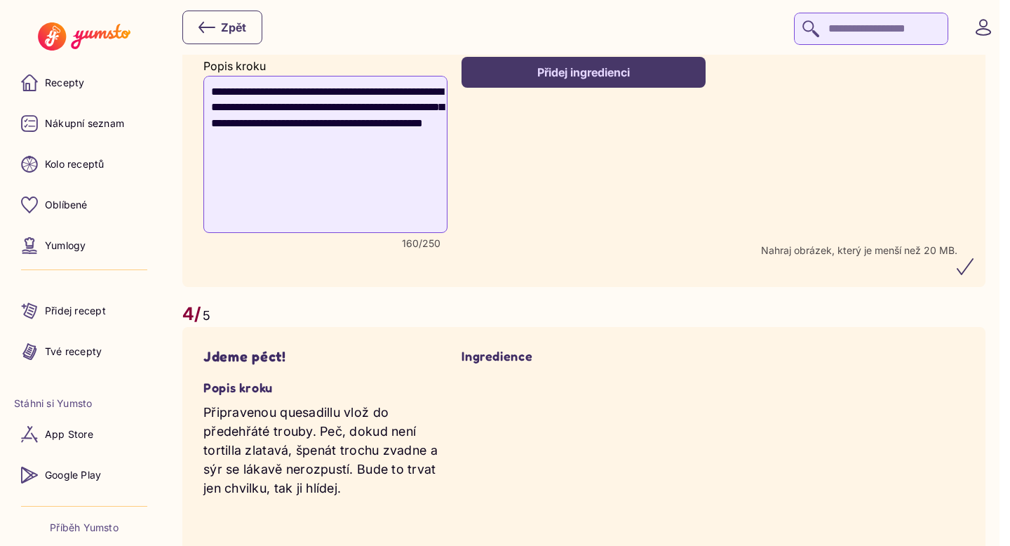
scroll to position [2136, 0]
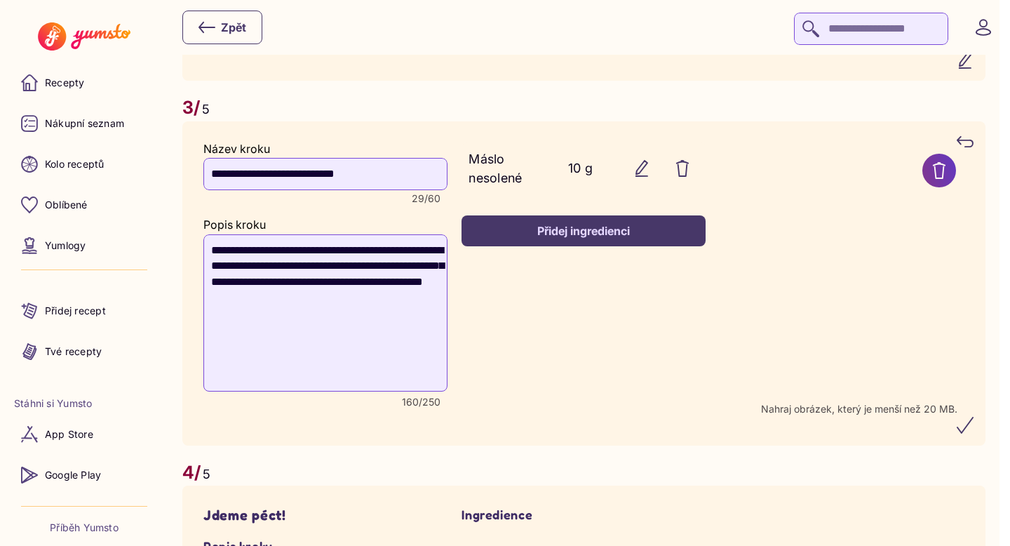
click at [248, 279] on textarea "**********" at bounding box center [325, 312] width 244 height 157
type textarea "**********"
click at [535, 333] on recipe-detail-step-ingredients "**********" at bounding box center [584, 283] width 244 height 282
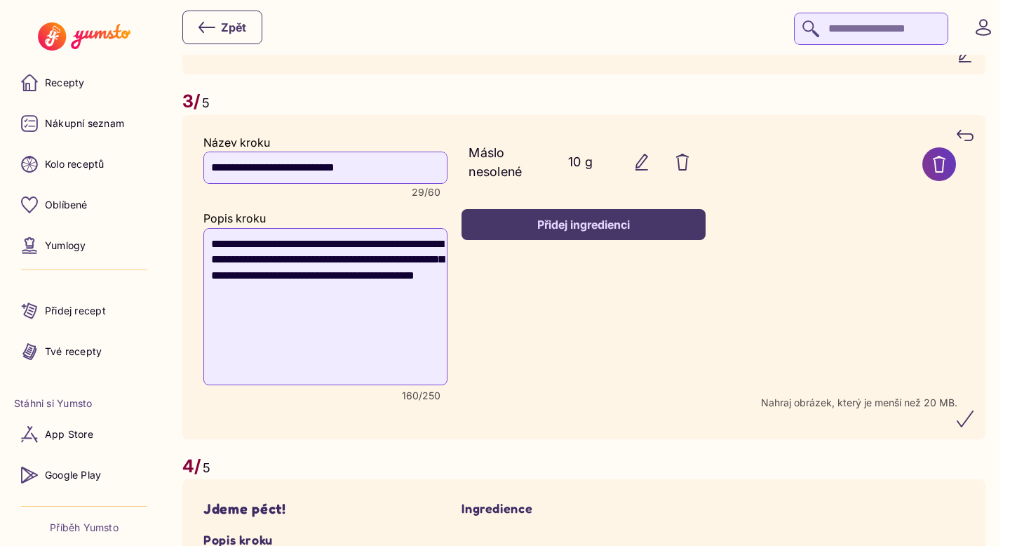
scroll to position [2148, 0]
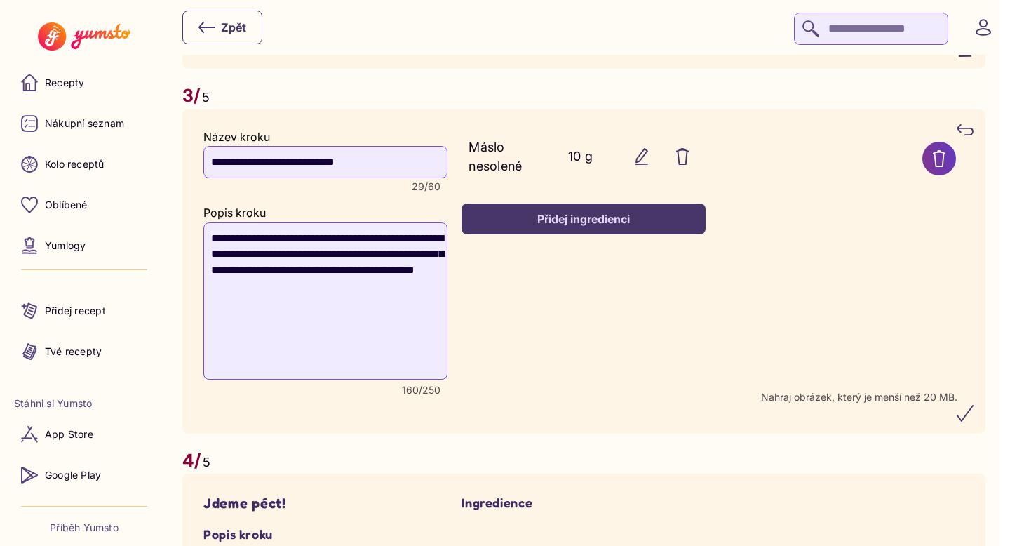
click at [973, 421] on icon "submit" at bounding box center [965, 412] width 15 height 15
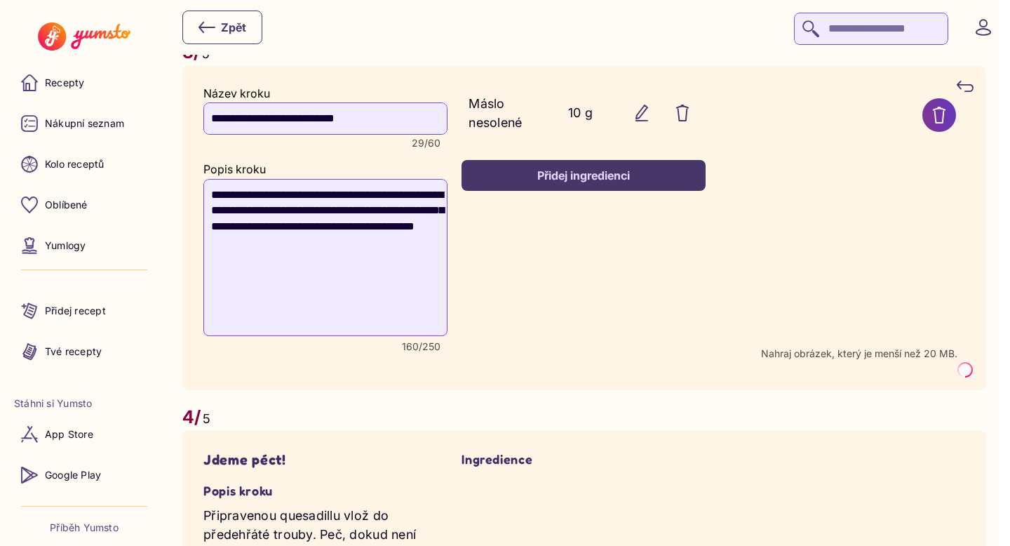
scroll to position [2190, 0]
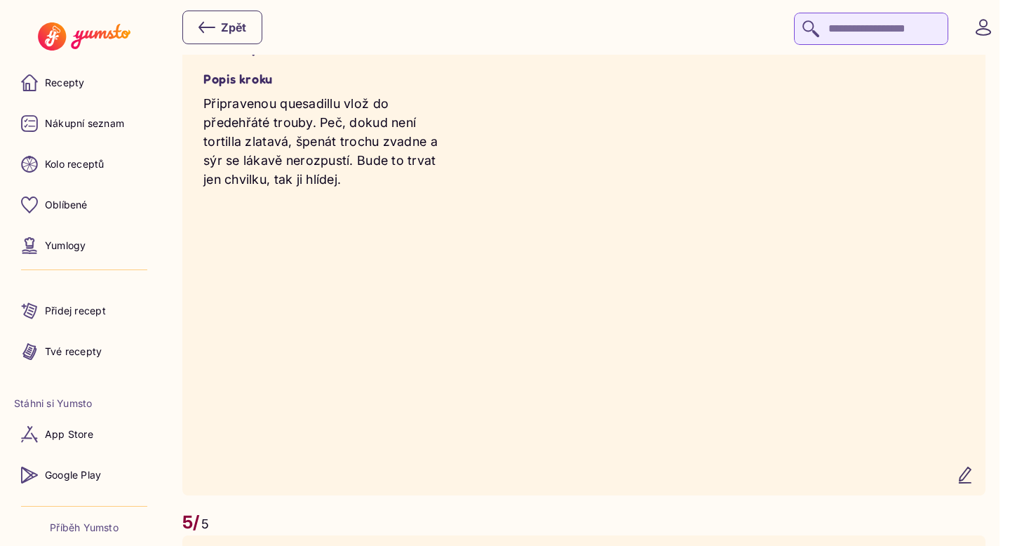
scroll to position [2754, 0]
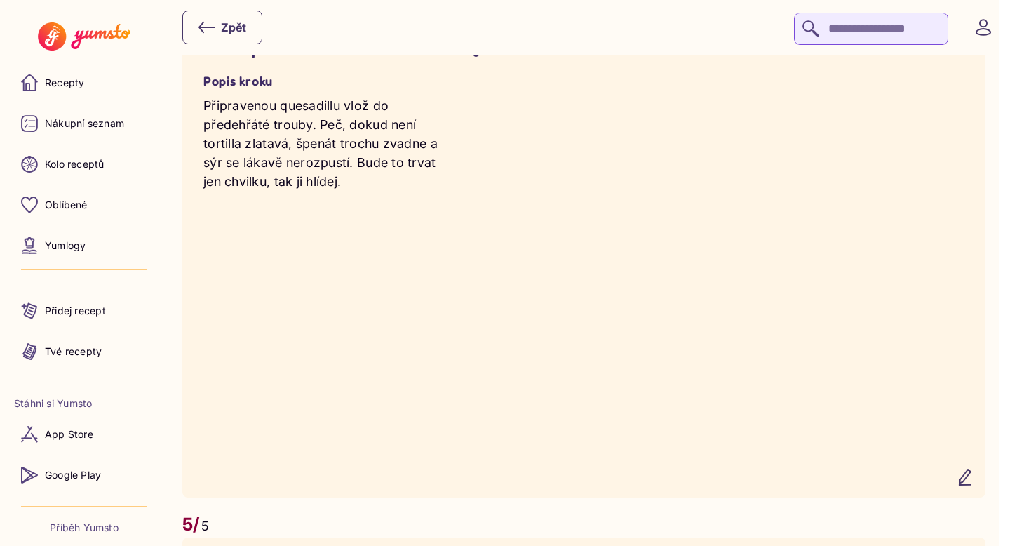
click at [974, 485] on icon "button" at bounding box center [965, 477] width 17 height 17
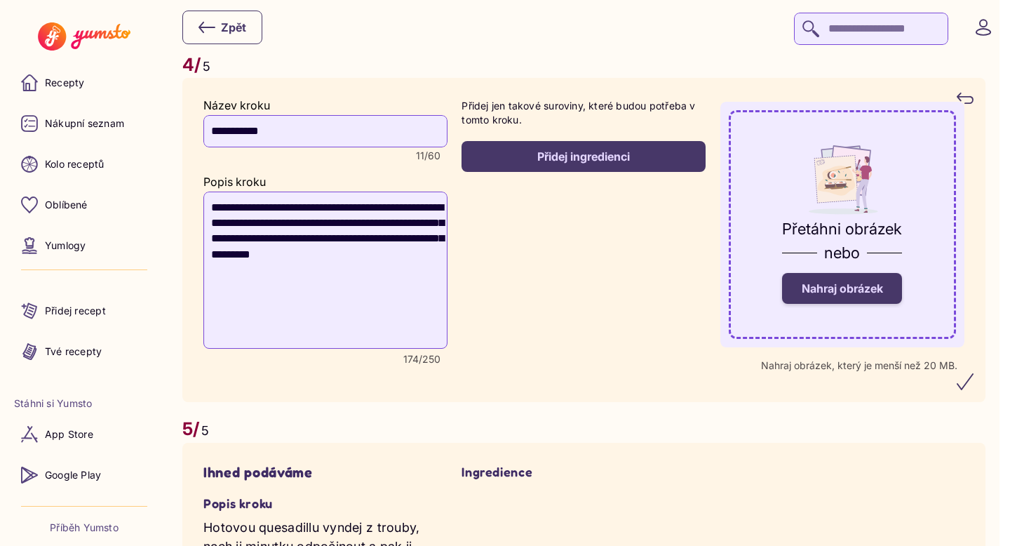
scroll to position [2689, 0]
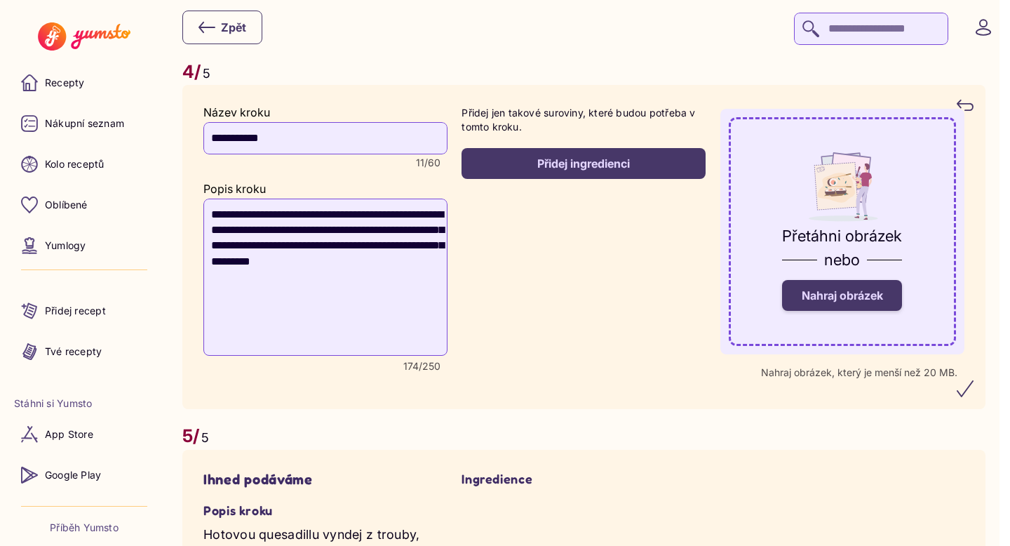
click at [844, 311] on label "Nahraj obrázek" at bounding box center [842, 295] width 120 height 31
click at [0, 0] on input "Nahraj obrázek" at bounding box center [0, 0] width 0 height 0
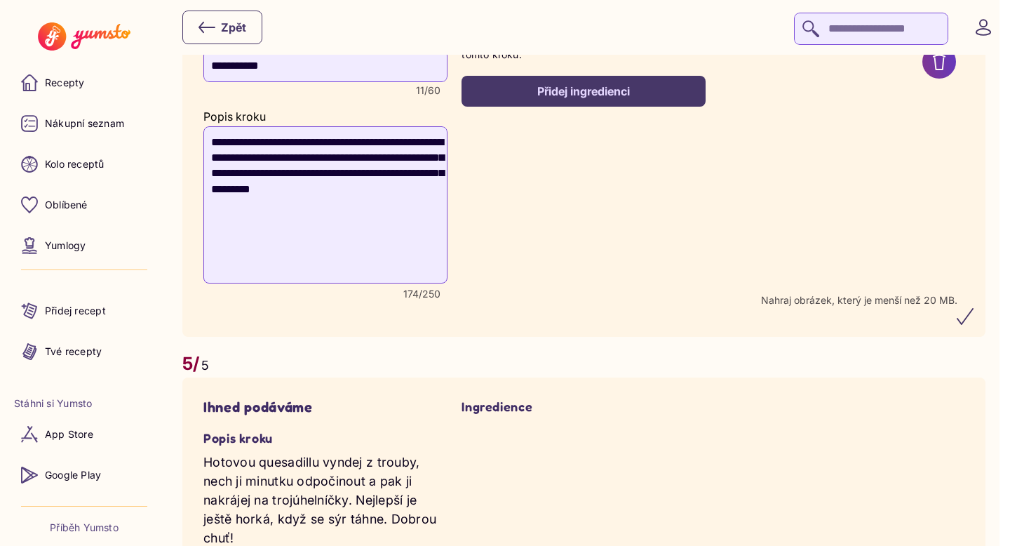
scroll to position [2762, 0]
click at [973, 323] on icon "submit" at bounding box center [965, 315] width 15 height 15
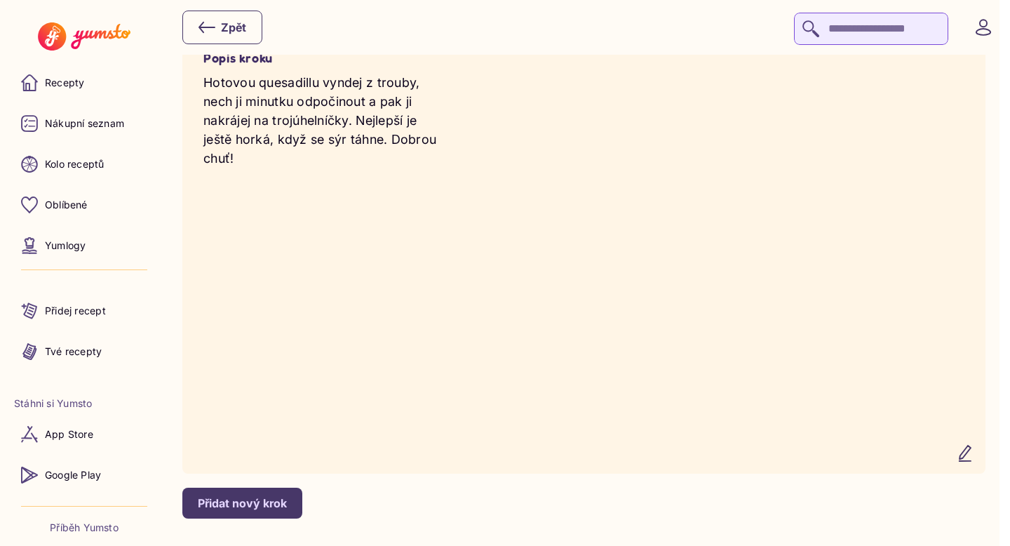
scroll to position [3298, 0]
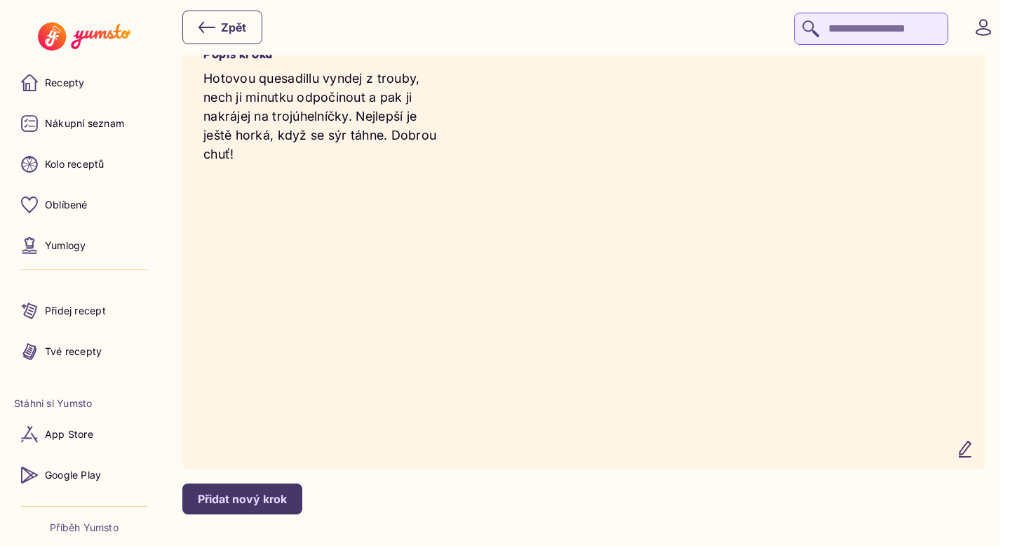
click at [971, 457] on icon "button" at bounding box center [965, 448] width 11 height 15
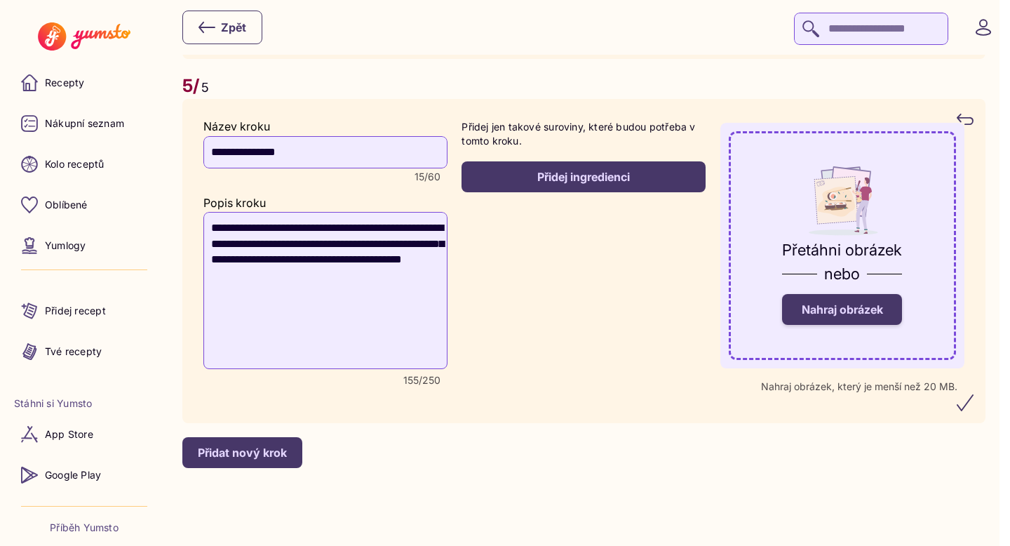
click at [852, 300] on label "Nahraj obrázek" at bounding box center [842, 309] width 120 height 31
click at [0, 0] on input "Nahraj obrázek" at bounding box center [0, 0] width 0 height 0
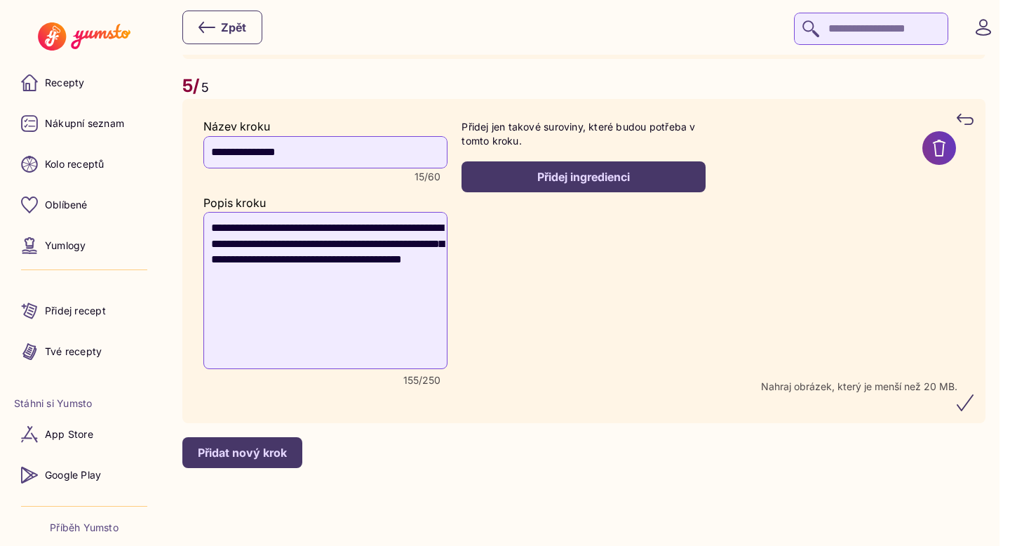
click at [974, 405] on icon "submit" at bounding box center [965, 402] width 17 height 17
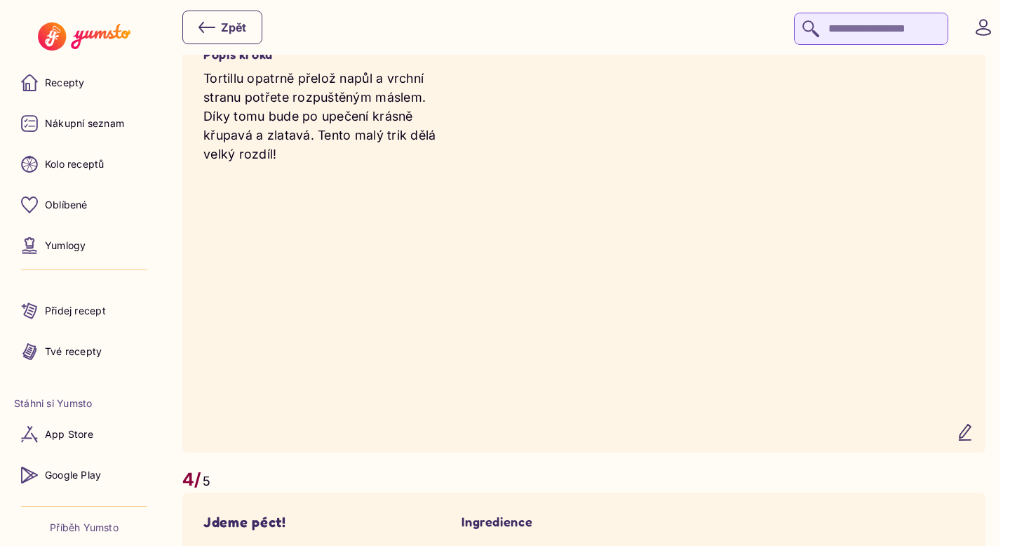
scroll to position [2267, 0]
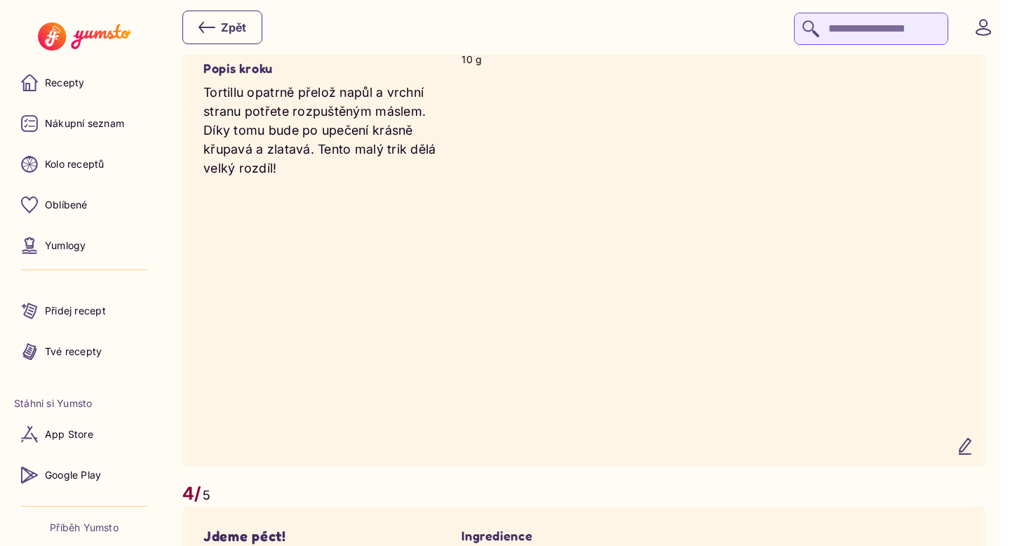
click at [974, 455] on icon "button" at bounding box center [965, 446] width 17 height 17
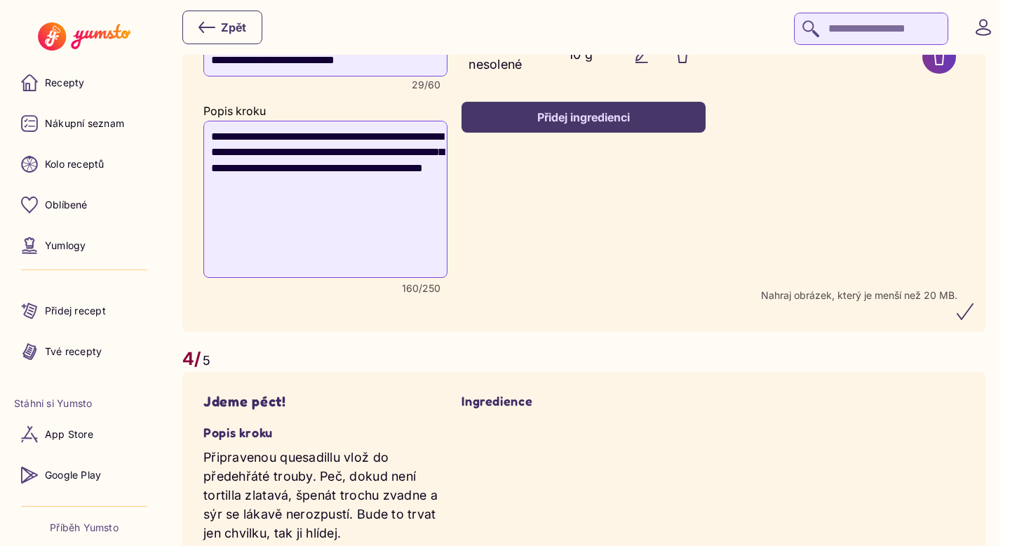
scroll to position [2244, 0]
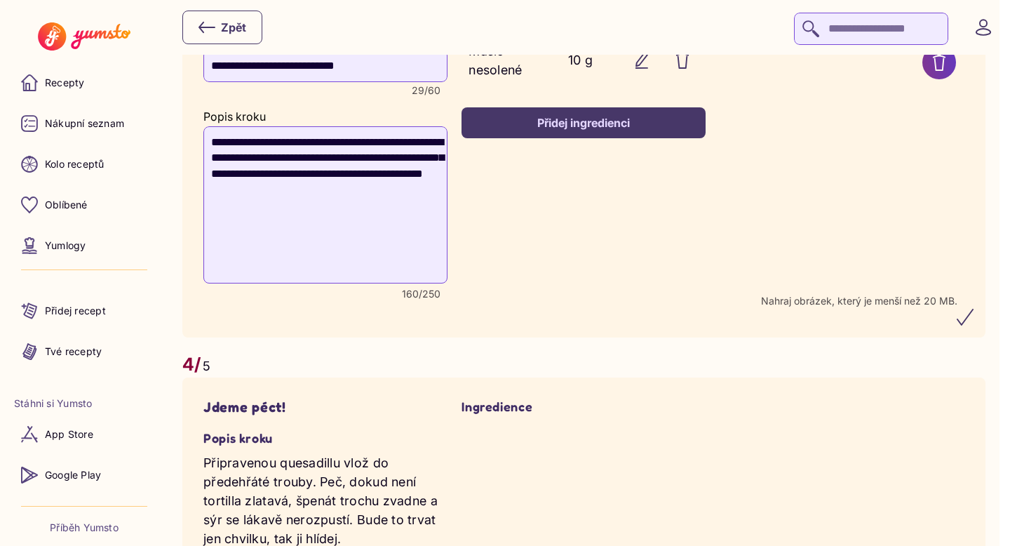
click at [246, 170] on textarea "**********" at bounding box center [325, 204] width 244 height 157
type textarea "**********"
click at [492, 226] on recipe-detail-step-ingredients "**********" at bounding box center [584, 175] width 244 height 282
click at [972, 325] on icon "submit" at bounding box center [965, 316] width 15 height 15
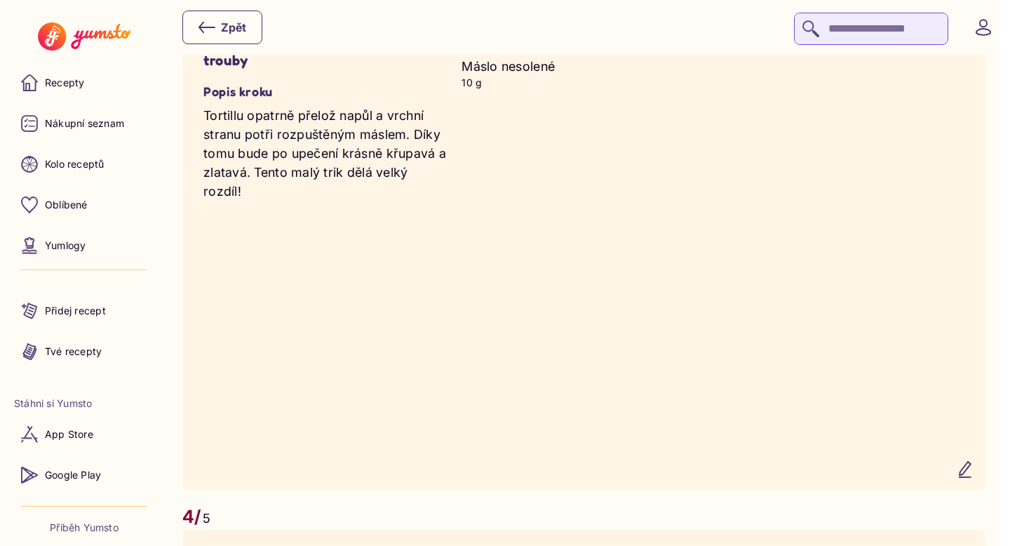
click at [588, 358] on div "Ingredience Máslo nesolené 10 g" at bounding box center [584, 251] width 244 height 434
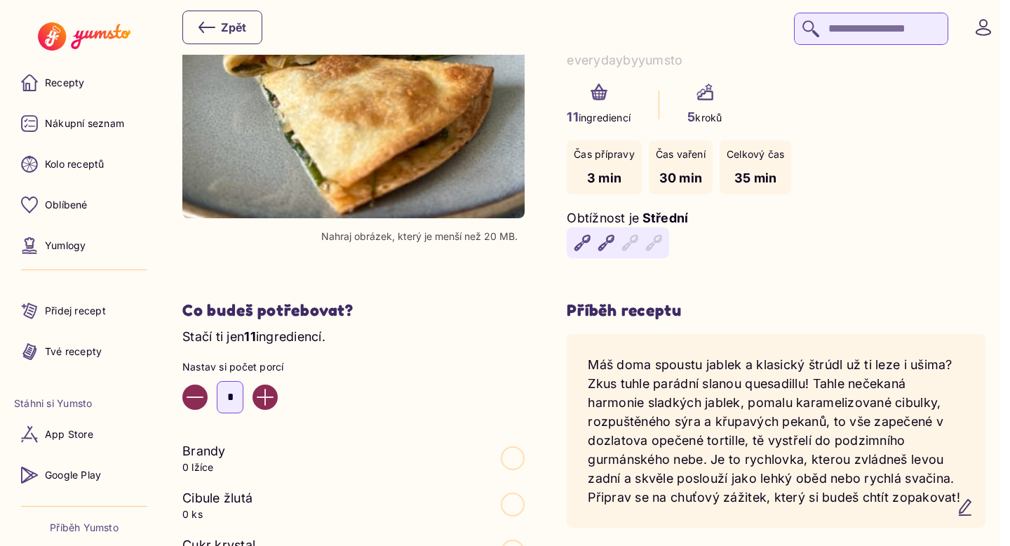
scroll to position [0, 0]
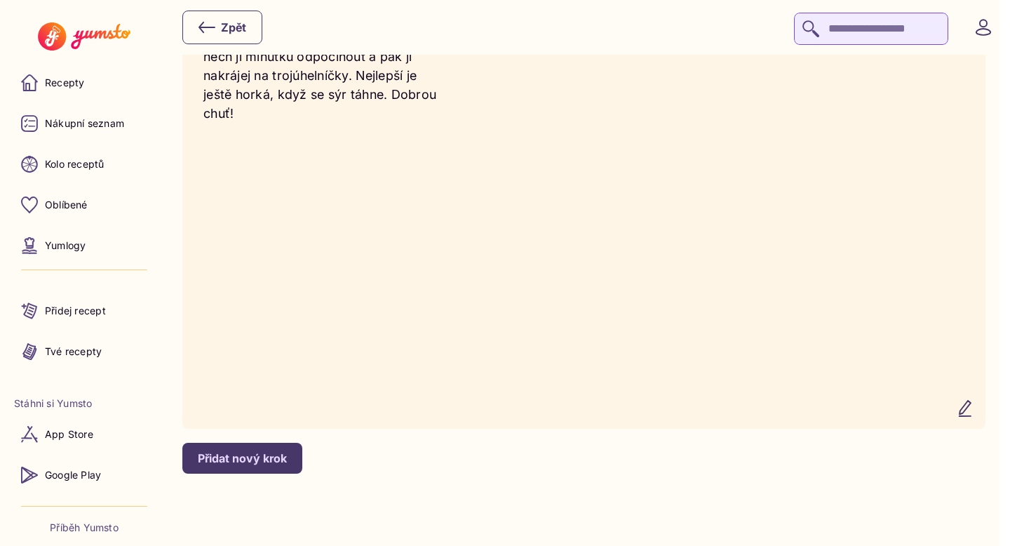
scroll to position [3375, 0]
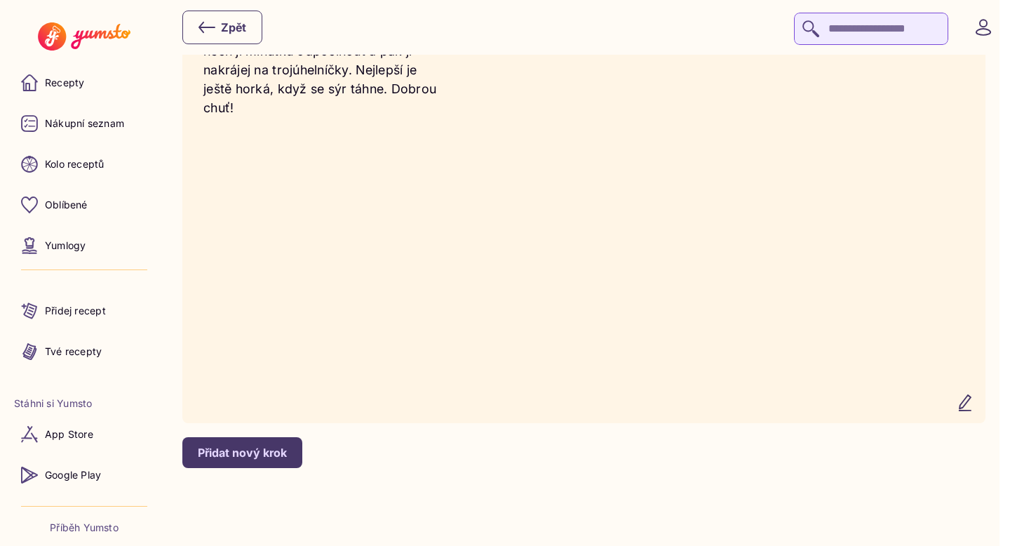
click at [974, 398] on icon "button" at bounding box center [965, 402] width 17 height 17
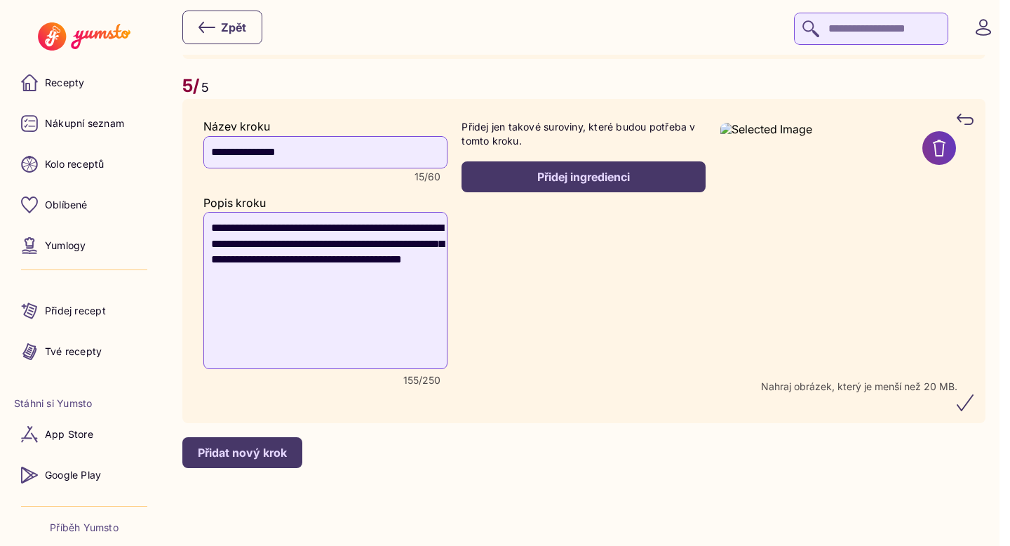
click at [974, 398] on icon "submit" at bounding box center [965, 402] width 17 height 17
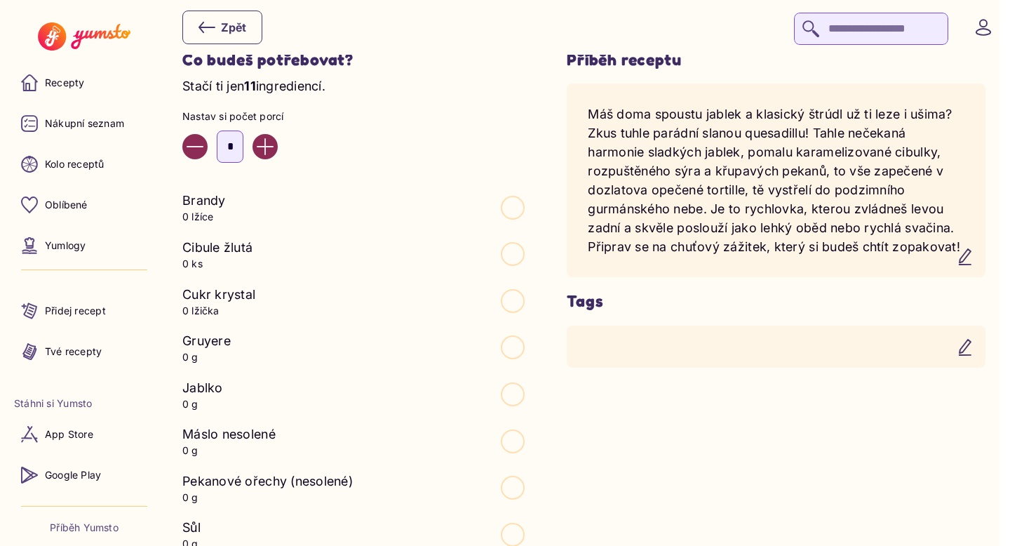
scroll to position [481, 0]
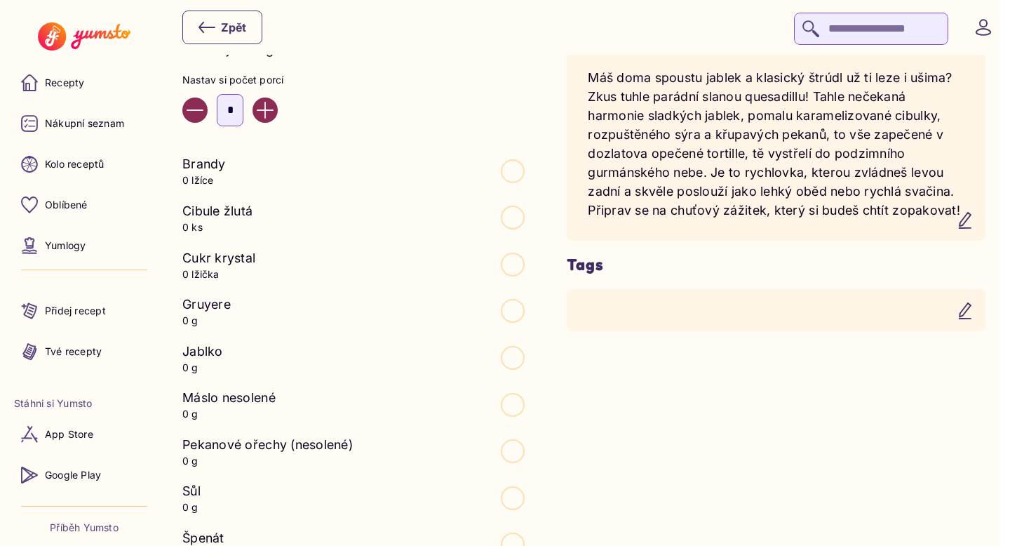
click at [268, 105] on icon "Increase value" at bounding box center [265, 110] width 17 height 17
type input "*"
click at [686, 391] on div "Příběh receptu Máš doma spoustu jablek a klasický štrúdl už ti leze i ušima? Zk…" at bounding box center [776, 333] width 419 height 641
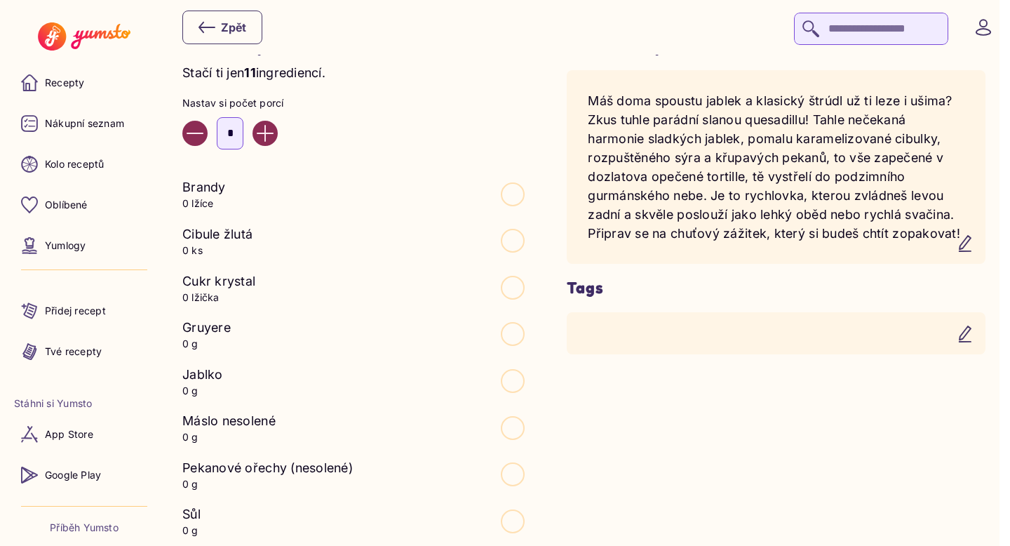
click at [974, 341] on icon "button" at bounding box center [965, 334] width 17 height 17
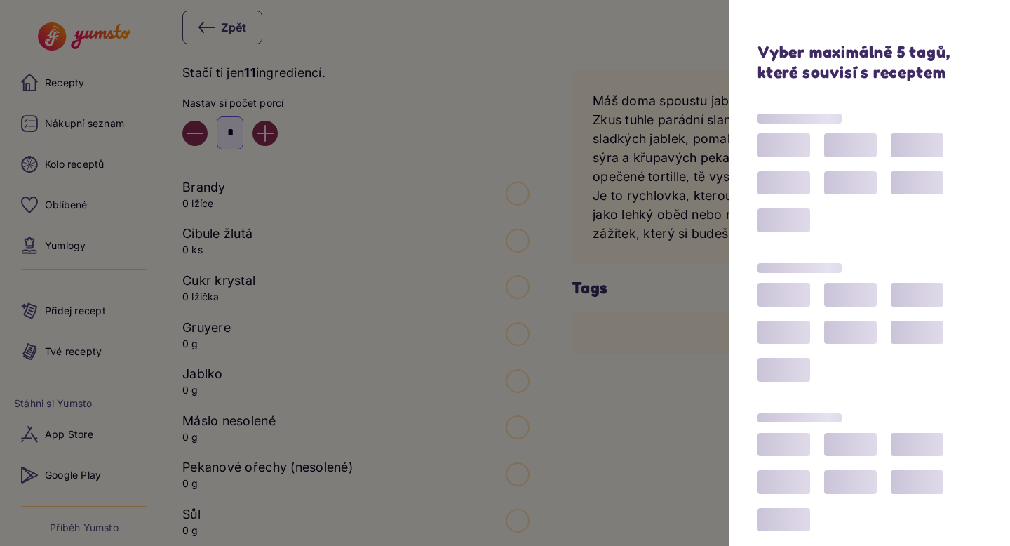
scroll to position [0, 0]
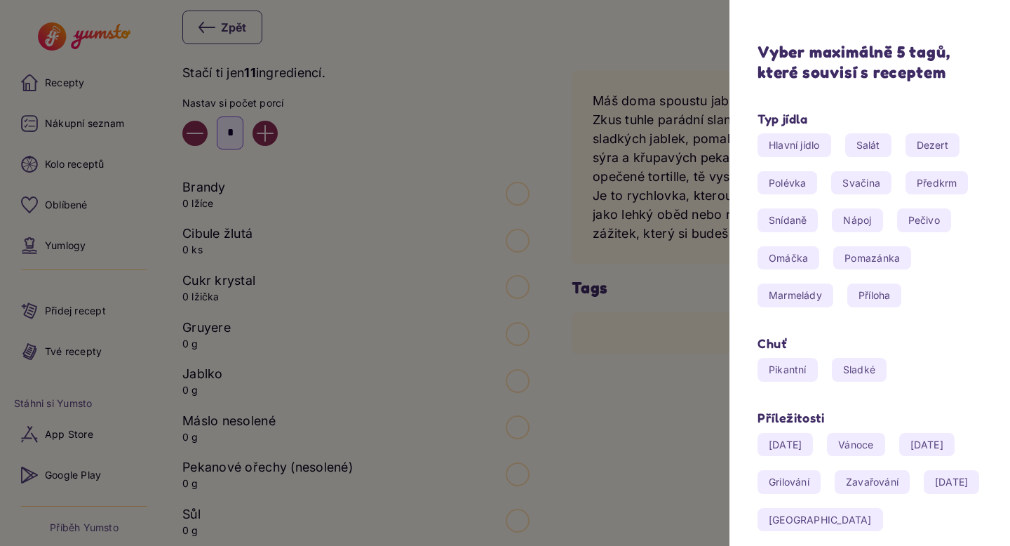
click at [806, 140] on span "Hlavní jídlo" at bounding box center [795, 145] width 74 height 24
click at [872, 179] on span "Svačina" at bounding box center [861, 183] width 60 height 24
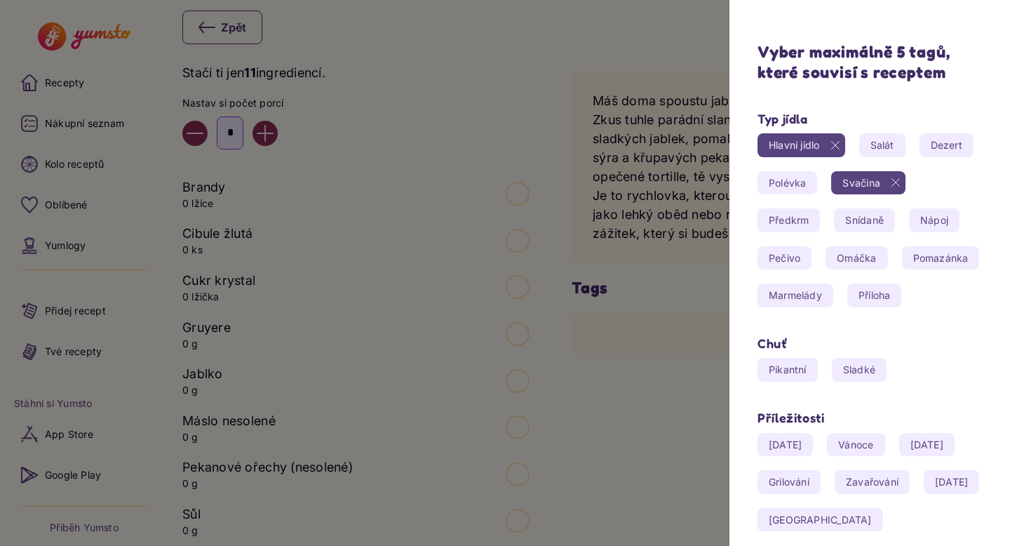
click at [857, 209] on span "Snídaně" at bounding box center [864, 220] width 60 height 24
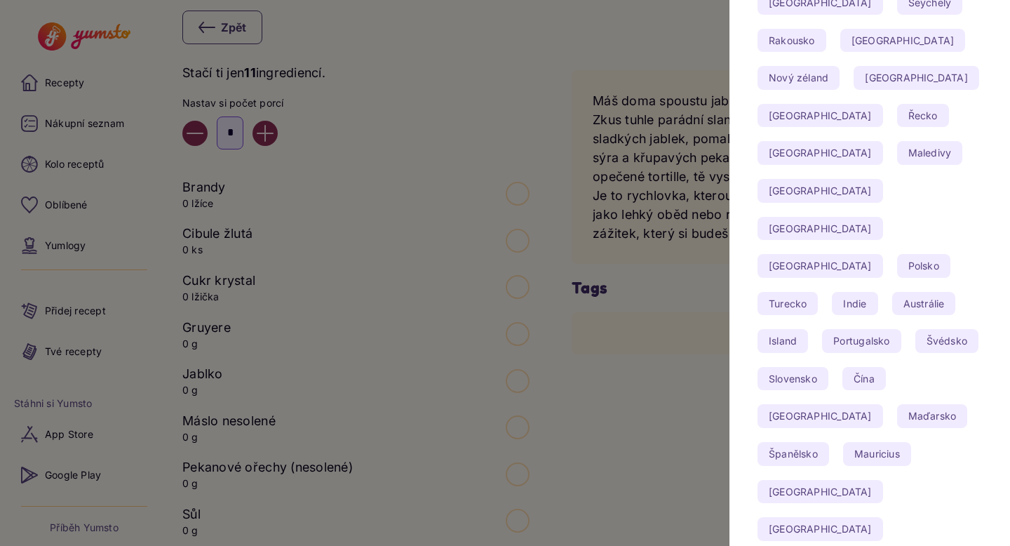
scroll to position [762, 0]
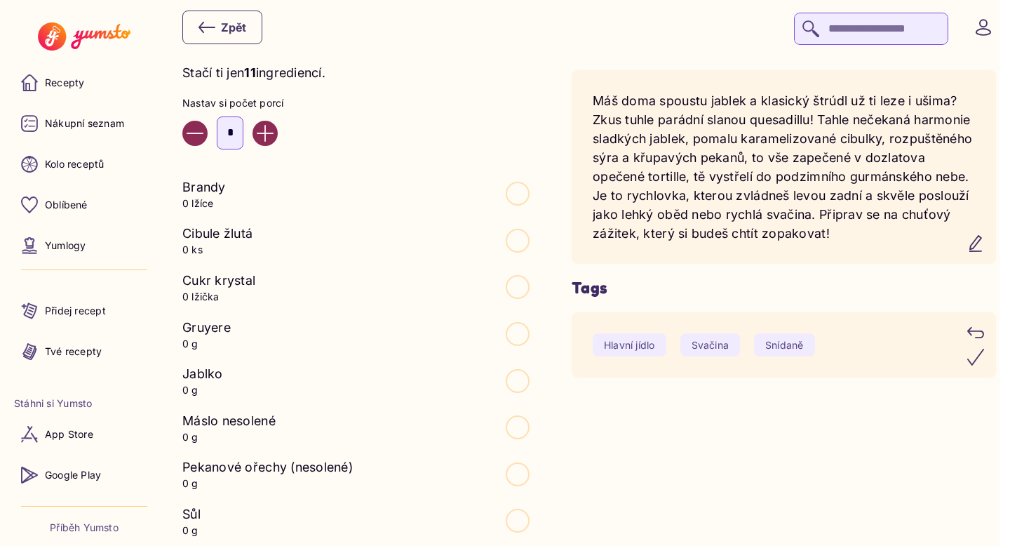
scroll to position [457, 0]
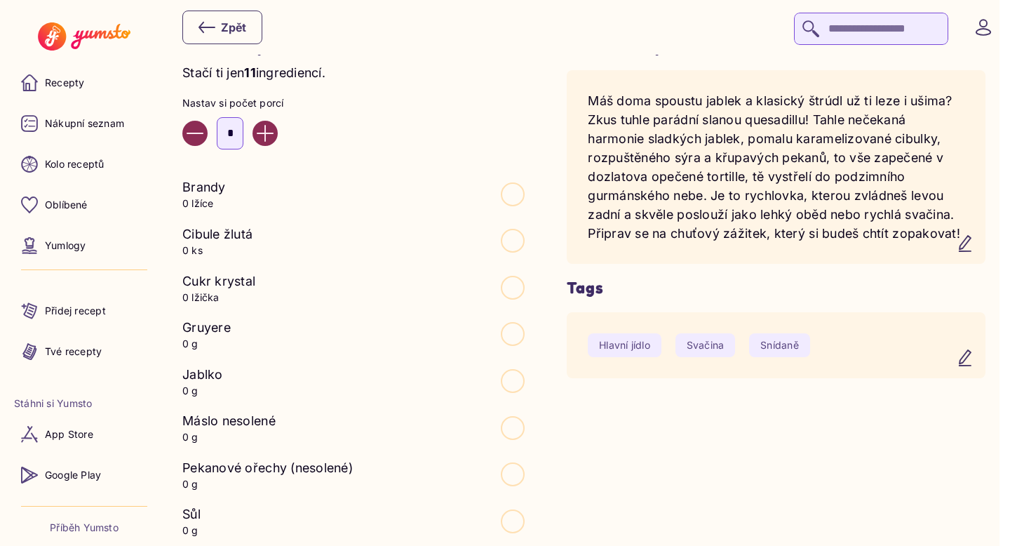
click at [791, 457] on div "Příběh receptu Máš doma spoustu jablek a klasický štrúdl už ti leze i ušima? Zk…" at bounding box center [776, 356] width 419 height 641
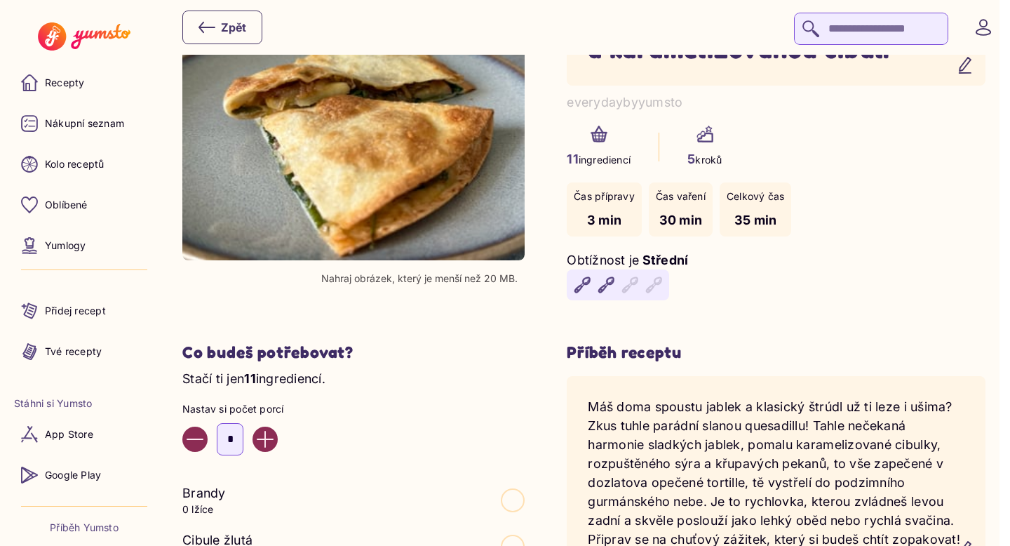
scroll to position [0, 0]
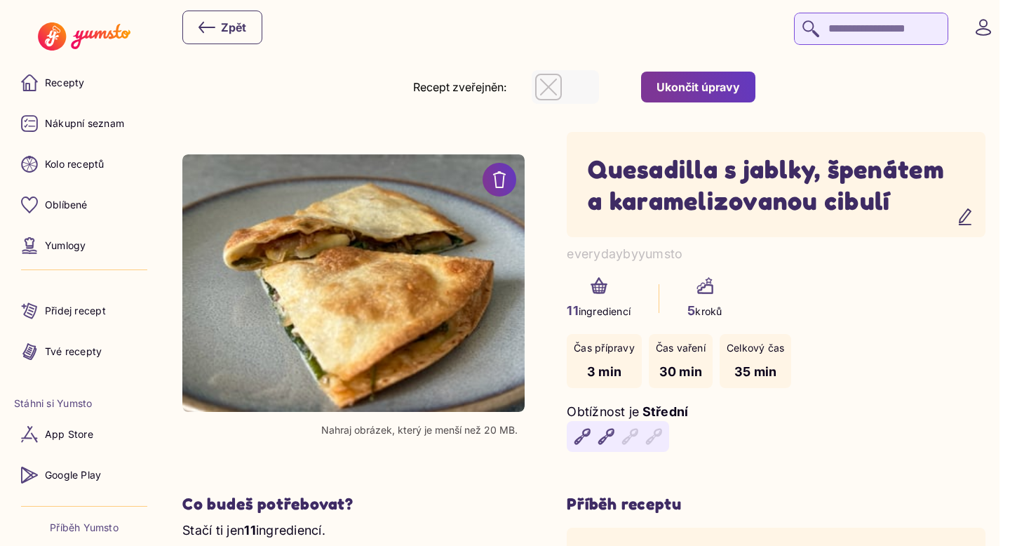
click at [714, 79] on div "Ukončit úpravy" at bounding box center [698, 86] width 83 height 15
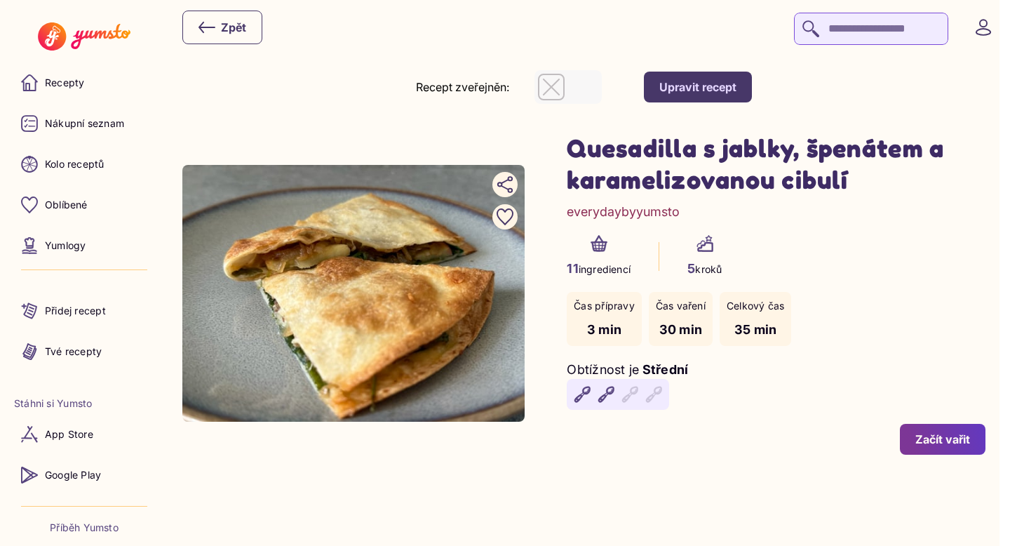
click at [565, 84] on div "button" at bounding box center [551, 87] width 27 height 27
click at [966, 437] on div "Začít vařit" at bounding box center [943, 438] width 55 height 15
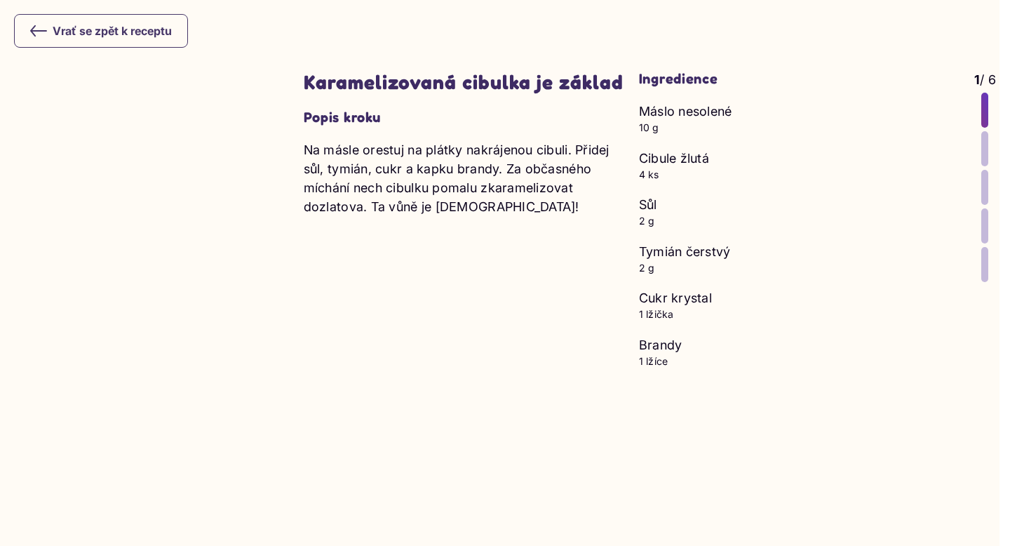
click at [982, 142] on div at bounding box center [984, 148] width 7 height 35
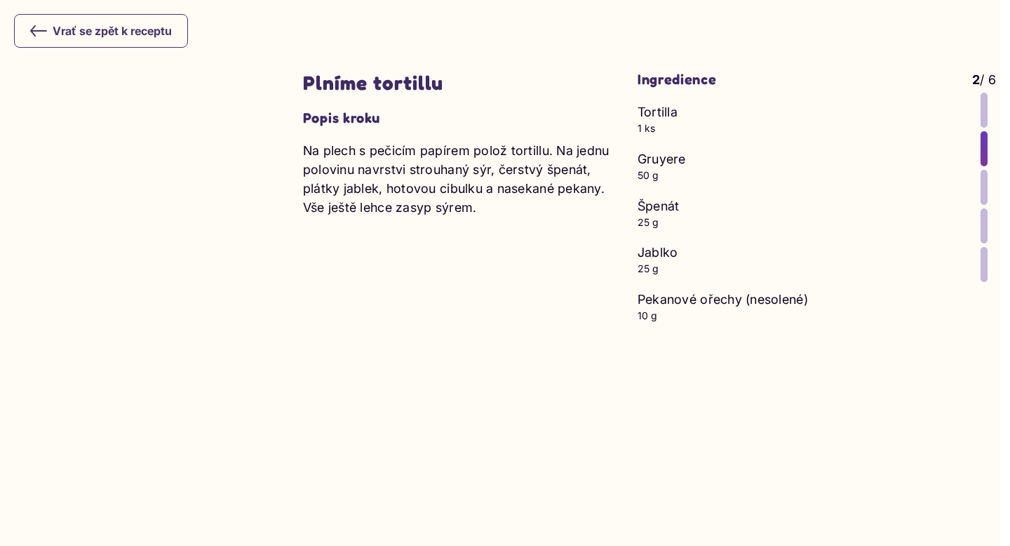
click at [984, 194] on div at bounding box center [984, 187] width 7 height 35
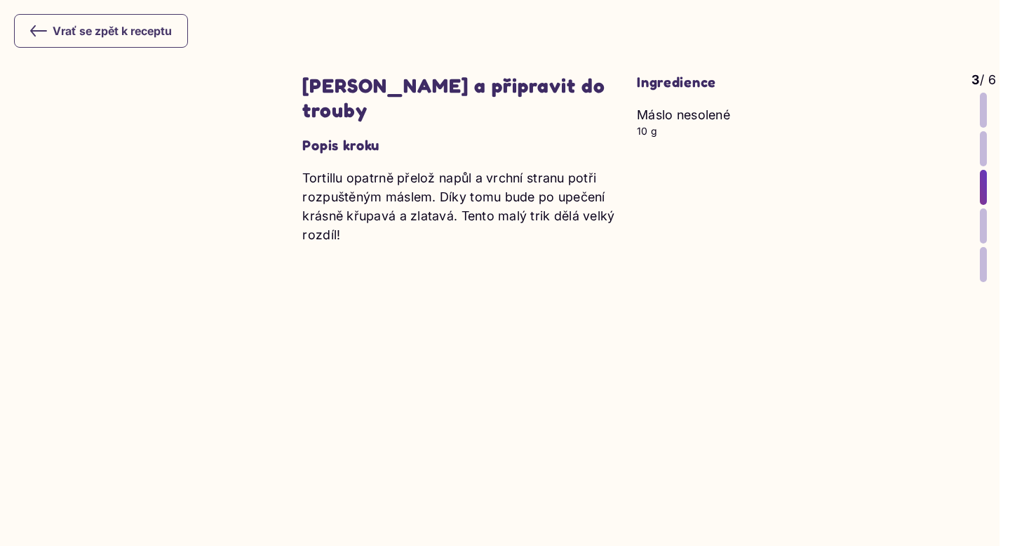
click at [983, 231] on div at bounding box center [983, 225] width 7 height 35
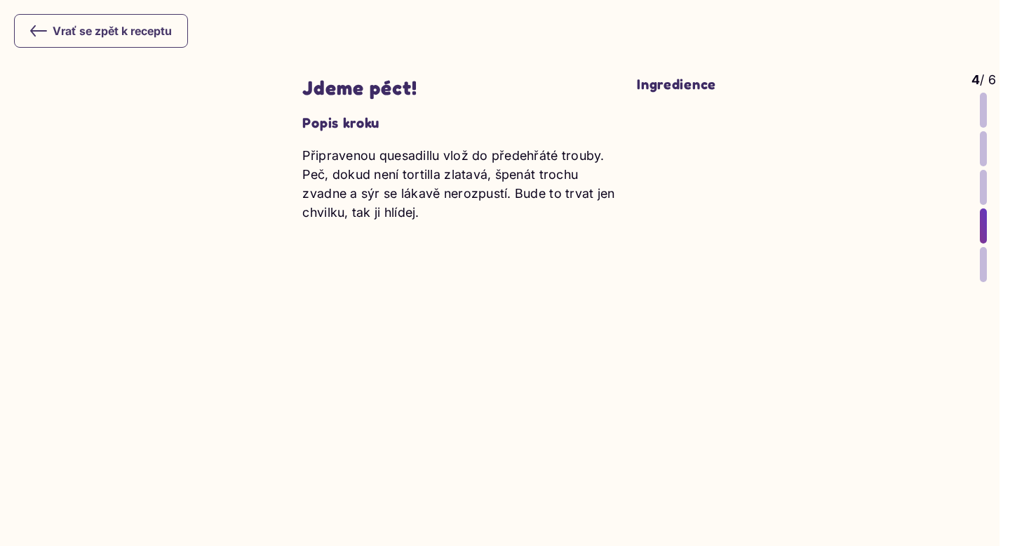
click at [984, 258] on div at bounding box center [983, 264] width 7 height 35
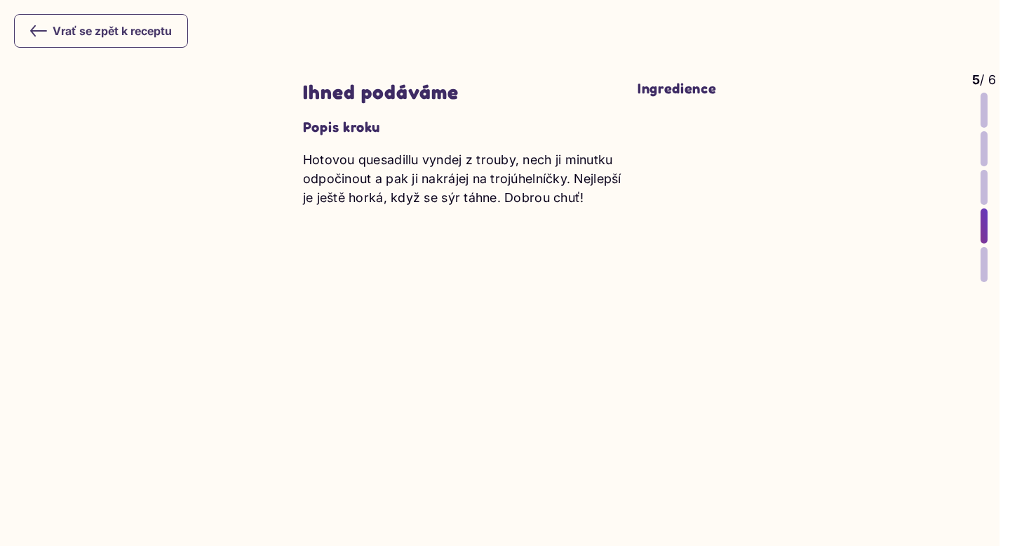
click at [35, 32] on icon at bounding box center [38, 30] width 17 height 17
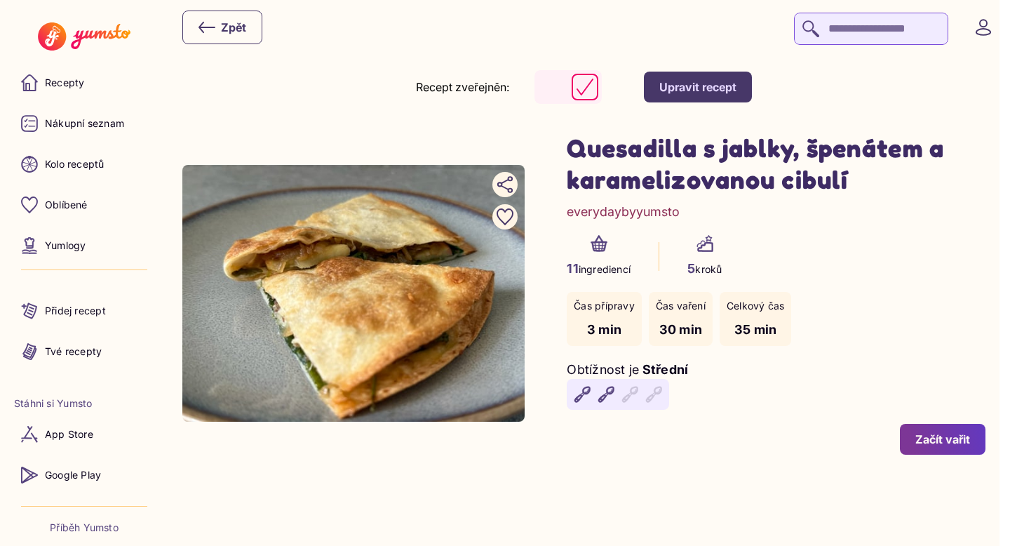
click at [731, 91] on div "Upravit recept" at bounding box center [697, 86] width 77 height 15
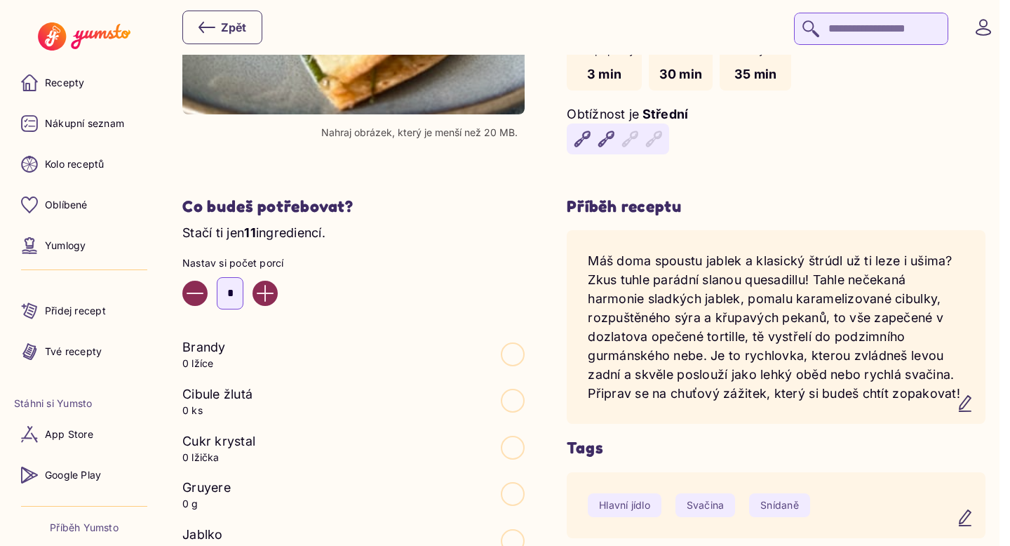
scroll to position [388, 0]
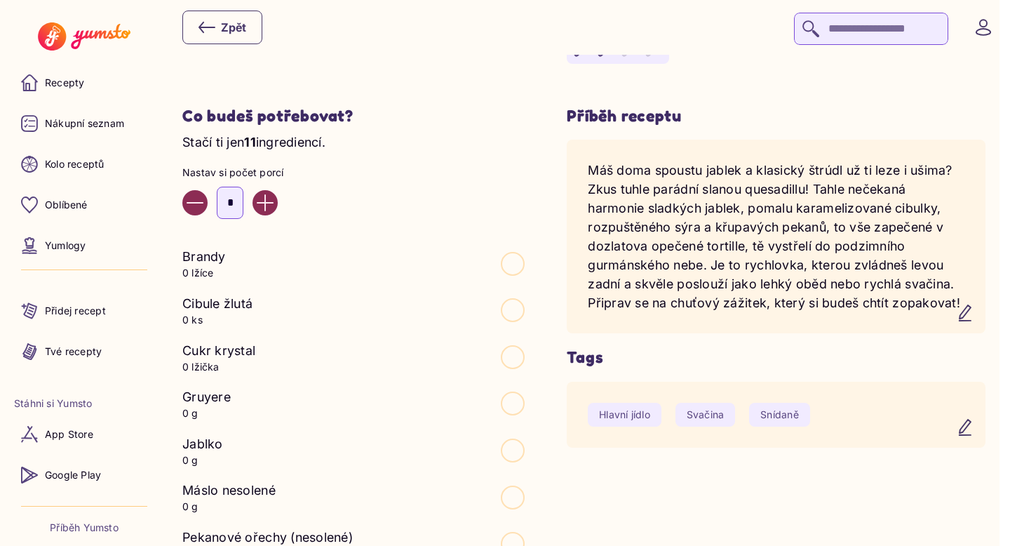
click at [274, 207] on icon "Increase value" at bounding box center [265, 202] width 17 height 17
type input "*"
click at [434, 184] on div "Nastav si počet porcí *" at bounding box center [353, 192] width 342 height 53
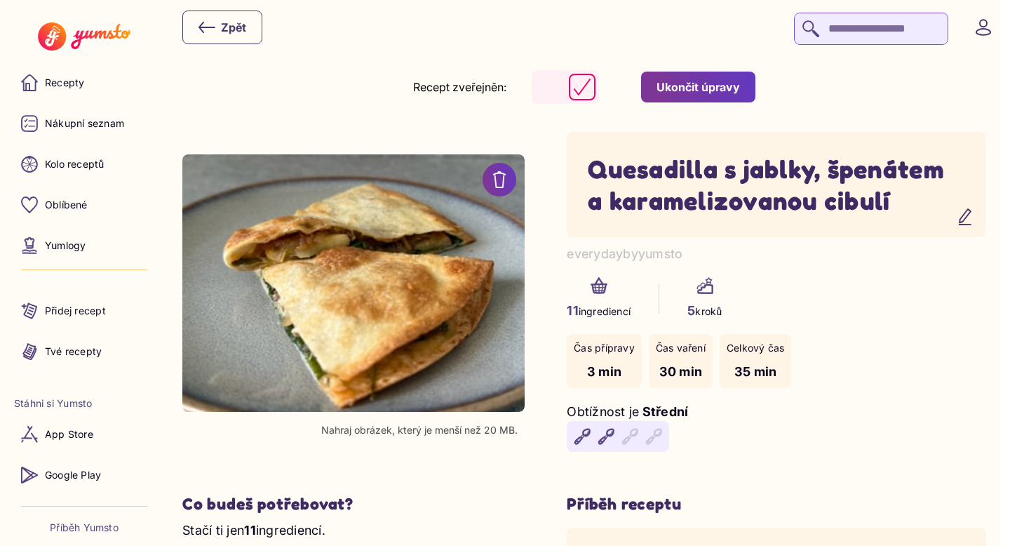
click at [690, 89] on div "Ukončit úpravy" at bounding box center [698, 86] width 83 height 15
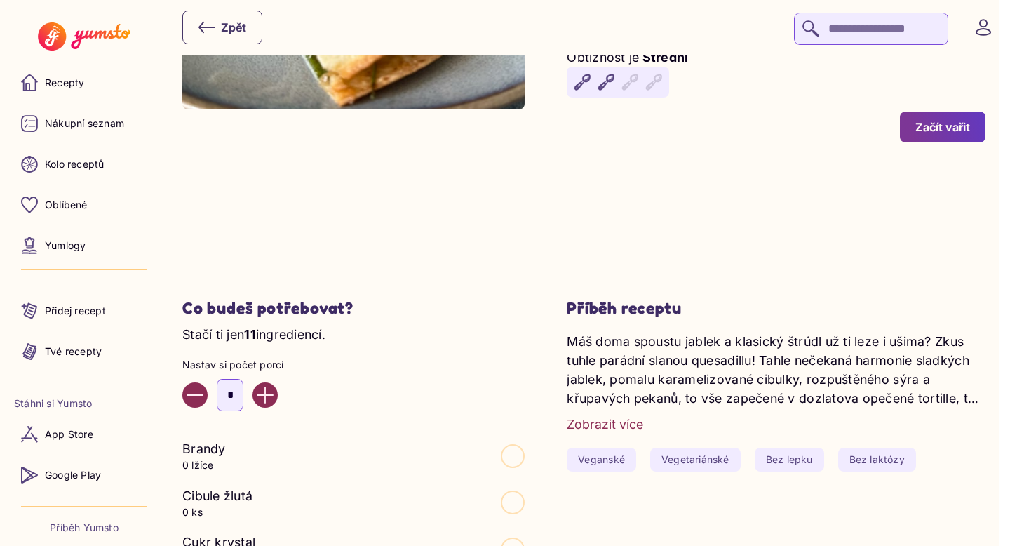
scroll to position [553, 0]
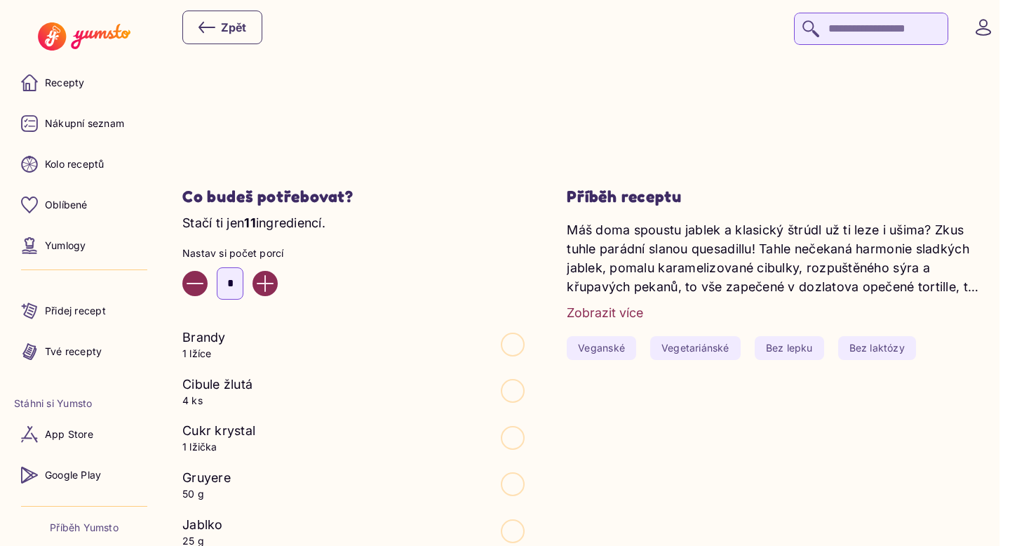
scroll to position [507, 0]
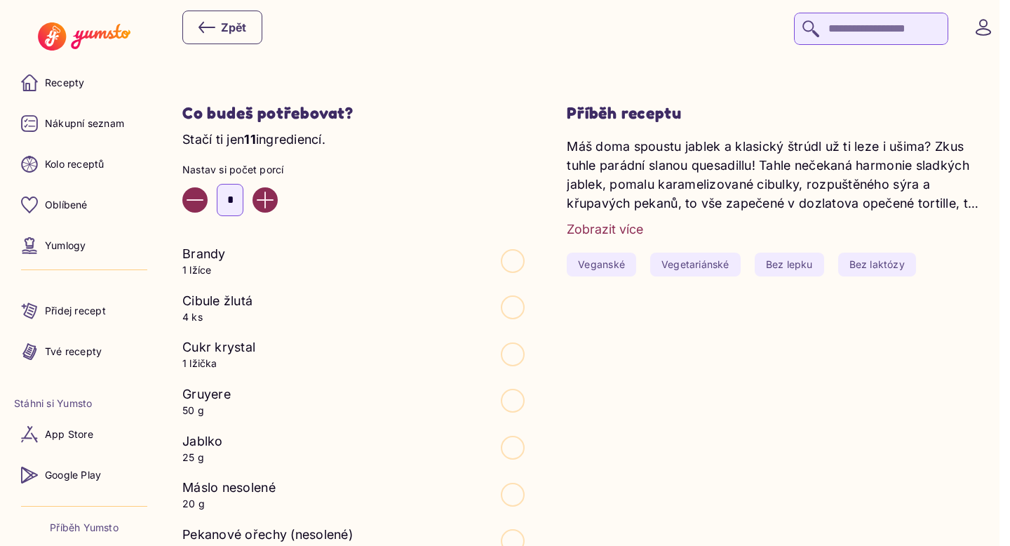
click at [640, 230] on div "Zobrazit více" at bounding box center [605, 229] width 76 height 19
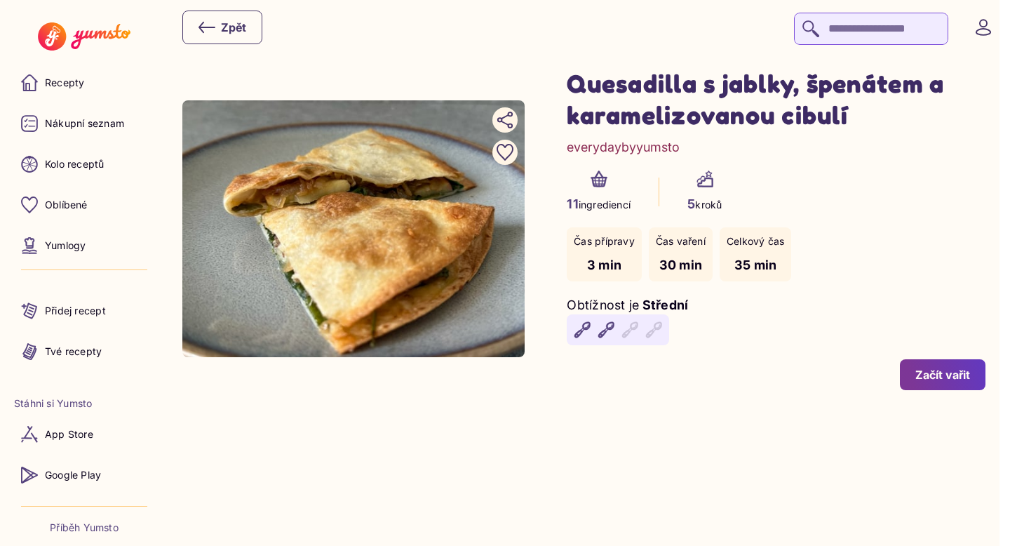
scroll to position [0, 0]
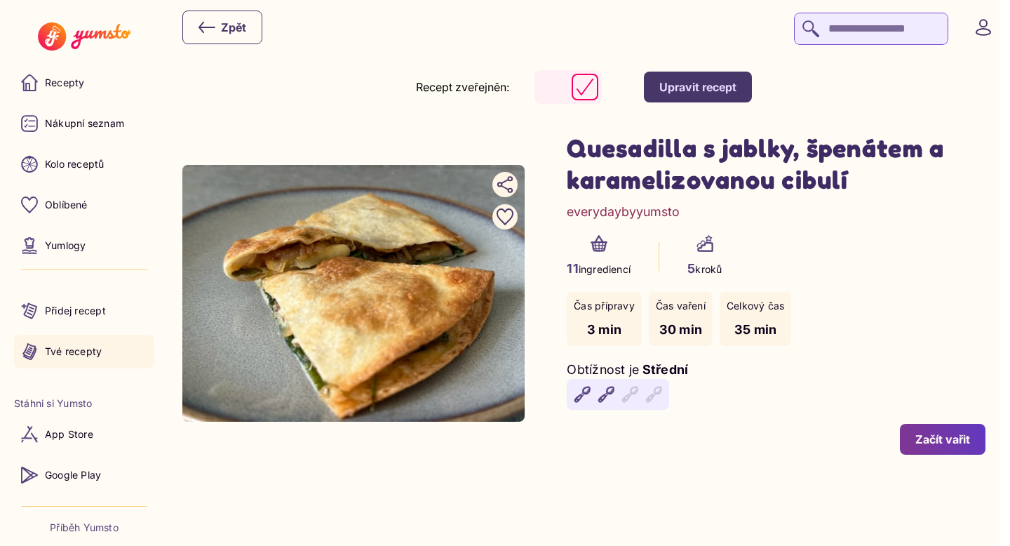
click at [59, 352] on p "Tvé recepty" at bounding box center [73, 351] width 57 height 14
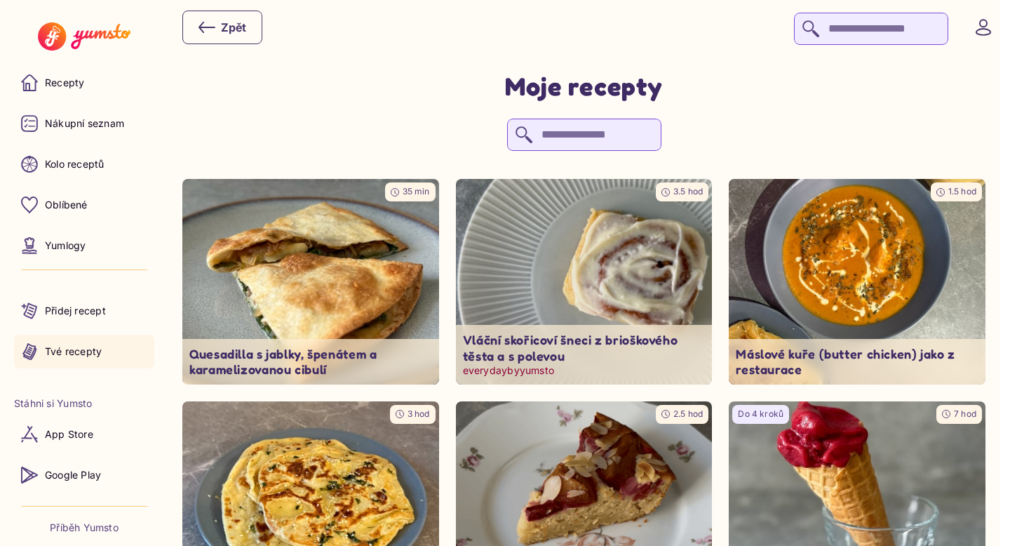
click at [582, 307] on img at bounding box center [584, 281] width 269 height 215
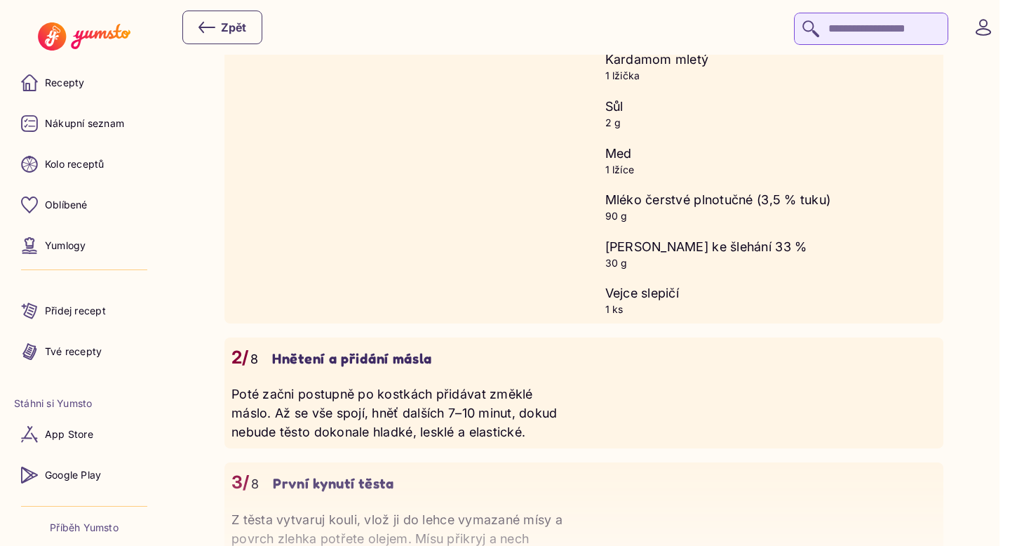
scroll to position [1872, 0]
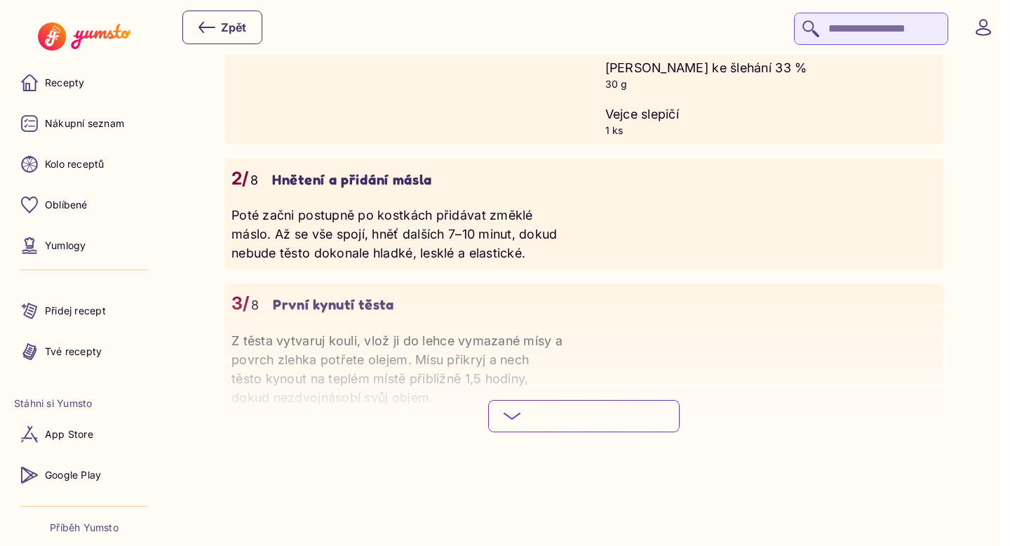
click at [657, 416] on span "Podívej se na celý postup" at bounding box center [595, 416] width 138 height 14
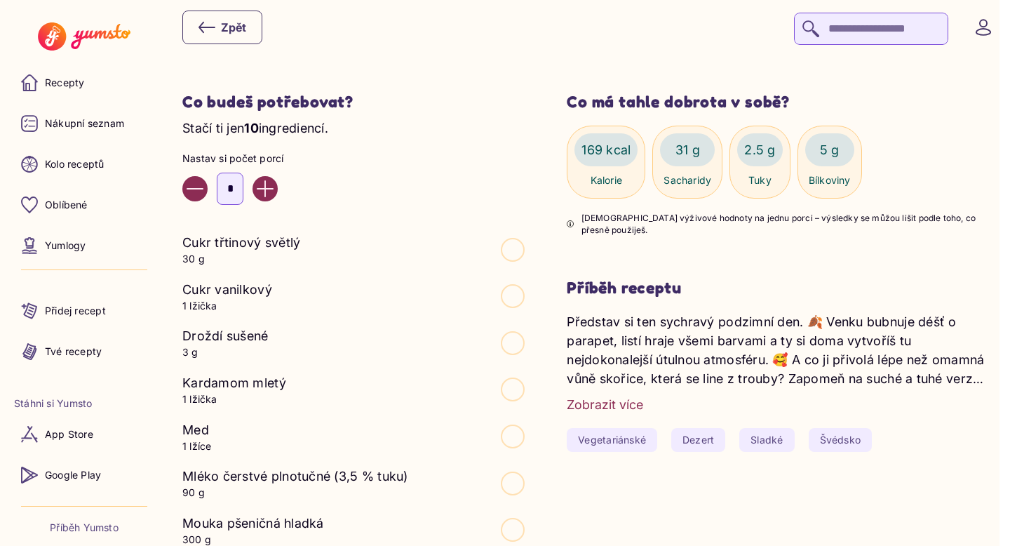
scroll to position [535, 0]
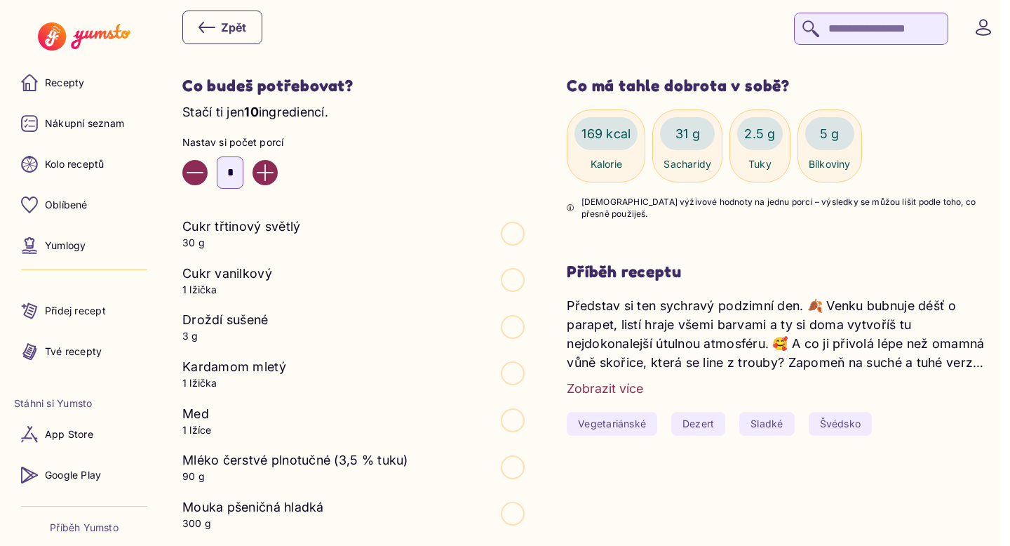
click at [643, 385] on div "Zobrazit více" at bounding box center [605, 388] width 76 height 19
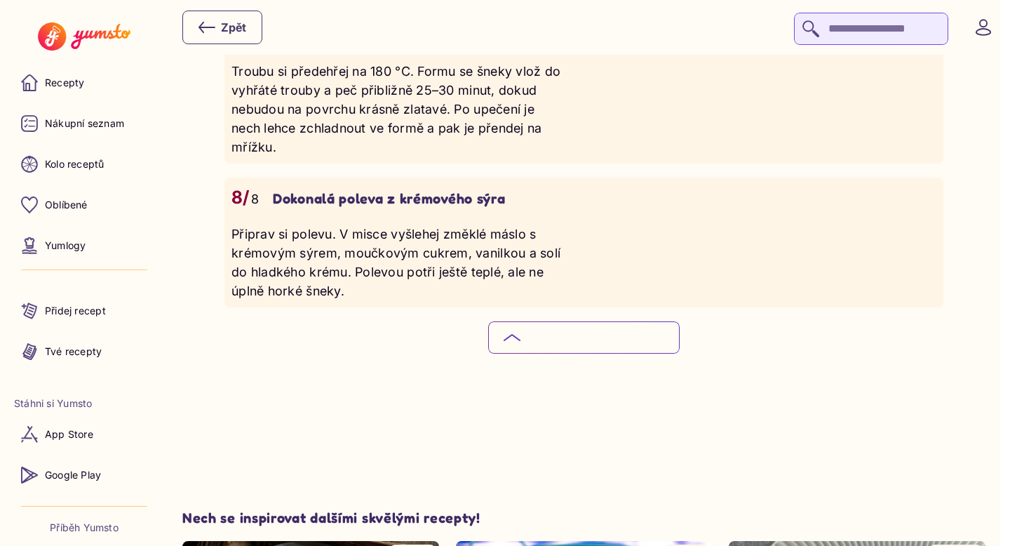
scroll to position [2796, 0]
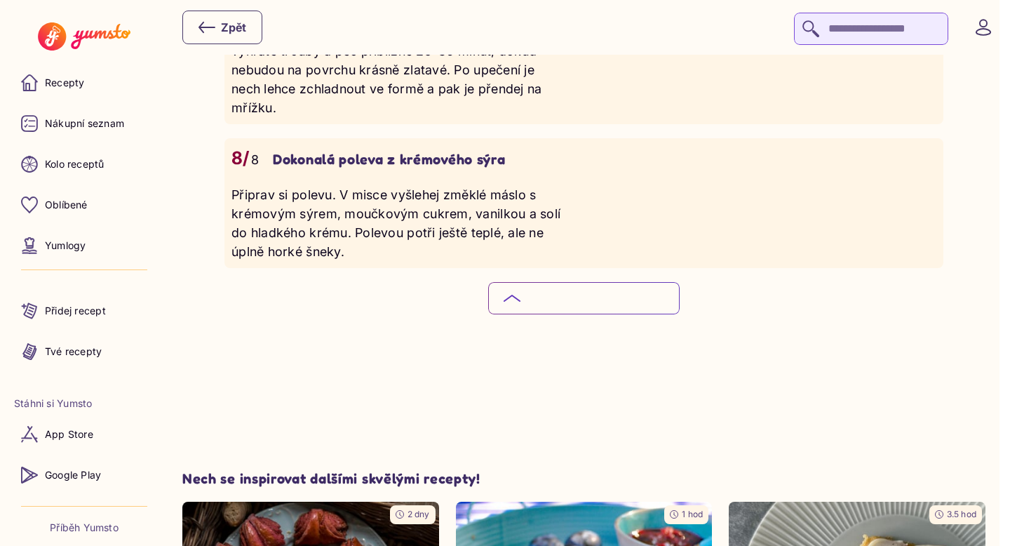
click at [626, 305] on span "Skryj podrobný postup" at bounding box center [595, 298] width 125 height 14
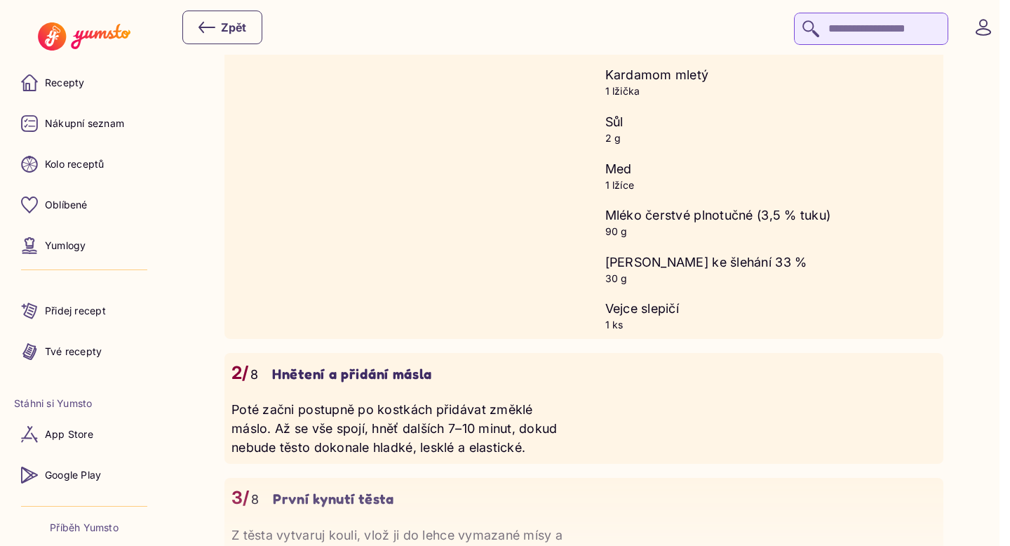
scroll to position [1475, 0]
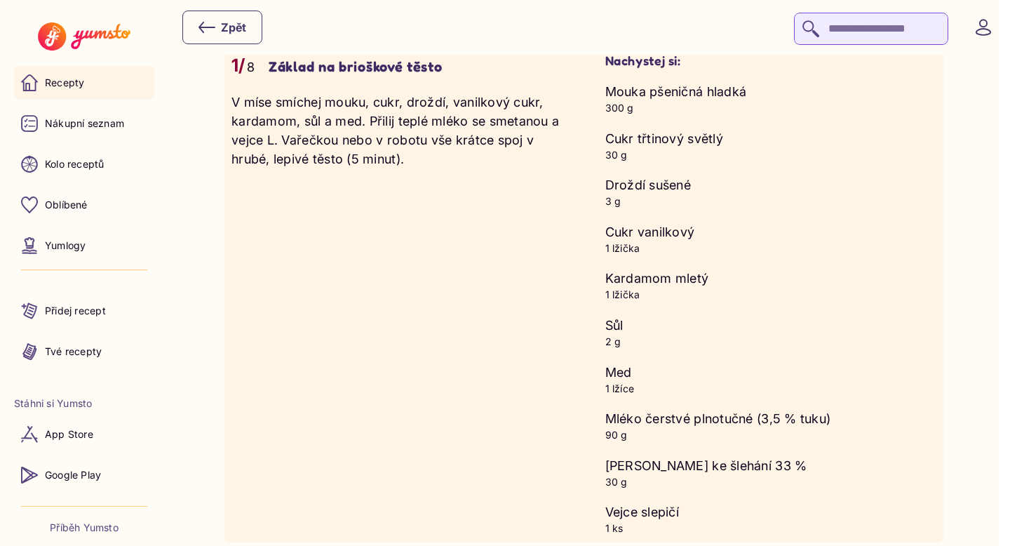
click at [115, 79] on link "Recepty" at bounding box center [84, 83] width 140 height 34
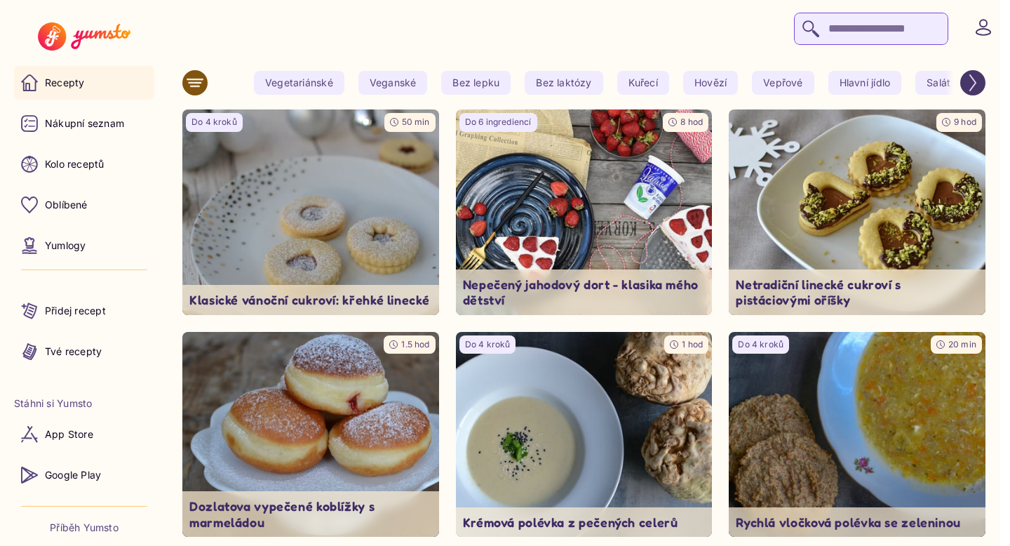
click at [119, 100] on ul "Recepty Nákupní seznam Kolo receptů Oblíbené Yumlogy Přidej recept Tvé recepty" at bounding box center [84, 191] width 140 height 354
